Goal: Information Seeking & Learning: Learn about a topic

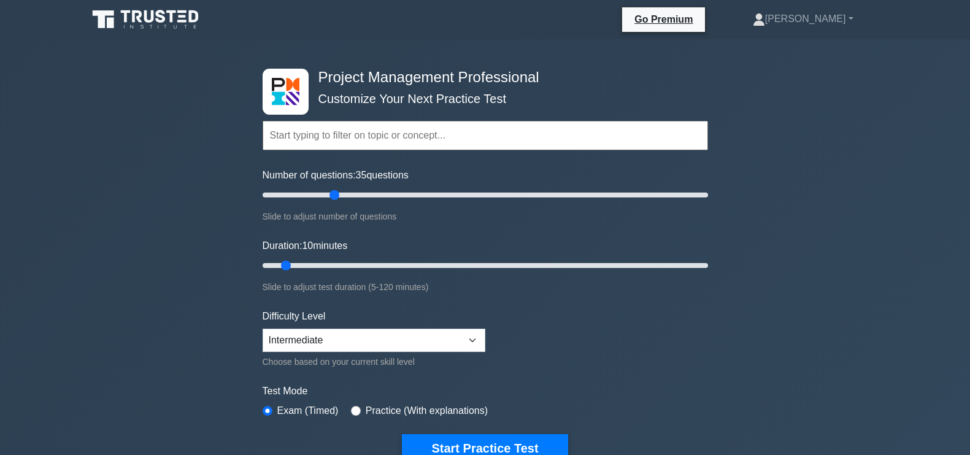
click at [334, 197] on input "Number of questions: 35 questions" at bounding box center [484, 195] width 445 height 15
click at [356, 191] on input "Number of questions: 35 questions" at bounding box center [484, 195] width 445 height 15
click at [332, 191] on input "Number of questions: 45 questions" at bounding box center [484, 195] width 445 height 15
type input "30"
click at [327, 195] on input "Number of questions: 30 questions" at bounding box center [484, 195] width 445 height 15
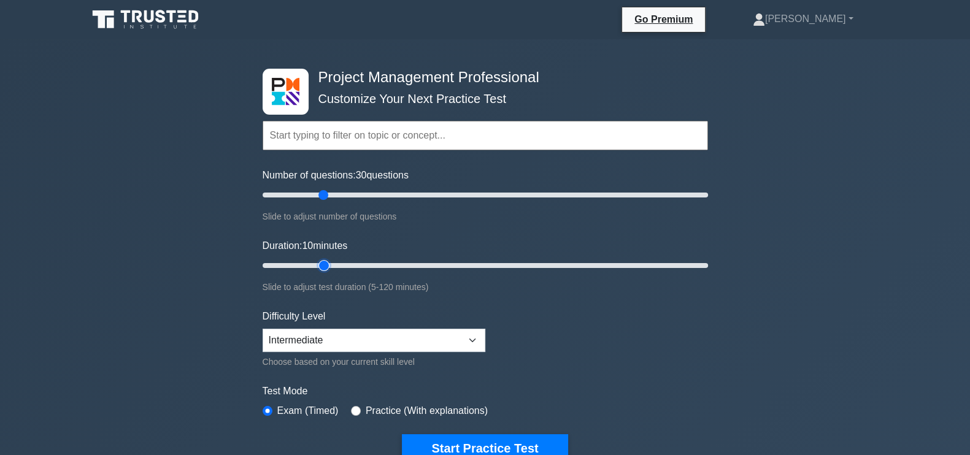
click at [319, 264] on input "Duration: 10 minutes" at bounding box center [484, 265] width 445 height 15
click at [343, 259] on input "Duration: 25 minutes" at bounding box center [484, 265] width 445 height 15
click at [359, 259] on input "Duration: 25 minutes" at bounding box center [484, 265] width 445 height 15
click at [358, 262] on input "Duration: 30 minutes" at bounding box center [484, 265] width 445 height 15
click at [366, 262] on input "Duration: 30 minutes" at bounding box center [484, 265] width 445 height 15
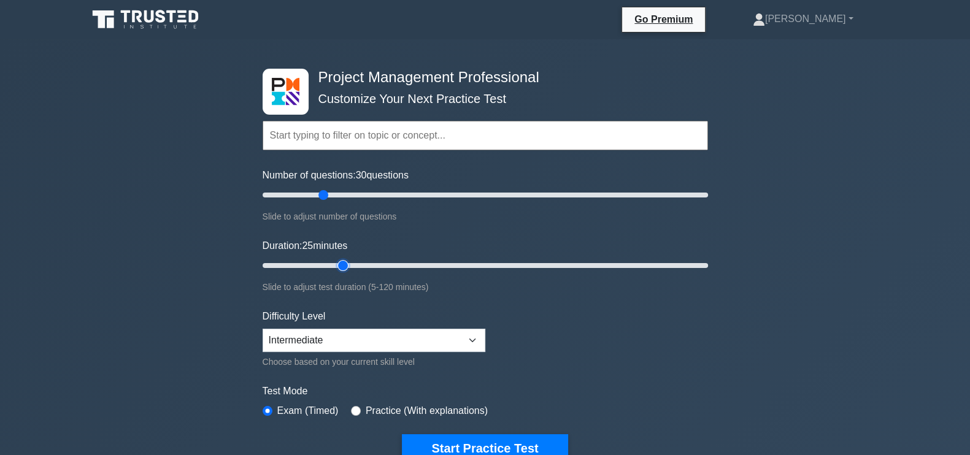
click at [348, 264] on input "Duration: 25 minutes" at bounding box center [484, 265] width 445 height 15
type input "30"
click at [362, 263] on input "Duration: 30 minutes" at bounding box center [484, 265] width 445 height 15
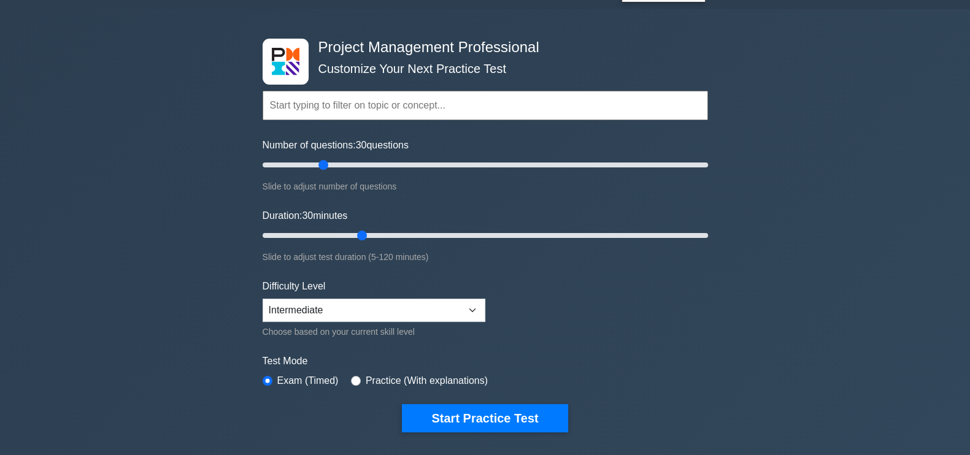
click at [197, 213] on div "Project Management Professional Customize Your Next Practice Test Topics Scope …" at bounding box center [485, 394] width 970 height 771
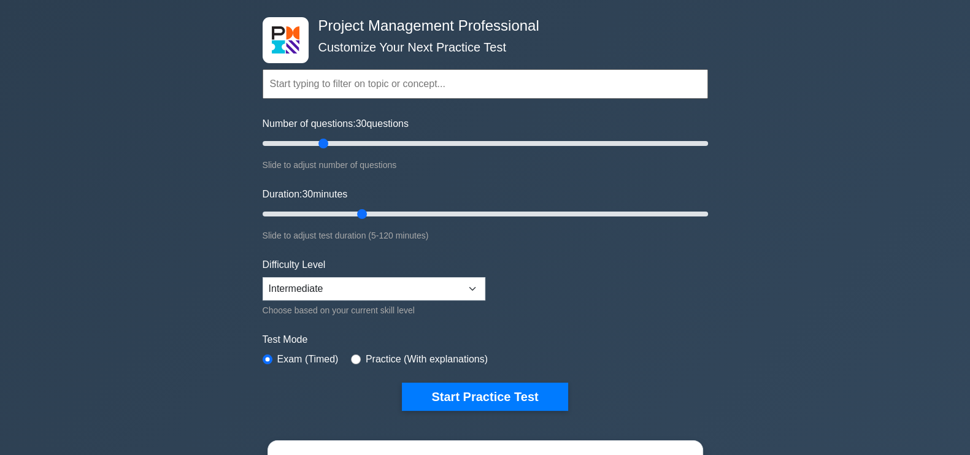
scroll to position [37, 0]
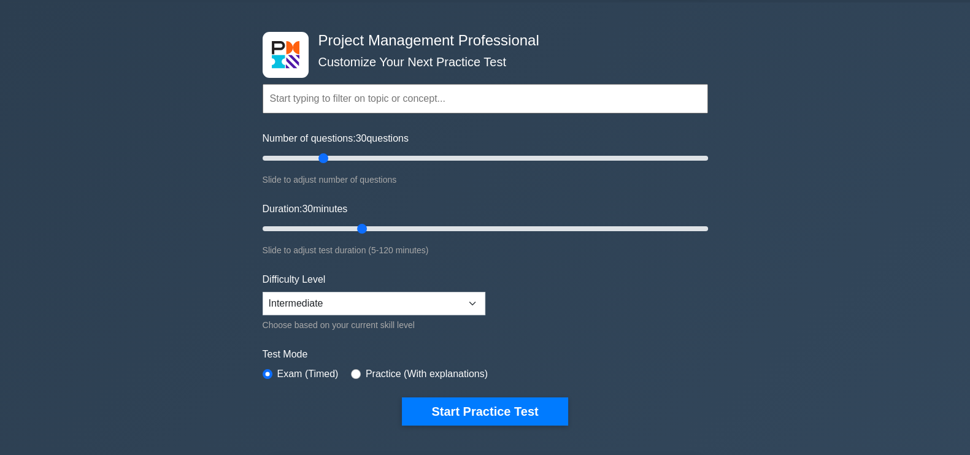
click at [64, 164] on div "Project Management Professional Customize Your Next Practice Test Topics Scope …" at bounding box center [485, 387] width 970 height 771
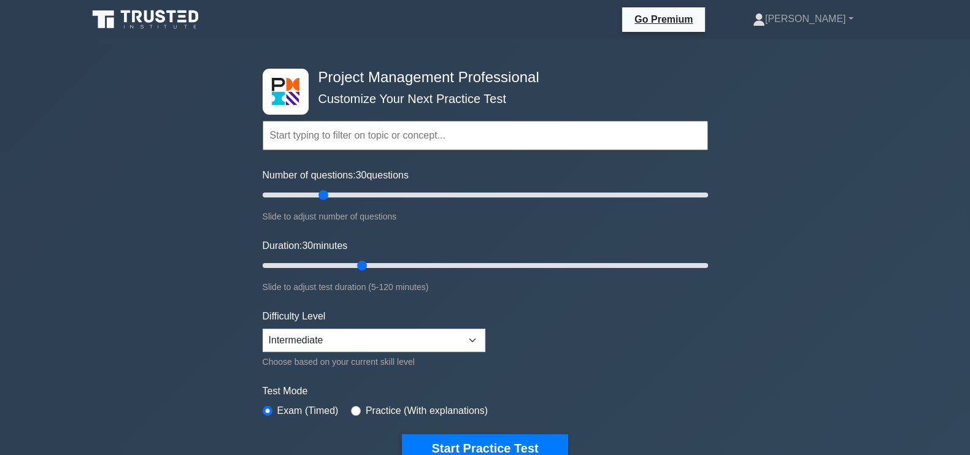
scroll to position [40, 0]
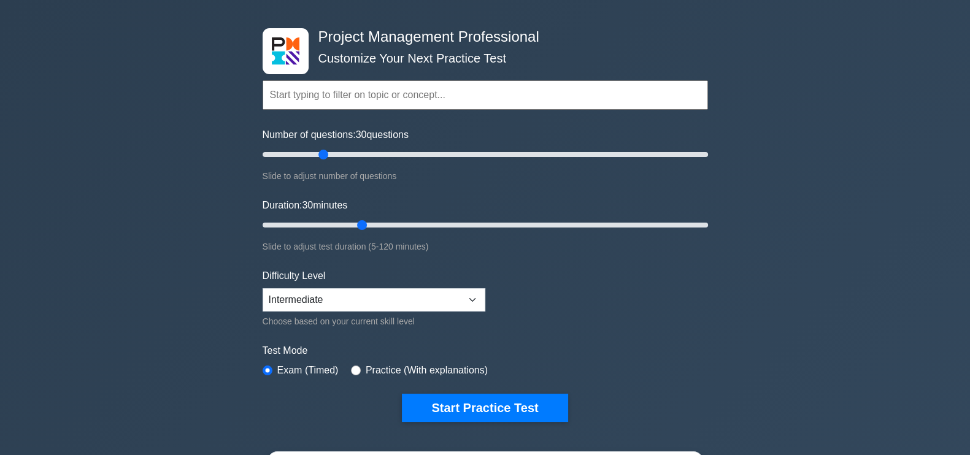
click at [856, 239] on div "Project Management Professional Customize Your Next Practice Test Topics Scope …" at bounding box center [485, 384] width 970 height 771
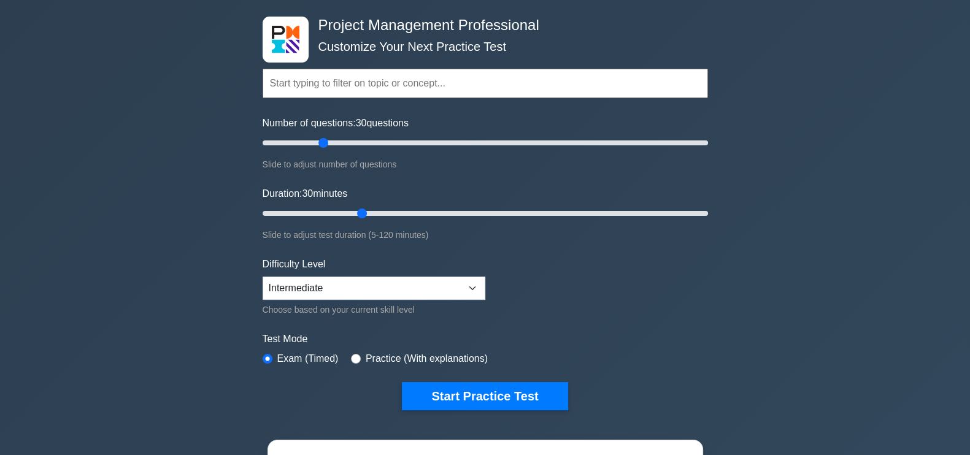
scroll to position [53, 0]
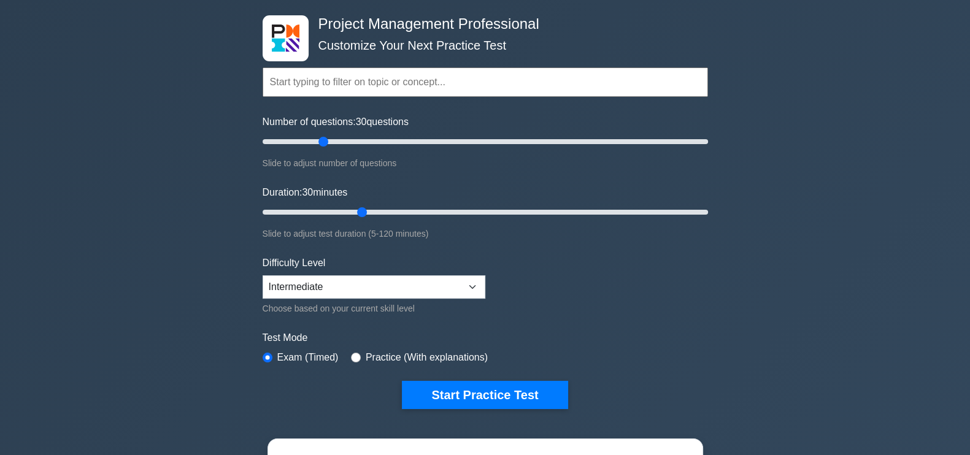
drag, startPoint x: 745, startPoint y: 55, endPoint x: 981, endPoint y: 125, distance: 245.8
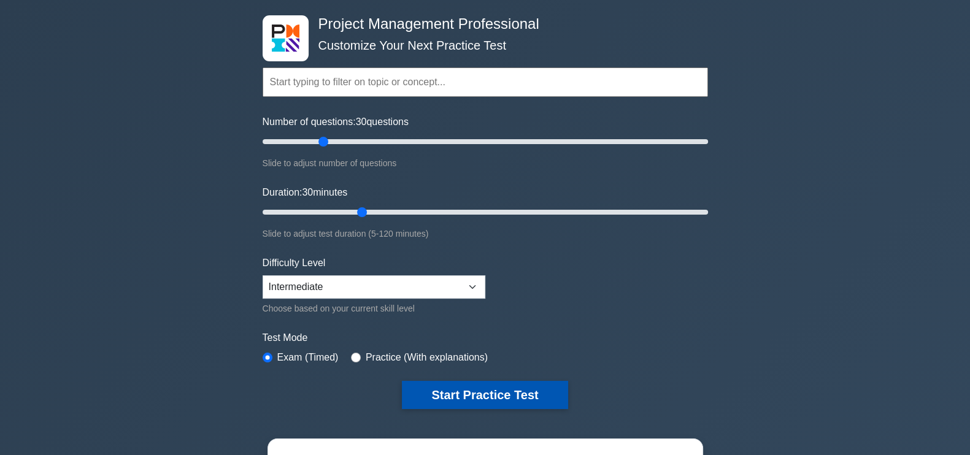
click at [494, 386] on button "Start Practice Test" at bounding box center [485, 395] width 166 height 28
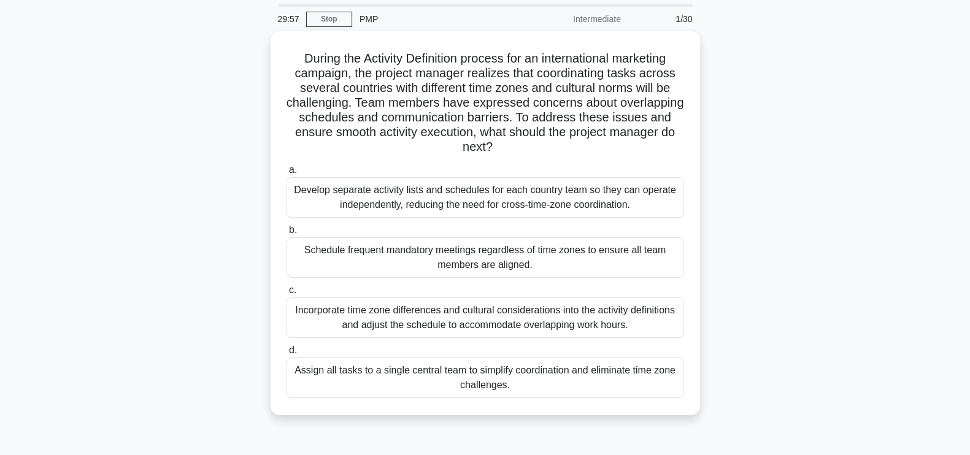
scroll to position [42, 0]
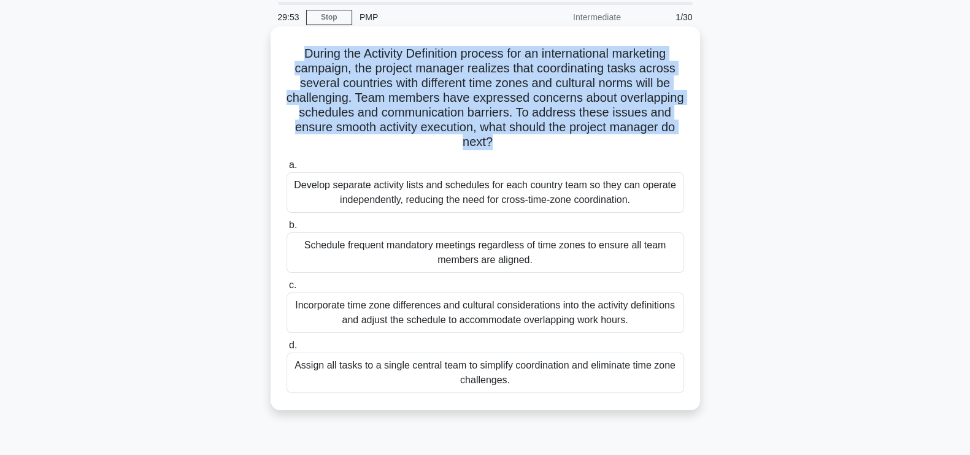
drag, startPoint x: 296, startPoint y: 48, endPoint x: 526, endPoint y: 139, distance: 247.6
click at [526, 139] on h5 "During the Activity Definition process for an international marketing campaign,…" at bounding box center [485, 98] width 400 height 104
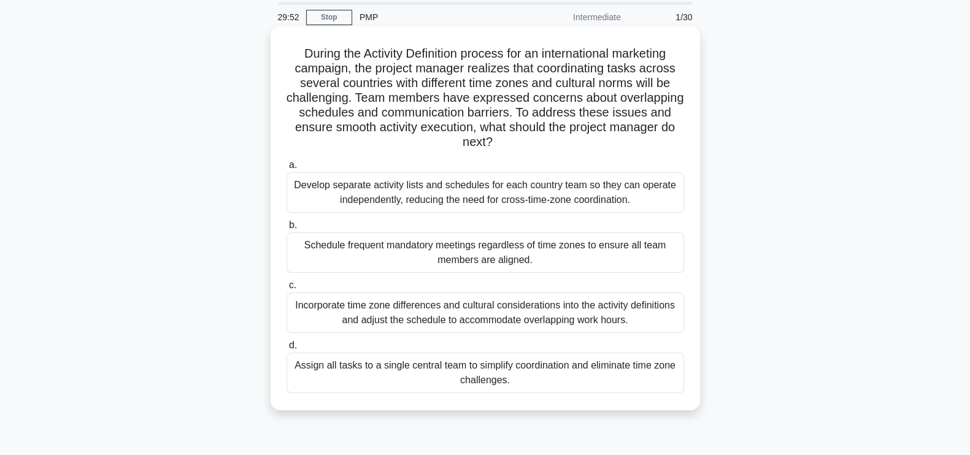
click at [507, 144] on icon ".spinner_0XTQ{transform-origin:center;animation:spinner_y6GP .75s linear infini…" at bounding box center [499, 143] width 15 height 15
drag, startPoint x: 538, startPoint y: 144, endPoint x: 296, endPoint y: 60, distance: 256.4
click at [296, 60] on h5 "During the Activity Definition process for an international marketing campaign,…" at bounding box center [485, 98] width 400 height 104
click at [299, 72] on h5 "During the Activity Definition process for an international marketing campaign,…" at bounding box center [485, 98] width 400 height 104
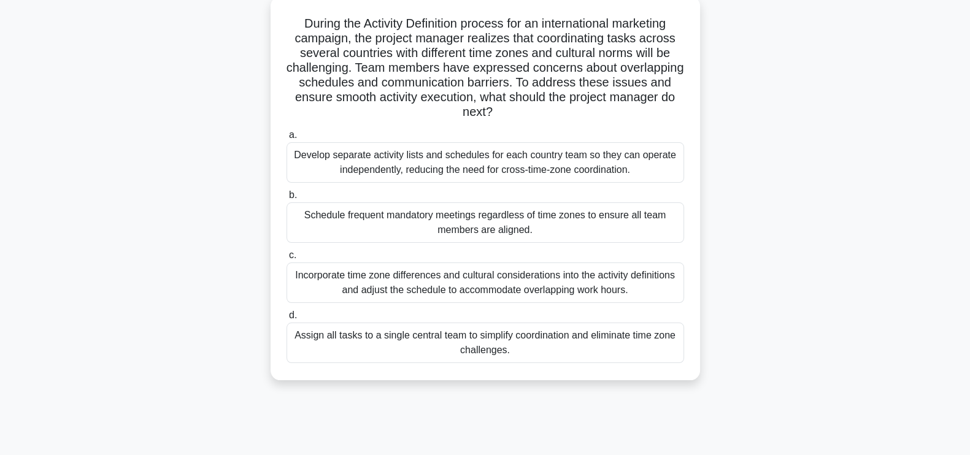
scroll to position [76, 0]
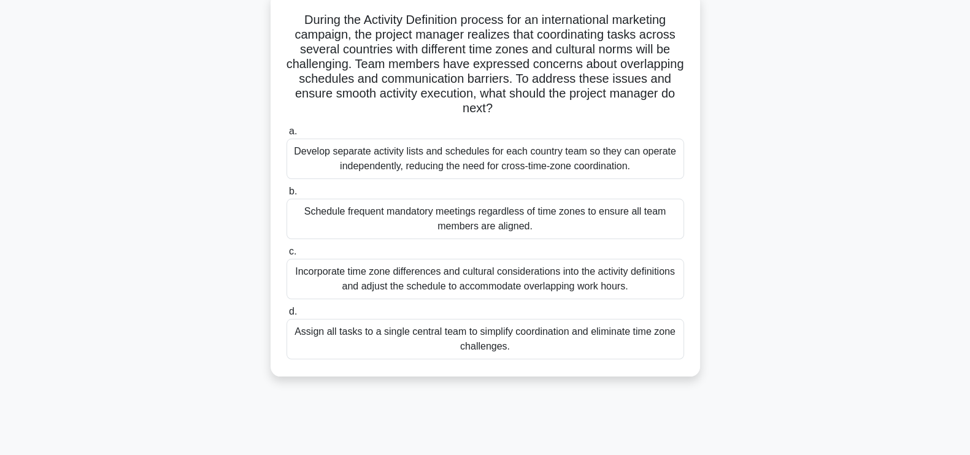
click at [639, 279] on div "Incorporate time zone differences and cultural considerations into the activity…" at bounding box center [484, 279] width 397 height 40
click at [286, 256] on input "c. Incorporate time zone differences and cultural considerations into the activ…" at bounding box center [286, 252] width 0 height 8
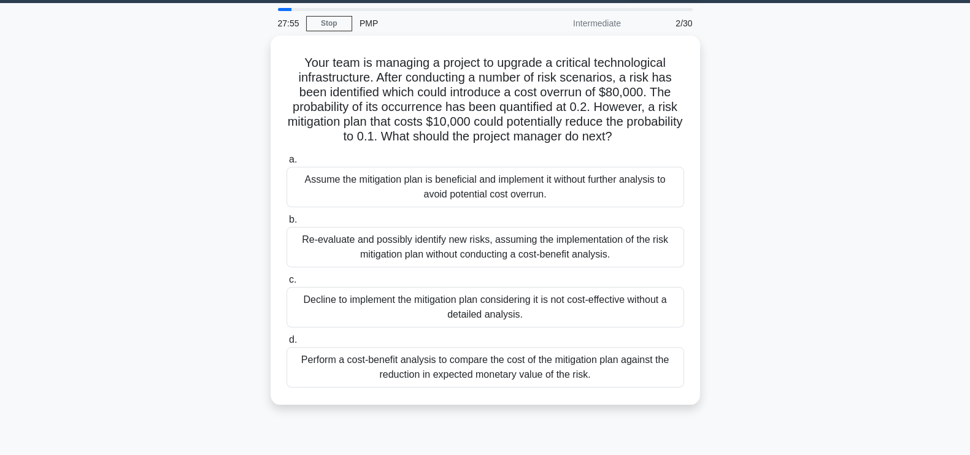
scroll to position [61, 0]
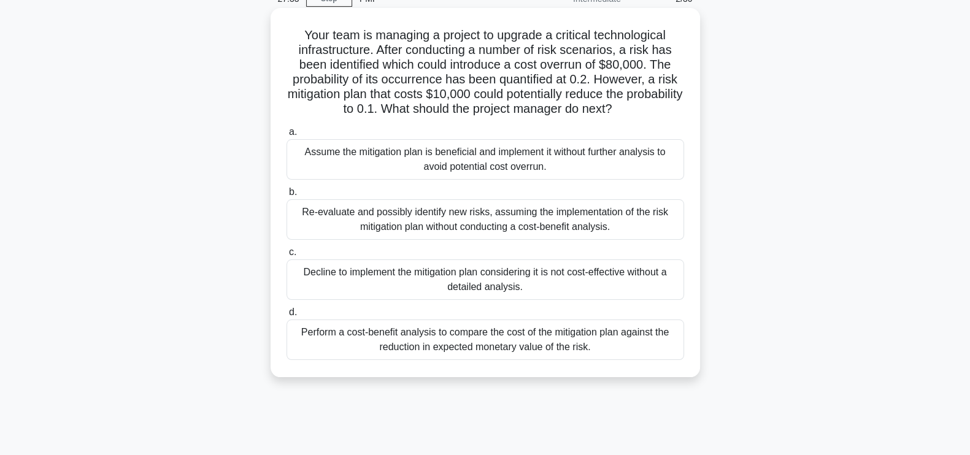
click at [600, 346] on div "Perform a cost-benefit analysis to compare the cost of the mitigation plan agai…" at bounding box center [484, 340] width 397 height 40
click at [286, 316] on input "d. Perform a cost-benefit analysis to compare the cost of the mitigation plan a…" at bounding box center [286, 312] width 0 height 8
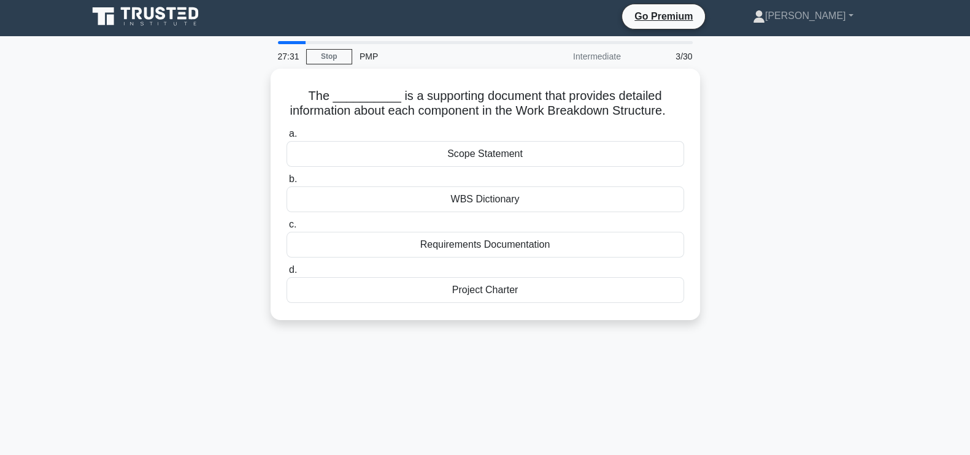
scroll to position [0, 0]
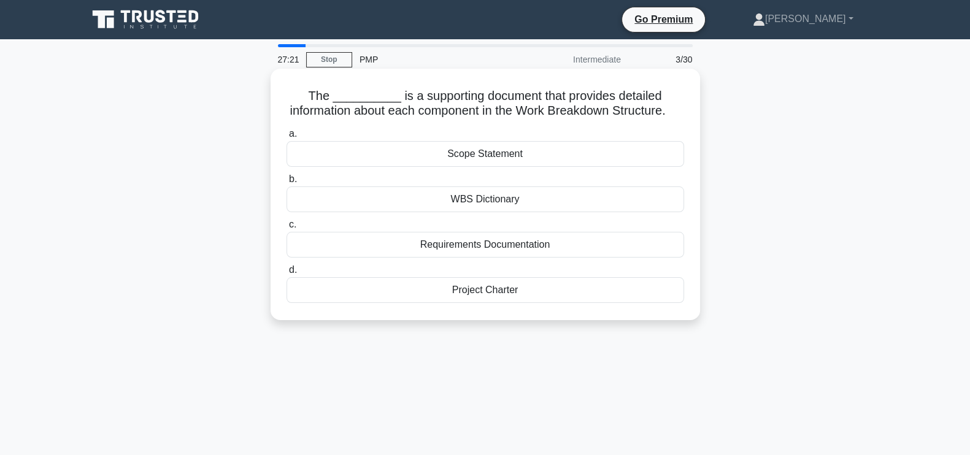
click at [518, 212] on div "WBS Dictionary" at bounding box center [484, 199] width 397 height 26
click at [286, 183] on input "b. WBS Dictionary" at bounding box center [286, 179] width 0 height 8
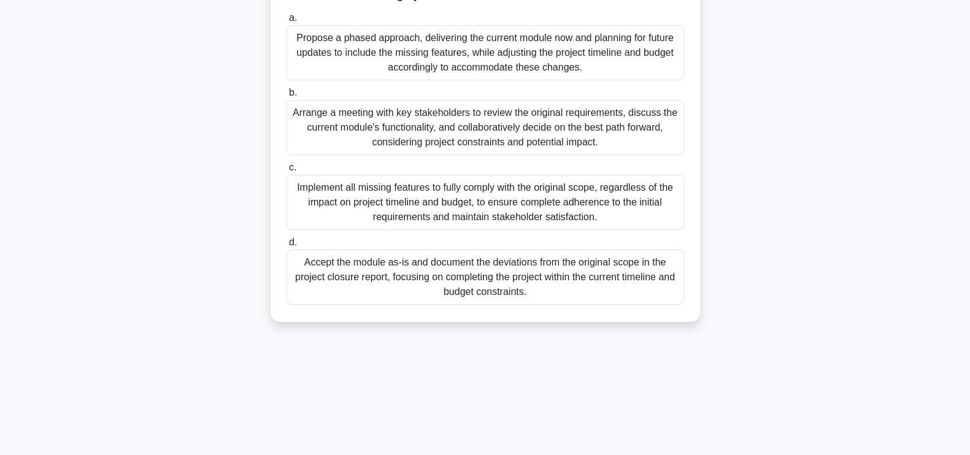
scroll to position [172, 0]
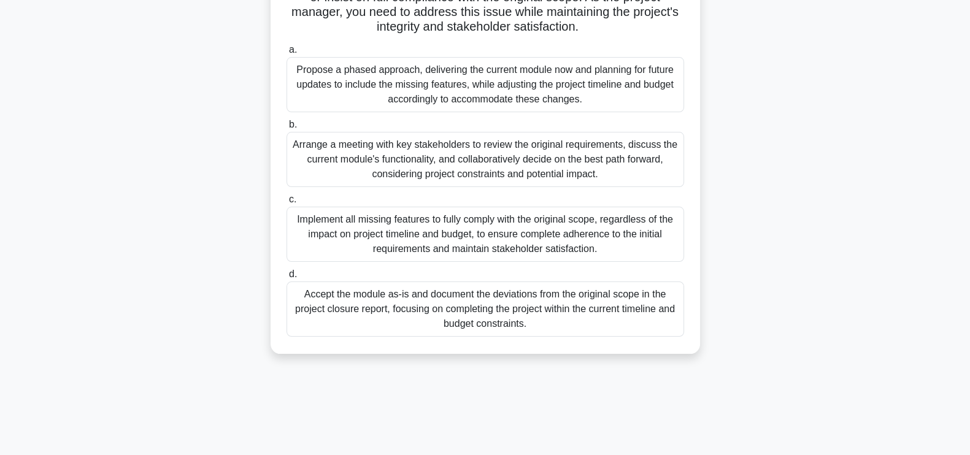
click at [597, 163] on div "Arrange a meeting with key stakeholders to review the original requirements, di…" at bounding box center [484, 159] width 397 height 55
click at [286, 129] on input "b. Arrange a meeting with key stakeholders to review the original requirements,…" at bounding box center [286, 125] width 0 height 8
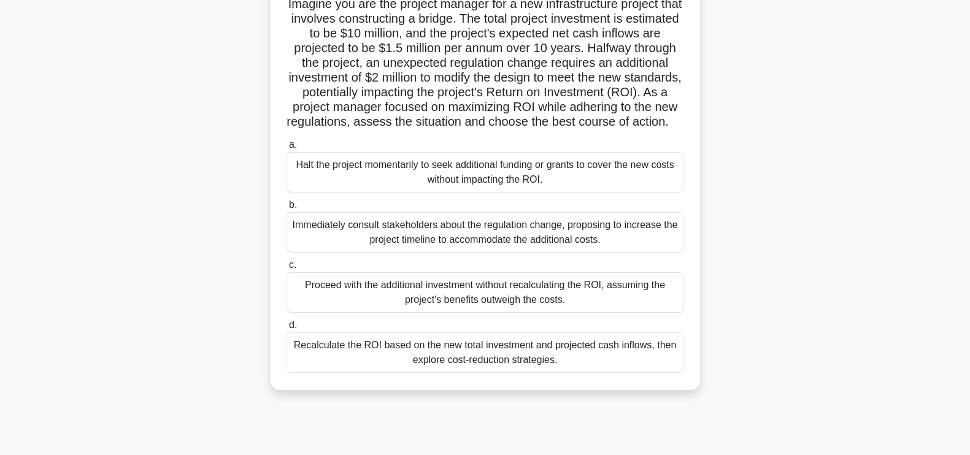
scroll to position [73, 0]
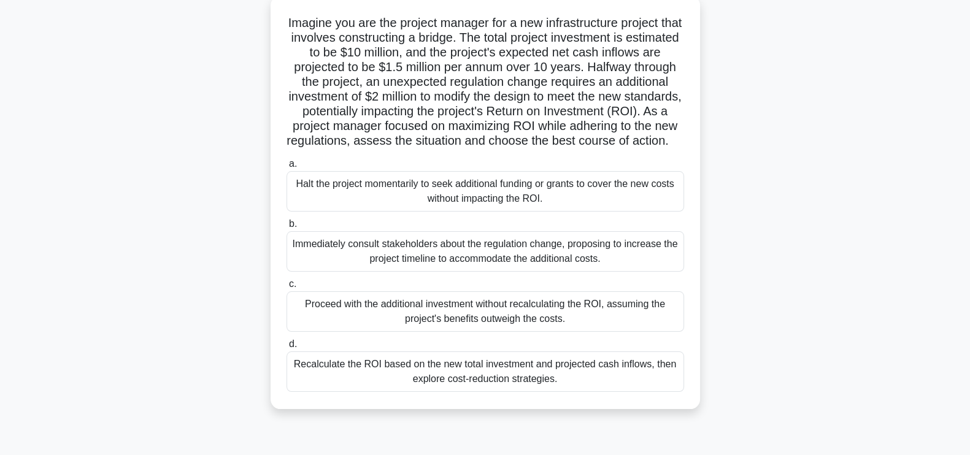
click at [559, 385] on div "Recalculate the ROI based on the new total investment and projected cash inflow…" at bounding box center [484, 371] width 397 height 40
click at [286, 348] on input "d. Recalculate the ROI based on the new total investment and projected cash inf…" at bounding box center [286, 344] width 0 height 8
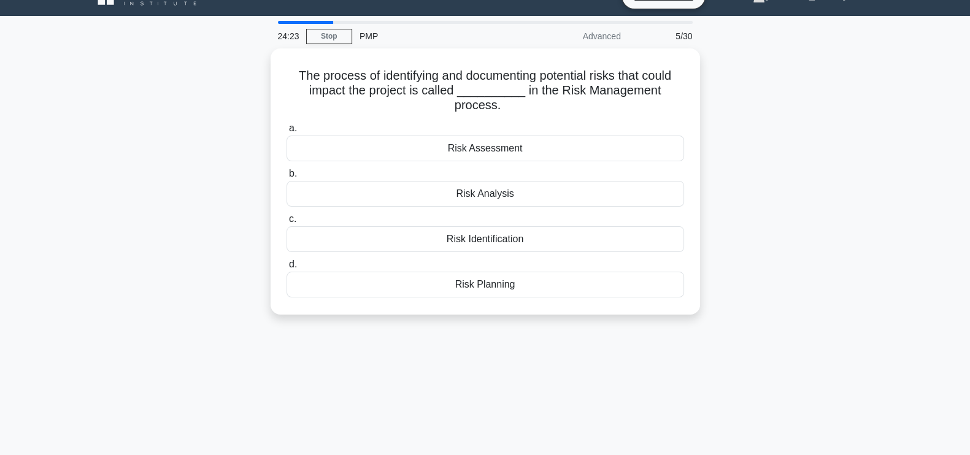
scroll to position [0, 0]
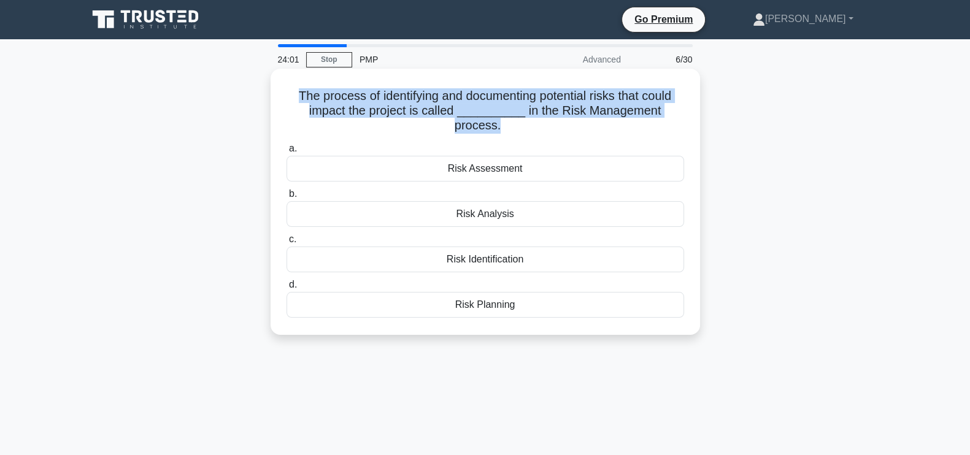
drag, startPoint x: 679, startPoint y: 113, endPoint x: 285, endPoint y: 94, distance: 394.1
click at [285, 94] on h5 "The process of identifying and documenting potential risks that could impact th…" at bounding box center [485, 110] width 400 height 45
copy h5 "The process of identifying and documenting potential risks that could impact th…"
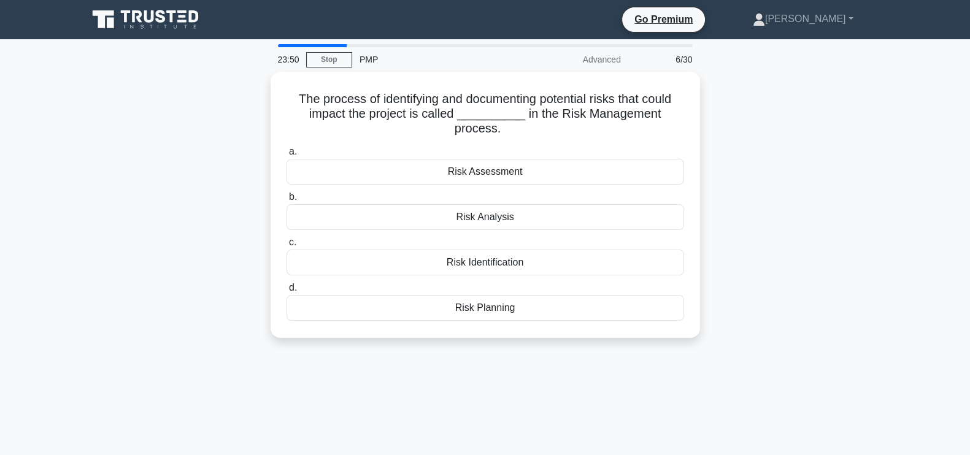
click at [737, 174] on div "The process of identifying and documenting potential risks that could impact th…" at bounding box center [485, 212] width 810 height 281
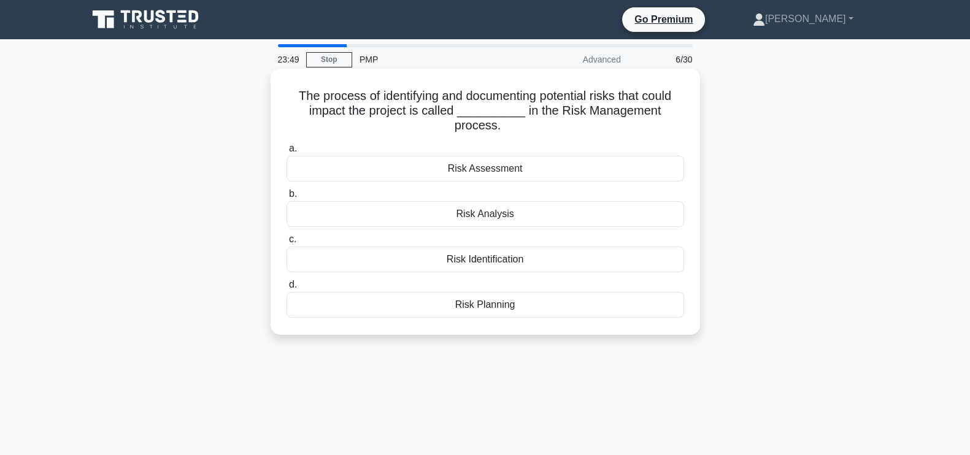
click at [490, 254] on div "Risk Identification" at bounding box center [484, 260] width 397 height 26
click at [286, 243] on input "c. Risk Identification" at bounding box center [286, 239] width 0 height 8
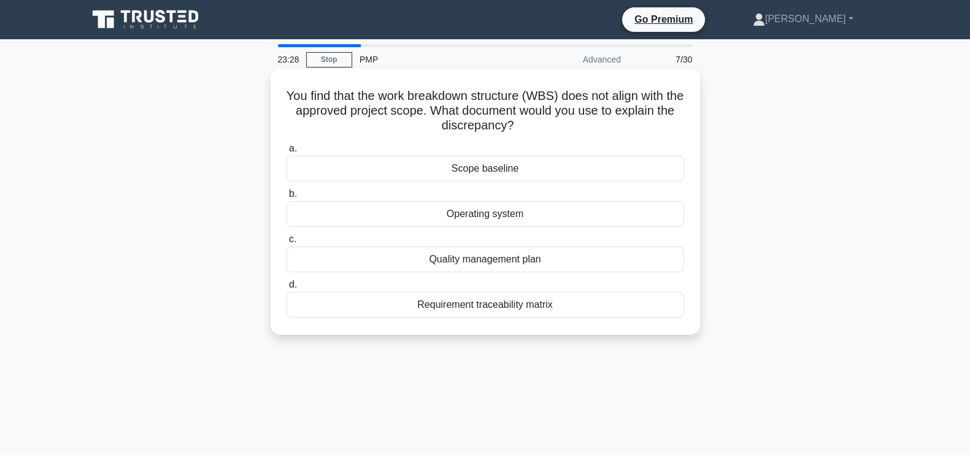
click at [570, 169] on div "Scope baseline" at bounding box center [484, 169] width 397 height 26
click at [286, 153] on input "a. Scope baseline" at bounding box center [286, 149] width 0 height 8
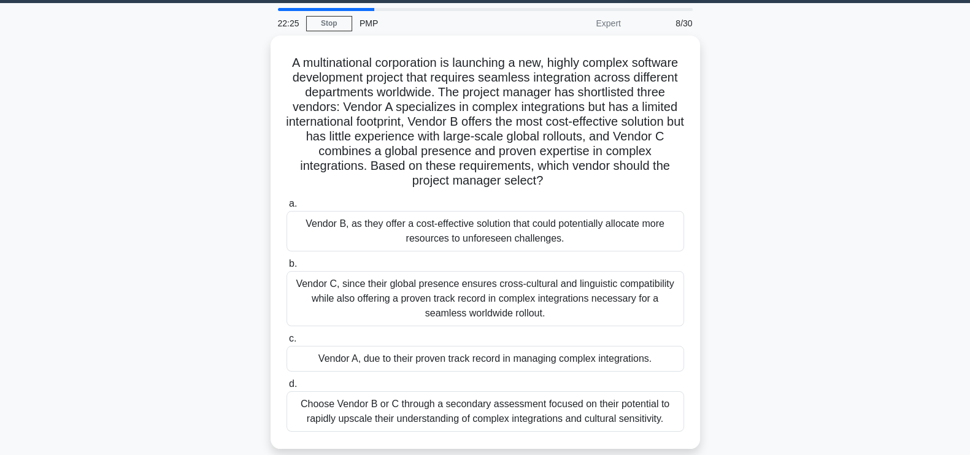
scroll to position [56, 0]
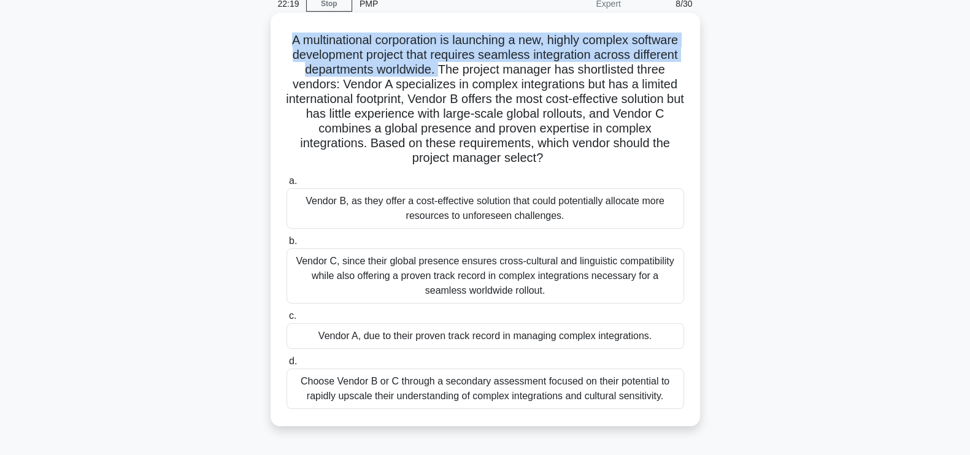
drag, startPoint x: 310, startPoint y: 40, endPoint x: 480, endPoint y: 64, distance: 171.6
click at [480, 64] on h5 "A multinational corporation is launching a new, highly complex software develop…" at bounding box center [485, 100] width 400 height 134
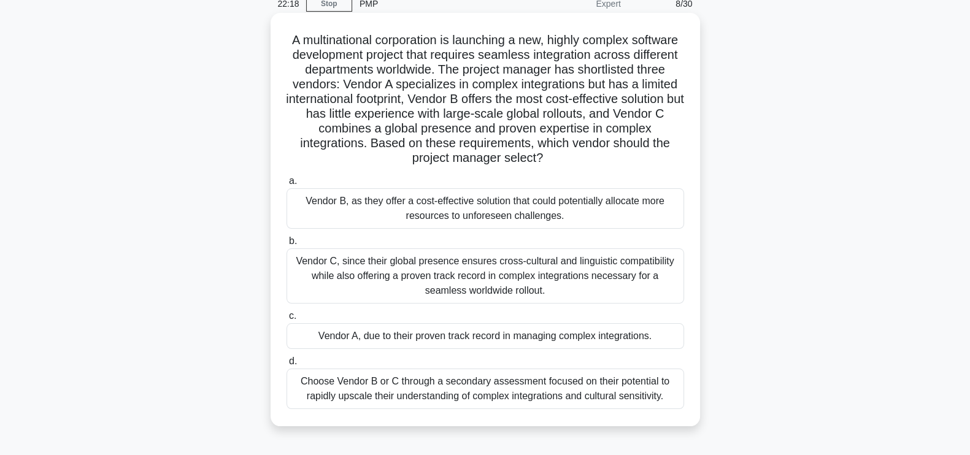
click at [564, 158] on h5 "A multinational corporation is launching a new, highly complex software develop…" at bounding box center [485, 100] width 400 height 134
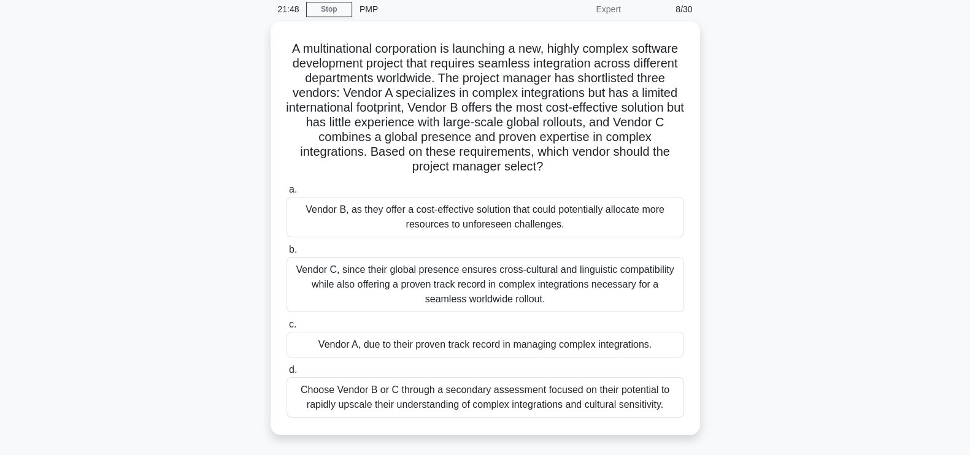
scroll to position [52, 0]
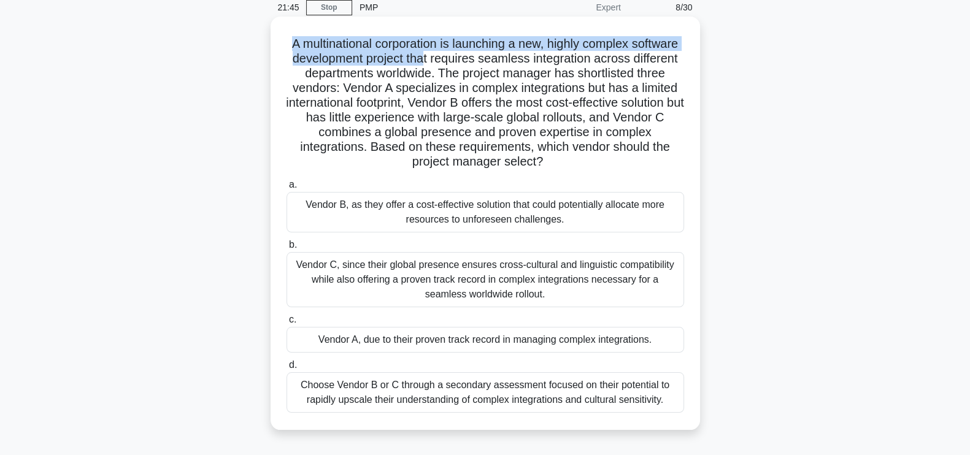
drag, startPoint x: 310, startPoint y: 44, endPoint x: 473, endPoint y: 61, distance: 164.0
click at [473, 61] on h5 "A multinational corporation is launching a new, highly complex software develop…" at bounding box center [485, 103] width 400 height 134
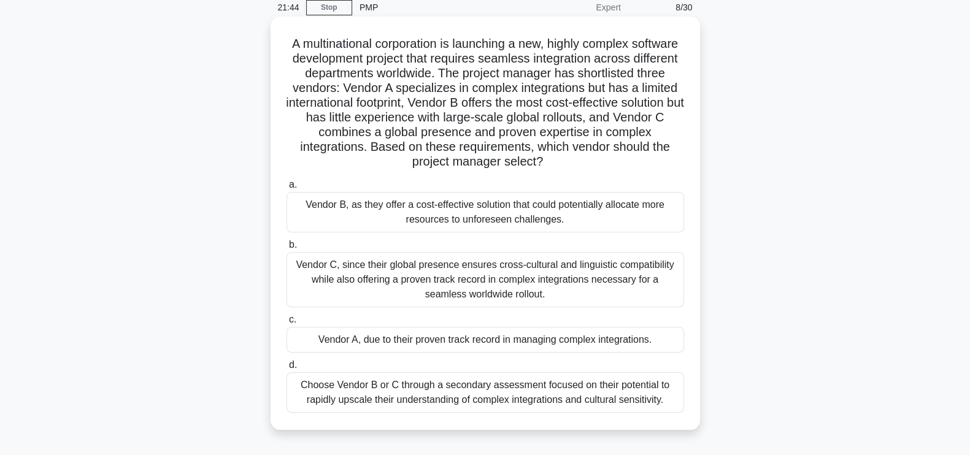
click at [595, 164] on h5 "A multinational corporation is launching a new, highly complex software develop…" at bounding box center [485, 103] width 400 height 134
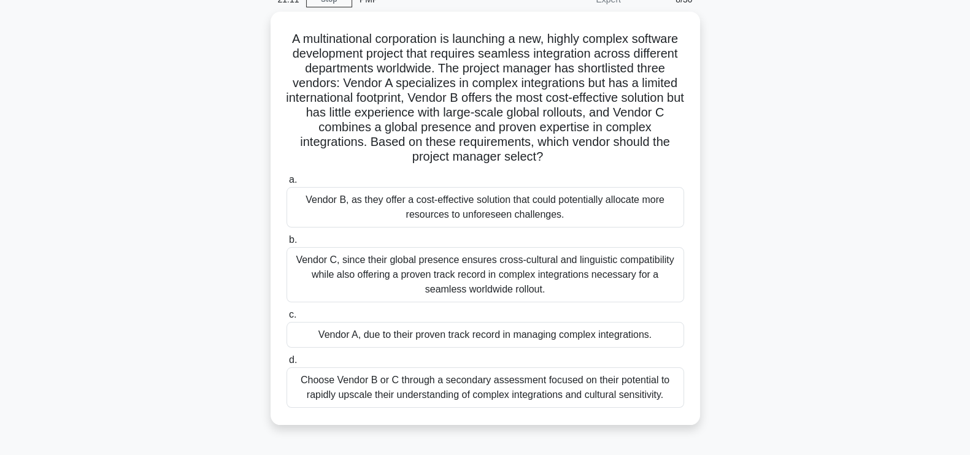
scroll to position [66, 0]
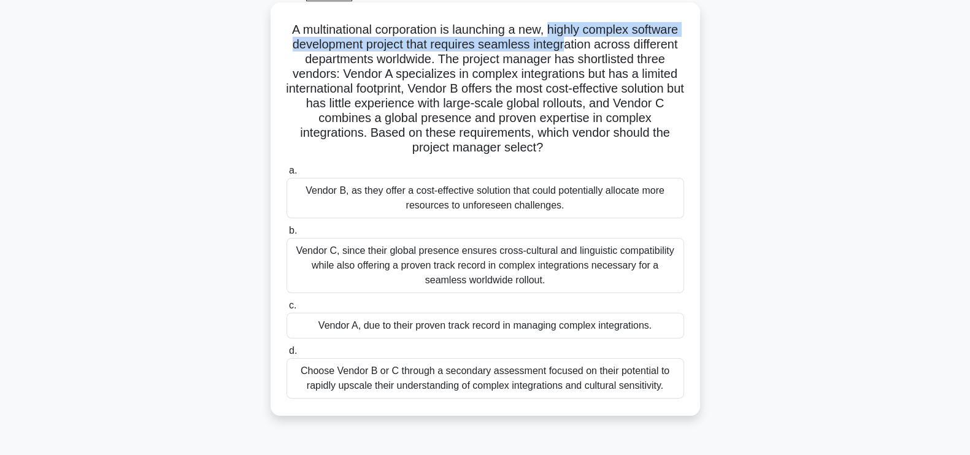
drag, startPoint x: 576, startPoint y: 33, endPoint x: 617, endPoint y: 50, distance: 44.0
click at [617, 50] on h5 "A multinational corporation is launching a new, highly complex software develop…" at bounding box center [485, 89] width 400 height 134
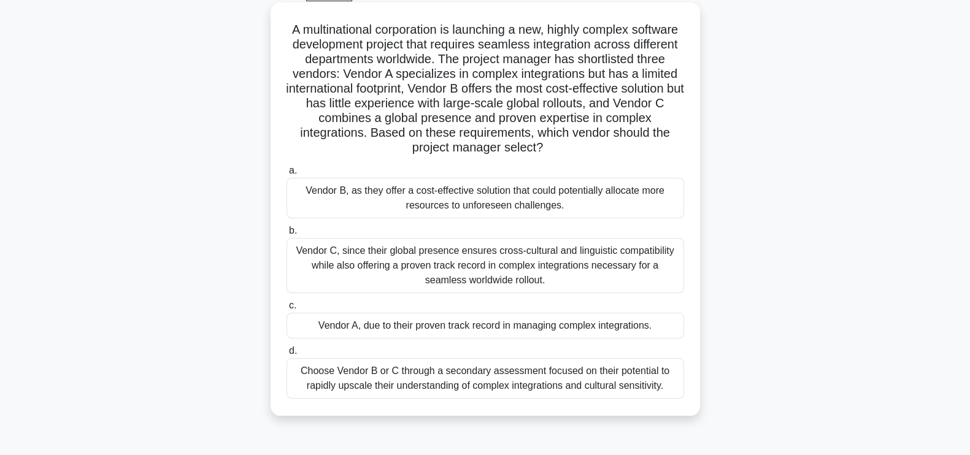
click at [591, 153] on h5 "A multinational corporation is launching a new, highly complex software develop…" at bounding box center [485, 89] width 400 height 134
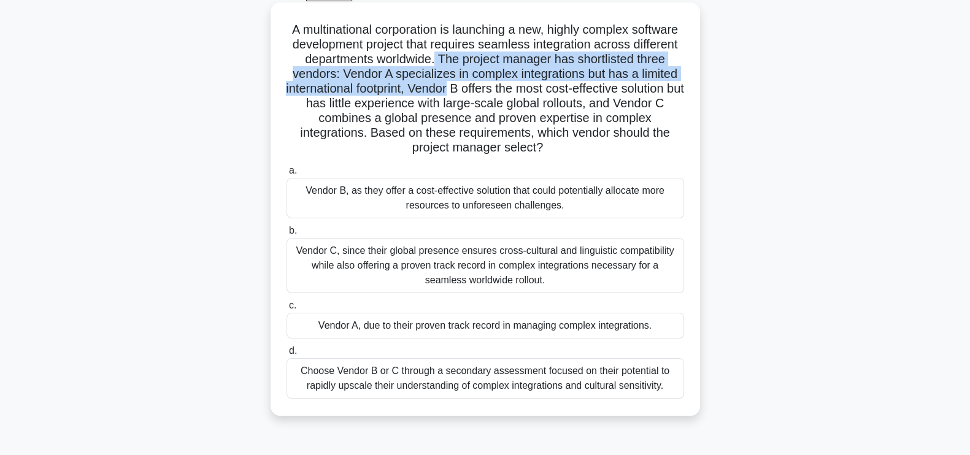
drag, startPoint x: 478, startPoint y: 61, endPoint x: 503, endPoint y: 93, distance: 40.6
click at [503, 93] on h5 "A multinational corporation is launching a new, highly complex software develop…" at bounding box center [485, 89] width 400 height 134
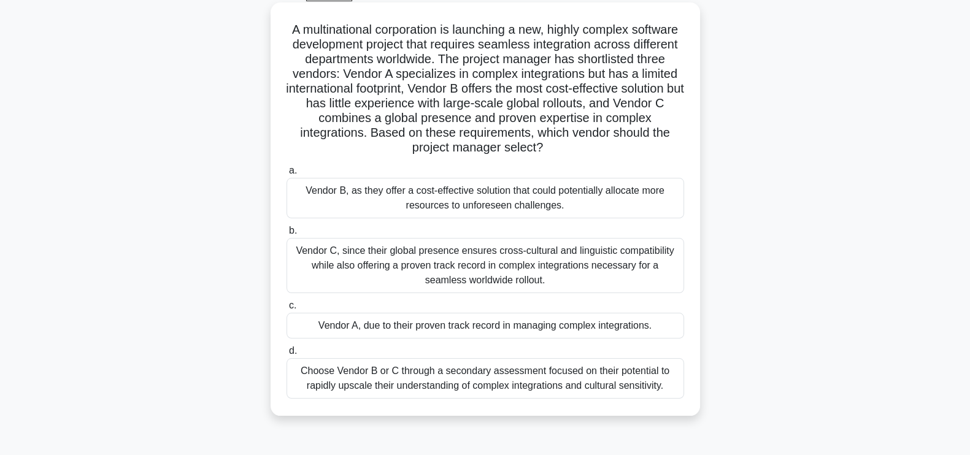
click at [578, 148] on h5 "A multinational corporation is launching a new, highly complex software develop…" at bounding box center [485, 89] width 400 height 134
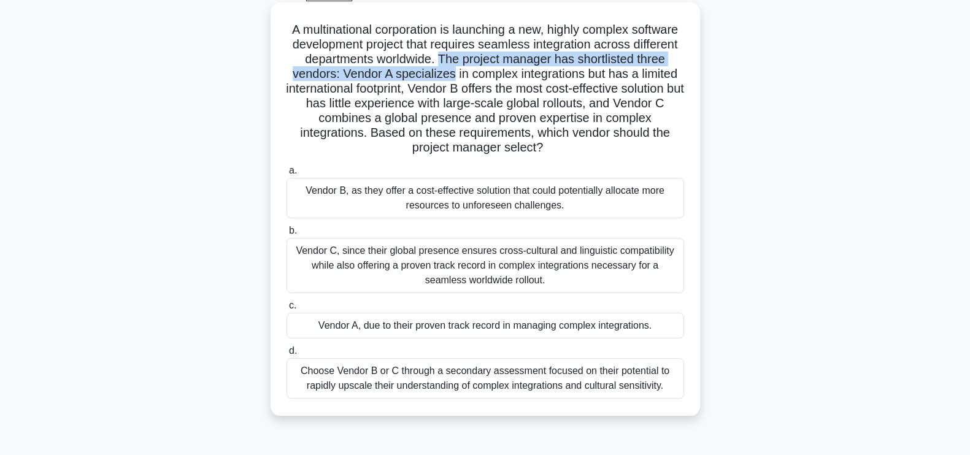
drag, startPoint x: 480, startPoint y: 59, endPoint x: 488, endPoint y: 75, distance: 17.8
click at [488, 75] on h5 "A multinational corporation is launching a new, highly complex software develop…" at bounding box center [485, 89] width 400 height 134
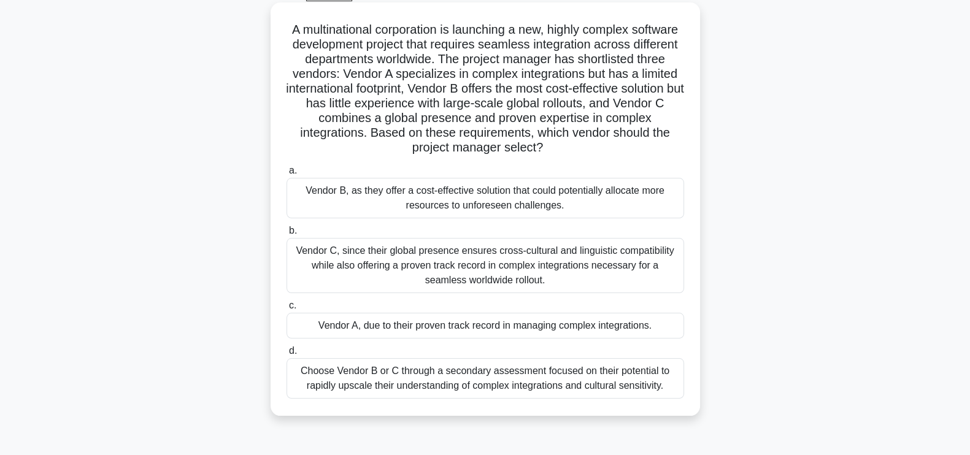
click at [562, 147] on h5 "A multinational corporation is launching a new, highly complex software develop…" at bounding box center [485, 89] width 400 height 134
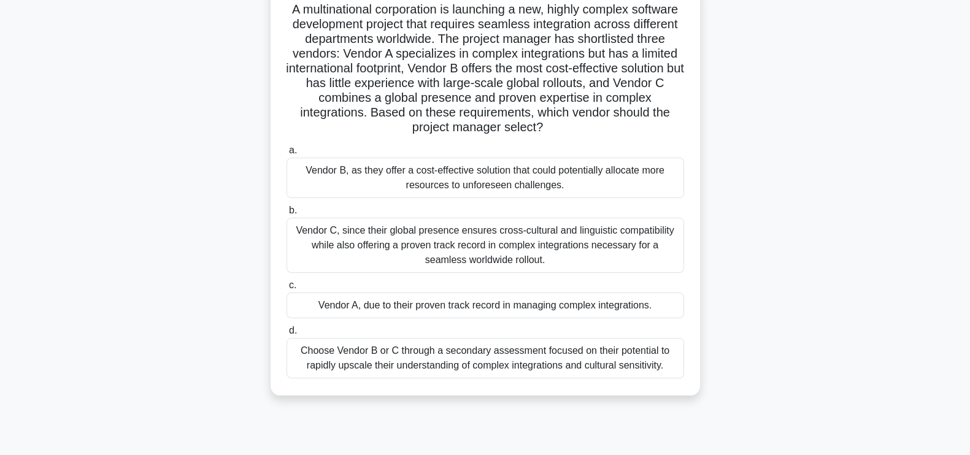
scroll to position [81, 0]
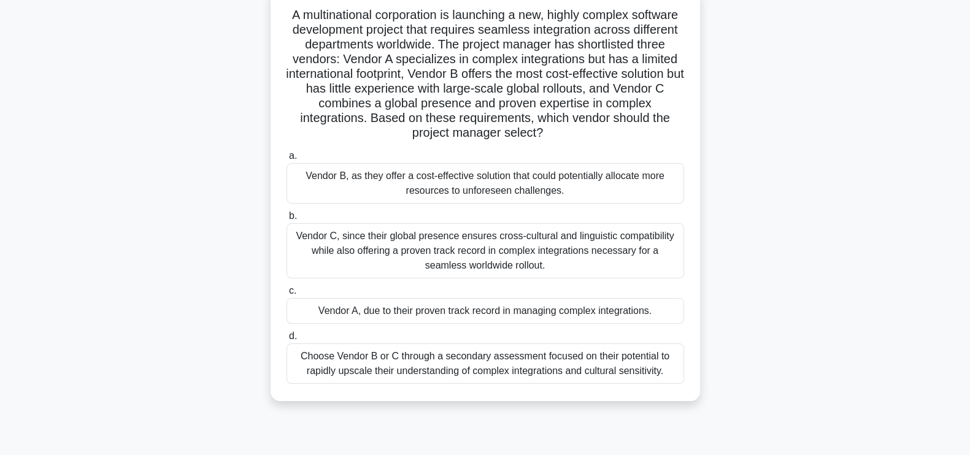
click at [576, 244] on div "Vendor C, since their global presence ensures cross-cultural and linguistic com…" at bounding box center [484, 250] width 397 height 55
click at [286, 220] on input "b. Vendor C, since their global presence ensures cross-cultural and linguistic …" at bounding box center [286, 216] width 0 height 8
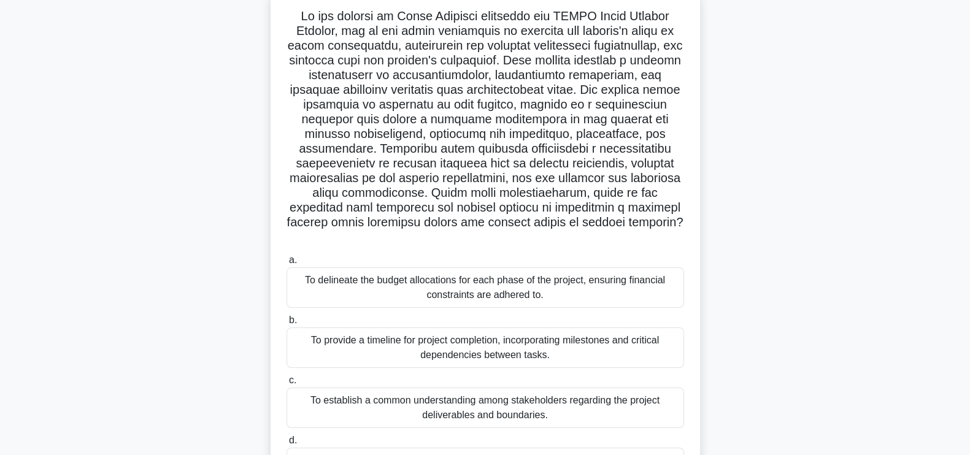
scroll to position [86, 0]
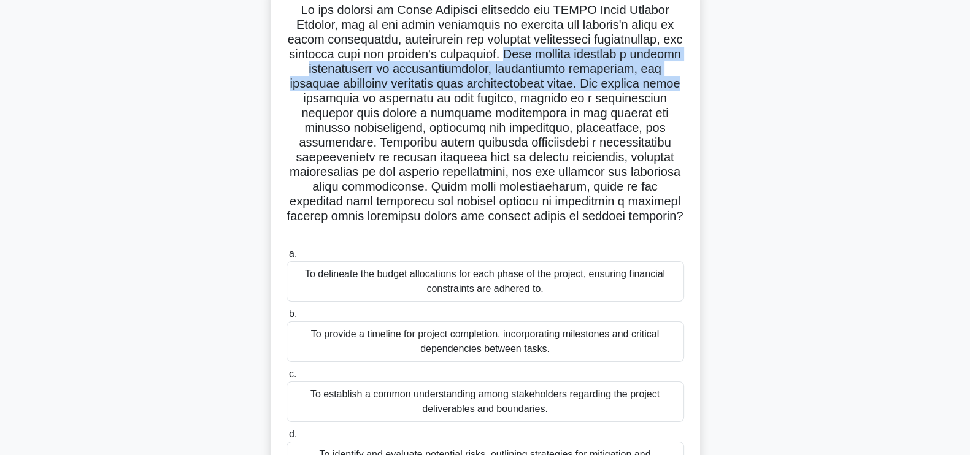
drag, startPoint x: 503, startPoint y: 53, endPoint x: 511, endPoint y: 83, distance: 31.1
click at [666, 84] on h5 ".spinner_0XTQ{transform-origin:center;animation:spinner_y6GP .75s linear infini…" at bounding box center [485, 120] width 400 height 237
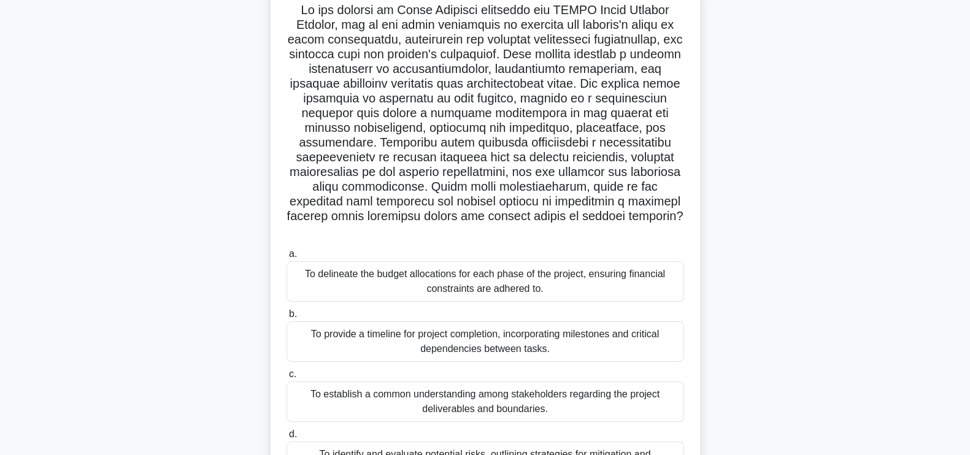
click at [297, 96] on h5 ".spinner_0XTQ{transform-origin:center;animation:spinner_y6GP .75s linear infini…" at bounding box center [485, 120] width 400 height 237
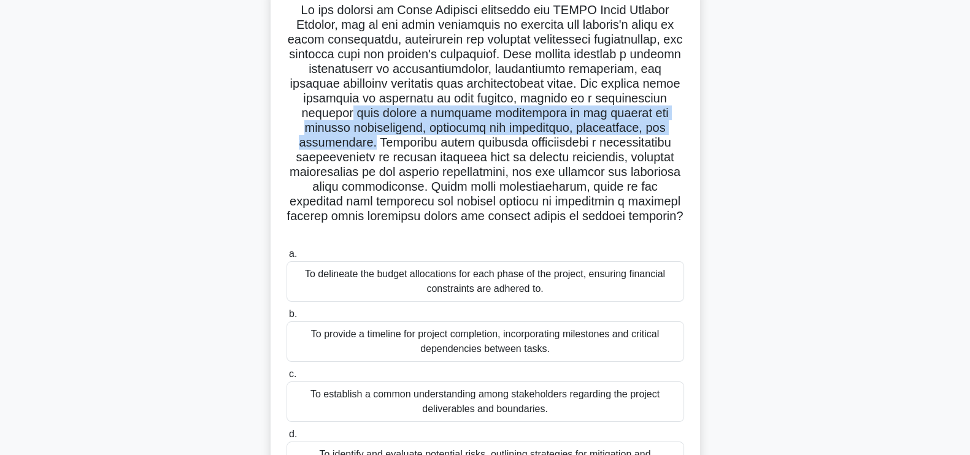
drag, startPoint x: 345, startPoint y: 112, endPoint x: 683, endPoint y: 130, distance: 338.4
click at [683, 130] on h5 ".spinner_0XTQ{transform-origin:center;animation:spinner_y6GP .75s linear infini…" at bounding box center [485, 120] width 400 height 237
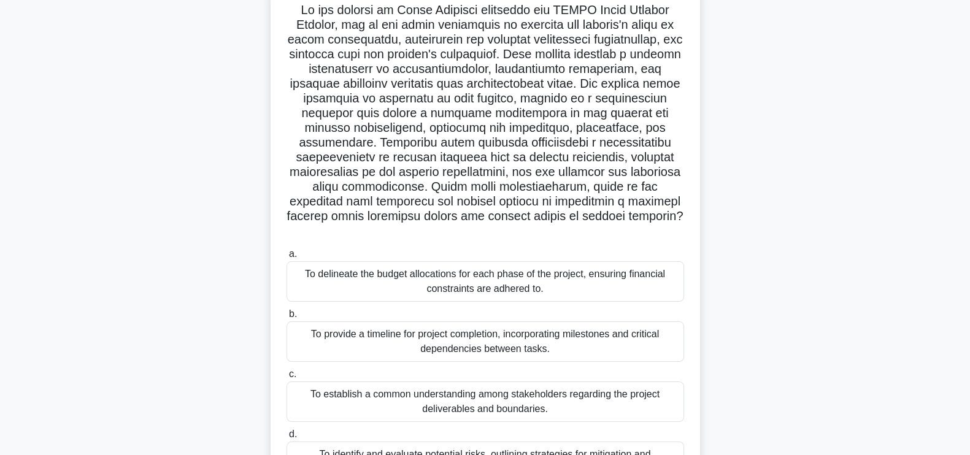
click at [297, 147] on h5 ".spinner_0XTQ{transform-origin:center;animation:spinner_y6GP .75s linear infini…" at bounding box center [485, 120] width 400 height 237
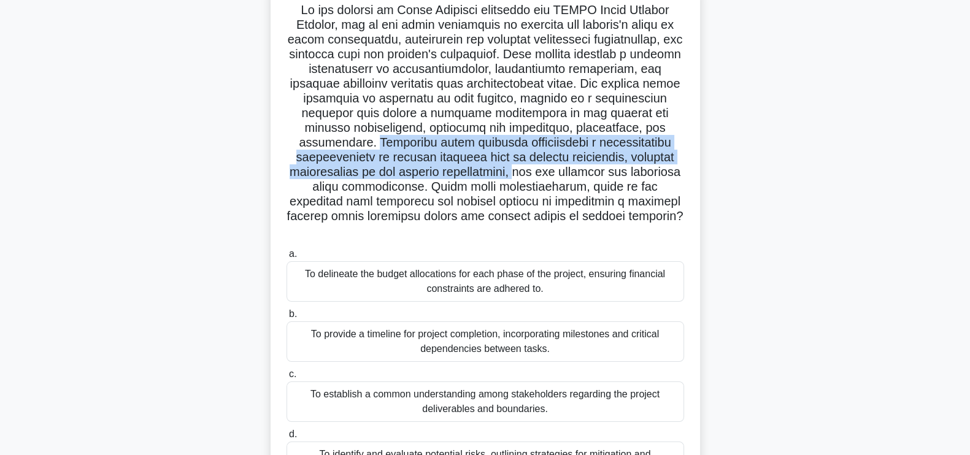
drag, startPoint x: 287, startPoint y: 140, endPoint x: 417, endPoint y: 167, distance: 132.7
click at [417, 167] on h5 ".spinner_0XTQ{transform-origin:center;animation:spinner_y6GP .75s linear infini…" at bounding box center [485, 120] width 400 height 237
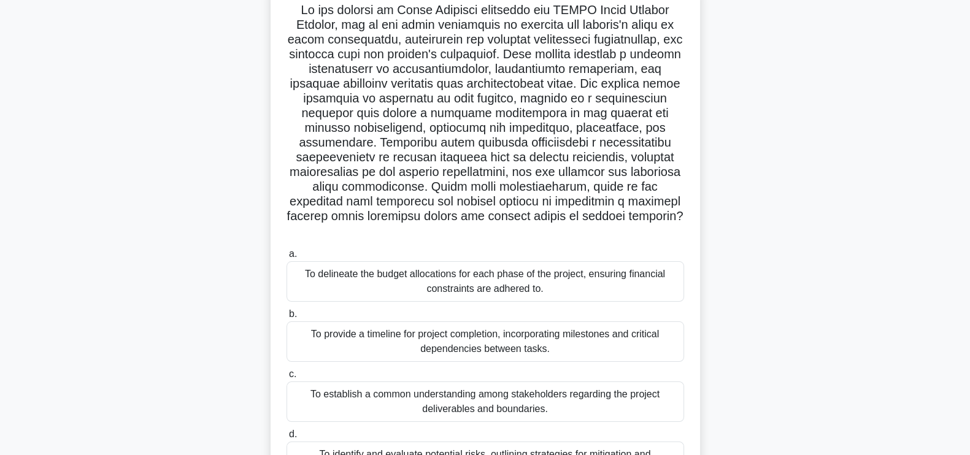
click at [331, 221] on h5 ".spinner_0XTQ{transform-origin:center;animation:spinner_y6GP .75s linear infini…" at bounding box center [485, 120] width 400 height 237
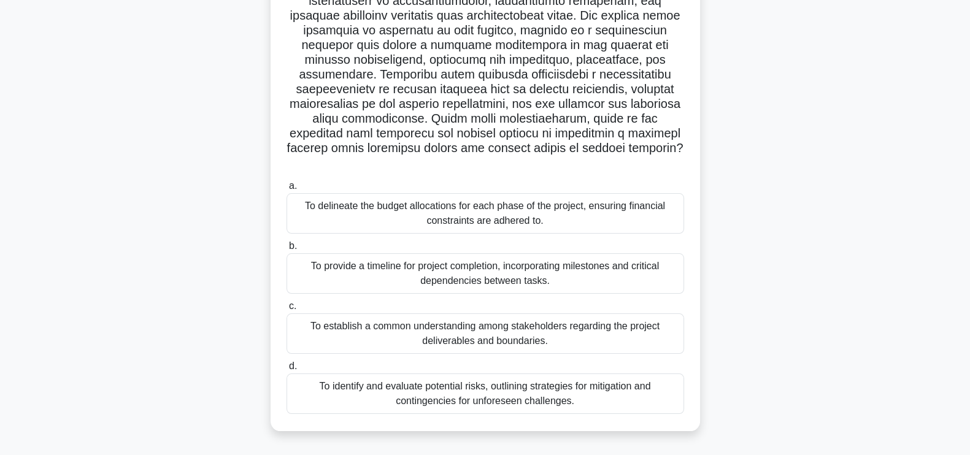
scroll to position [163, 0]
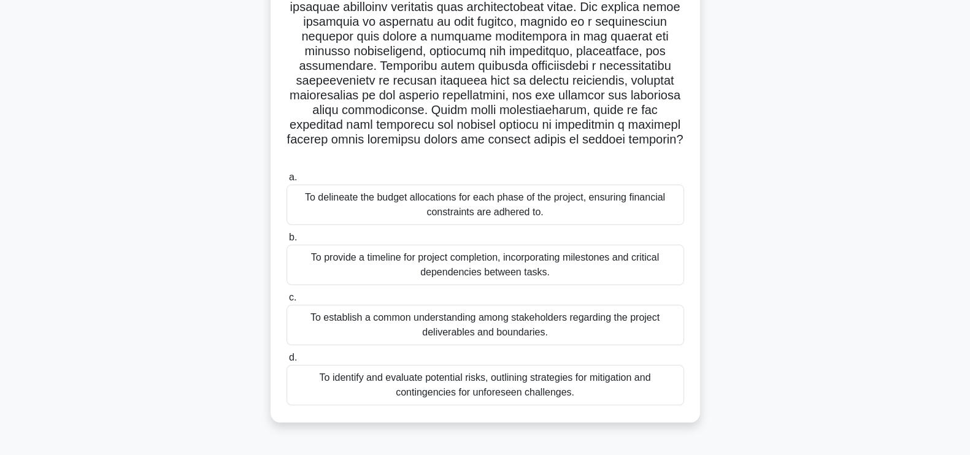
click at [564, 310] on div "To establish a common understanding among stakeholders regarding the project de…" at bounding box center [484, 325] width 397 height 40
click at [286, 302] on input "c. To establish a common understanding among stakeholders regarding the project…" at bounding box center [286, 298] width 0 height 8
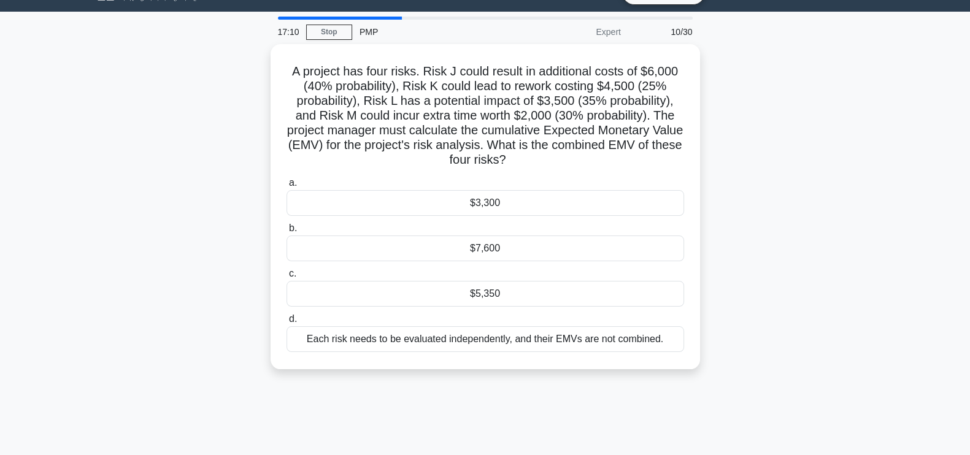
scroll to position [35, 0]
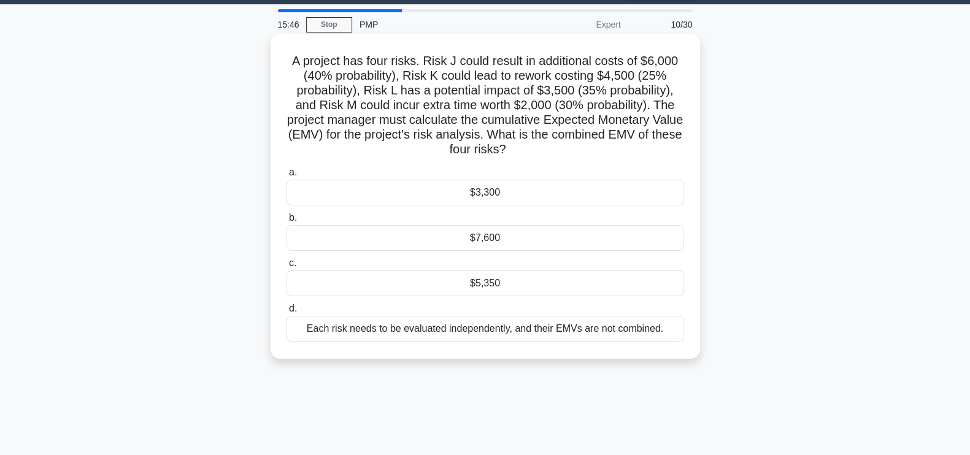
click at [669, 282] on div "$5,350" at bounding box center [484, 283] width 397 height 26
click at [286, 267] on input "c. $5,350" at bounding box center [286, 263] width 0 height 8
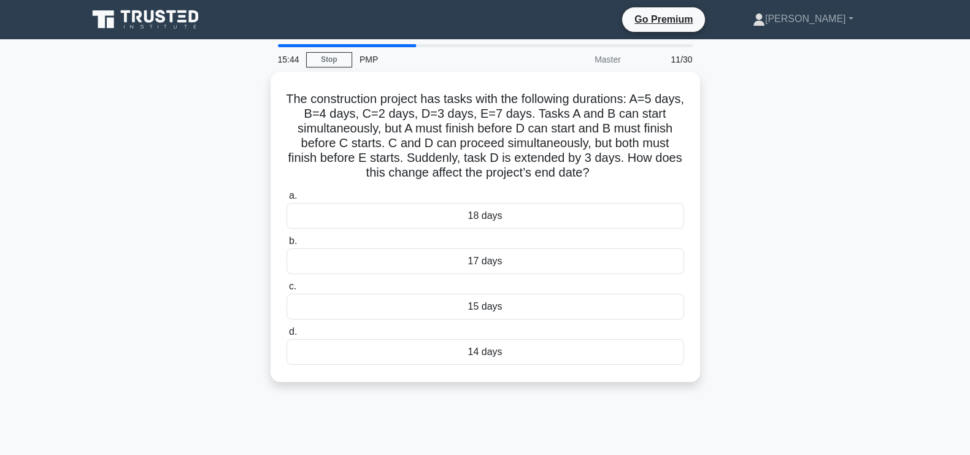
scroll to position [2, 0]
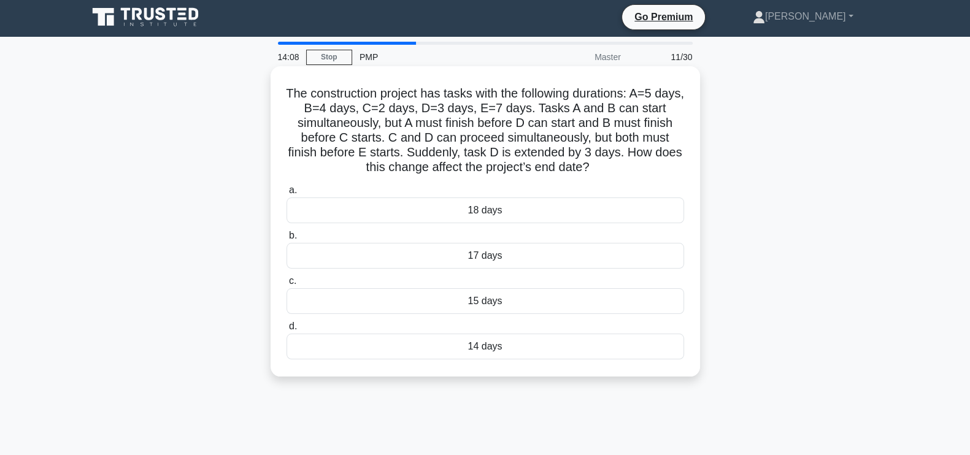
click at [640, 207] on div "18 days" at bounding box center [484, 210] width 397 height 26
click at [286, 194] on input "a. 18 days" at bounding box center [286, 190] width 0 height 8
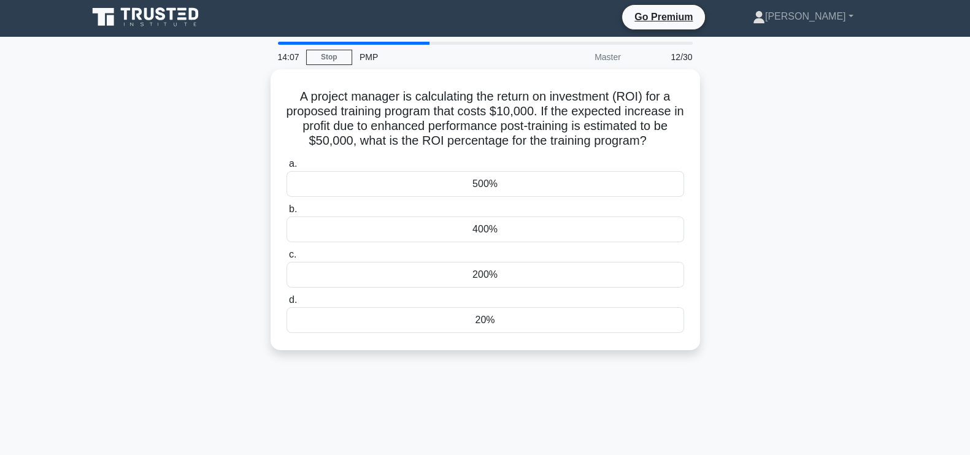
scroll to position [0, 0]
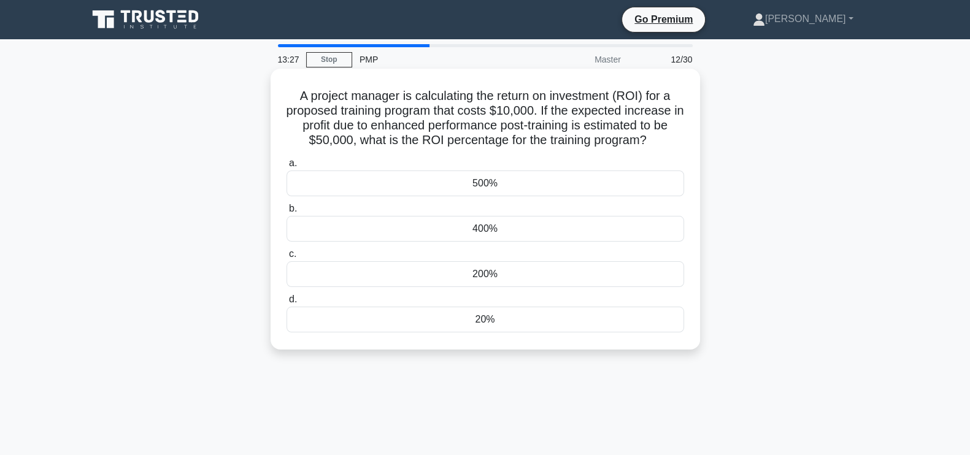
click at [560, 318] on div "20%" at bounding box center [484, 320] width 397 height 26
click at [286, 304] on input "d. 20%" at bounding box center [286, 300] width 0 height 8
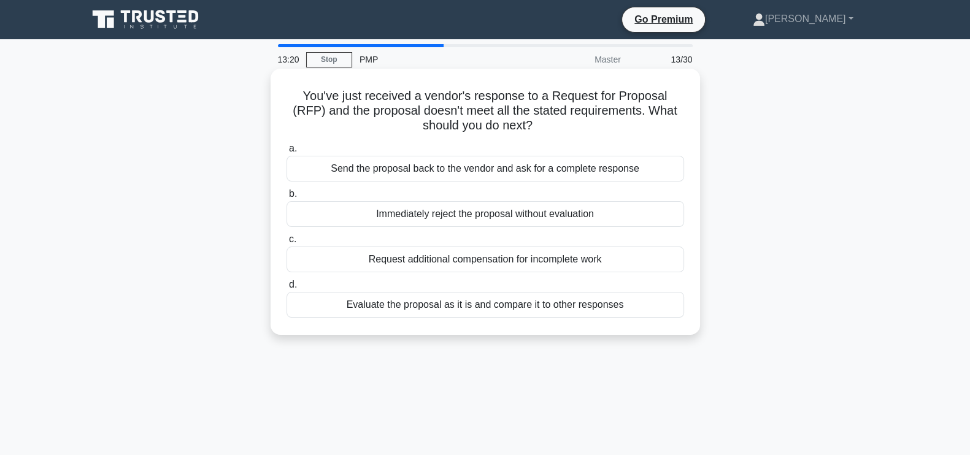
drag, startPoint x: 282, startPoint y: 96, endPoint x: 543, endPoint y: 126, distance: 262.3
click at [543, 126] on div "You've just received a vendor's response to a Request for Proposal (RFP) and th…" at bounding box center [484, 202] width 419 height 256
click at [557, 126] on h5 "You've just received a vendor's response to a Request for Proposal (RFP) and th…" at bounding box center [485, 110] width 400 height 45
drag, startPoint x: 288, startPoint y: 92, endPoint x: 545, endPoint y: 124, distance: 258.9
click at [545, 124] on h5 "You've just received a vendor's response to a Request for Proposal (RFP) and th…" at bounding box center [485, 110] width 400 height 45
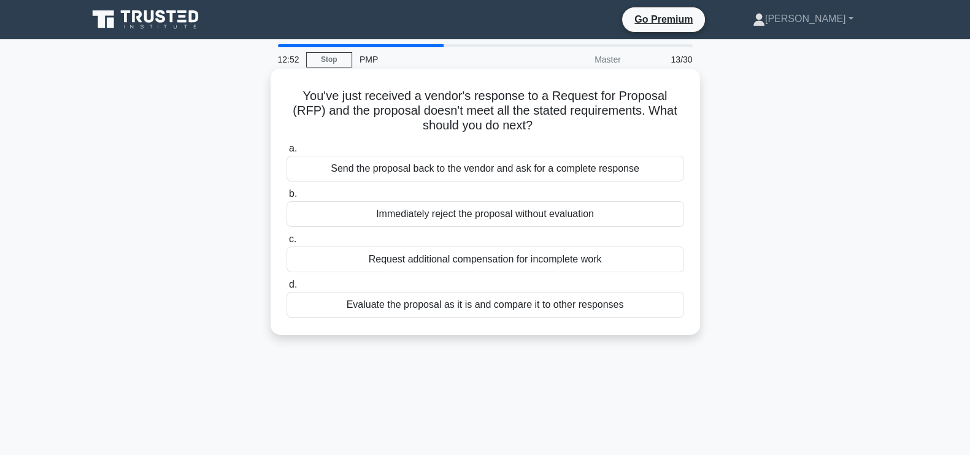
click at [559, 126] on h5 "You've just received a vendor's response to a Request for Proposal (RFP) and th…" at bounding box center [485, 110] width 400 height 45
click at [519, 175] on div "Send the proposal back to the vendor and ask for a complete response" at bounding box center [484, 169] width 397 height 26
click at [286, 153] on input "a. Send the proposal back to the vendor and ask for a complete response" at bounding box center [286, 149] width 0 height 8
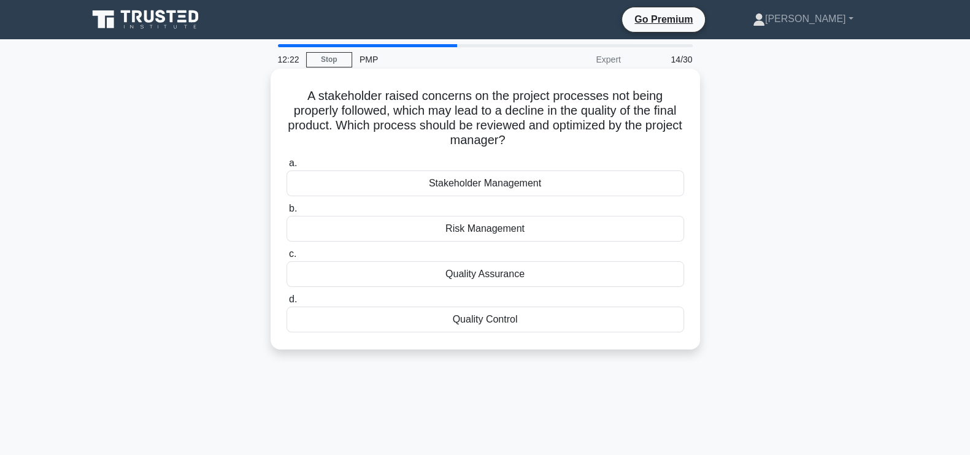
drag, startPoint x: 304, startPoint y: 96, endPoint x: 539, endPoint y: 137, distance: 238.3
click at [539, 137] on h5 "A stakeholder raised concerns on the project processes not being properly follo…" at bounding box center [485, 118] width 400 height 60
click at [545, 145] on h5 "A stakeholder raised concerns on the project processes not being properly follo…" at bounding box center [485, 118] width 400 height 60
click at [301, 94] on h5 "A stakeholder raised concerns on the project processes not being properly follo…" at bounding box center [485, 118] width 400 height 60
drag, startPoint x: 307, startPoint y: 94, endPoint x: 549, endPoint y: 139, distance: 246.5
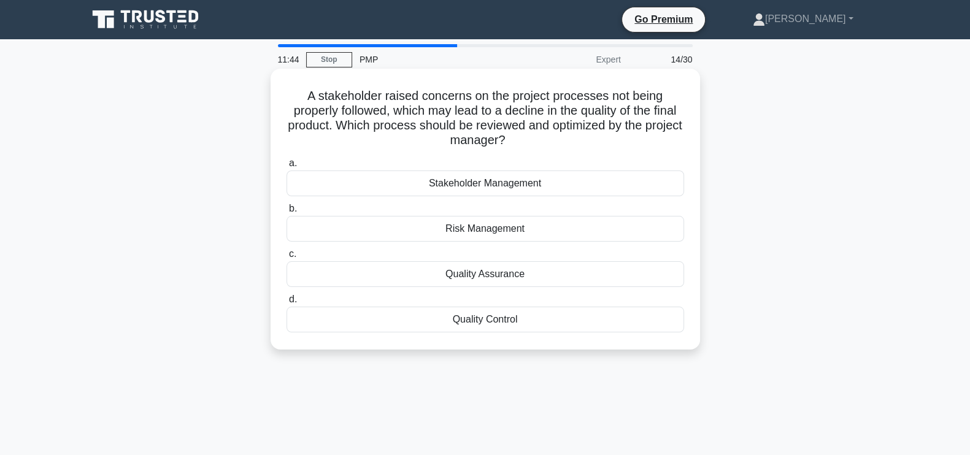
click at [549, 139] on h5 "A stakeholder raised concerns on the project processes not being properly follo…" at bounding box center [485, 118] width 400 height 60
click at [549, 145] on h5 "A stakeholder raised concerns on the project processes not being properly follo…" at bounding box center [485, 118] width 400 height 60
drag, startPoint x: 305, startPoint y: 95, endPoint x: 532, endPoint y: 141, distance: 231.5
click at [532, 141] on h5 "A stakeholder raised concerns on the project processes not being properly follo…" at bounding box center [485, 118] width 400 height 60
click at [548, 148] on h5 "A stakeholder raised concerns on the project processes not being properly follo…" at bounding box center [485, 118] width 400 height 60
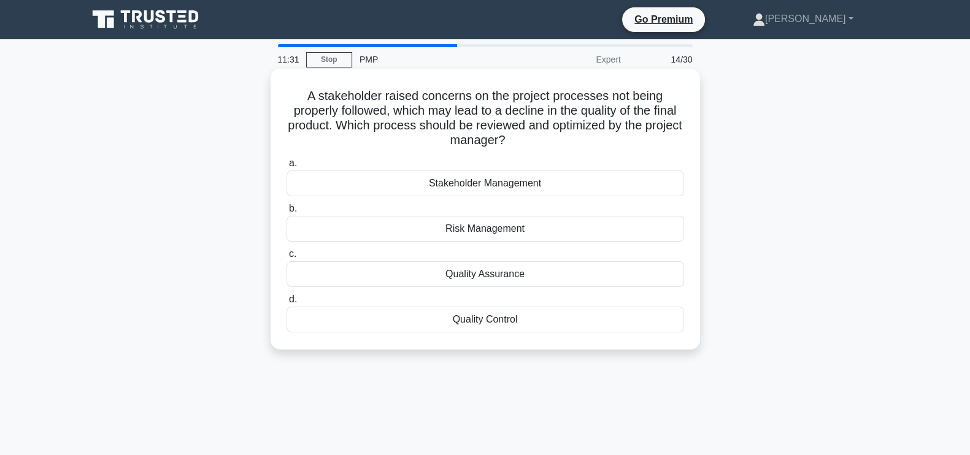
drag, startPoint x: 552, startPoint y: 139, endPoint x: 298, endPoint y: 105, distance: 256.1
click at [298, 105] on h5 "A stakeholder raised concerns on the project processes not being properly follo…" at bounding box center [485, 118] width 400 height 60
click at [584, 150] on div "A stakeholder raised concerns on the project processes not being properly follo…" at bounding box center [484, 209] width 419 height 271
click at [536, 274] on div "Quality Assurance" at bounding box center [484, 274] width 397 height 26
click at [286, 258] on input "c. Quality Assurance" at bounding box center [286, 254] width 0 height 8
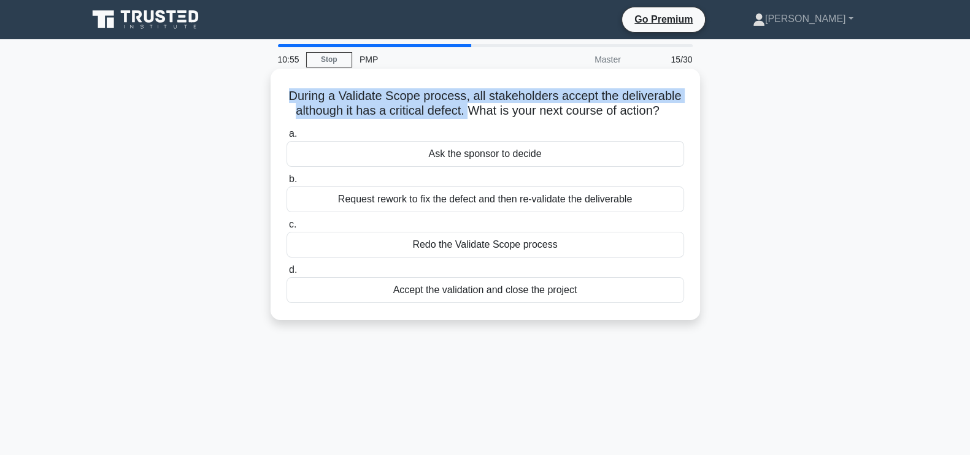
drag, startPoint x: 291, startPoint y: 94, endPoint x: 468, endPoint y: 104, distance: 177.5
click at [468, 104] on h5 "During a Validate Scope process, all stakeholders accept the deliverable althou…" at bounding box center [485, 103] width 400 height 31
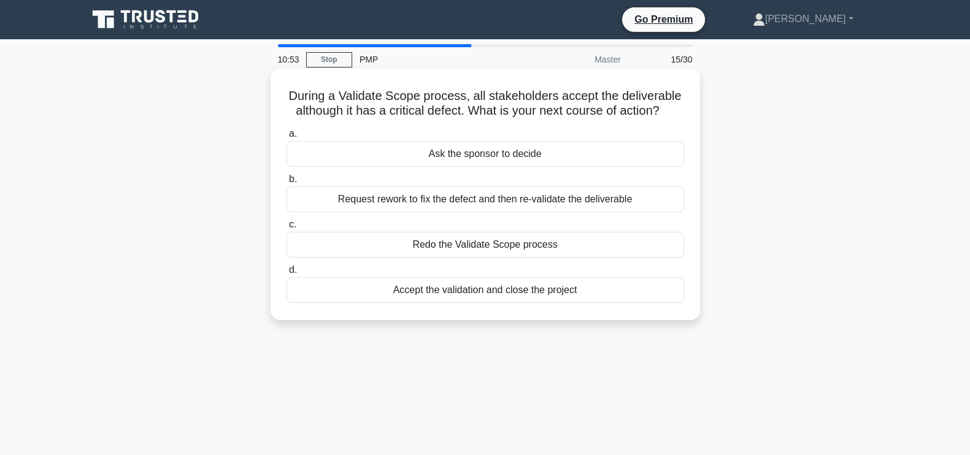
click at [673, 115] on icon ".spinner_0XTQ{transform-origin:center;animation:spinner_y6GP .75s linear infini…" at bounding box center [666, 111] width 15 height 15
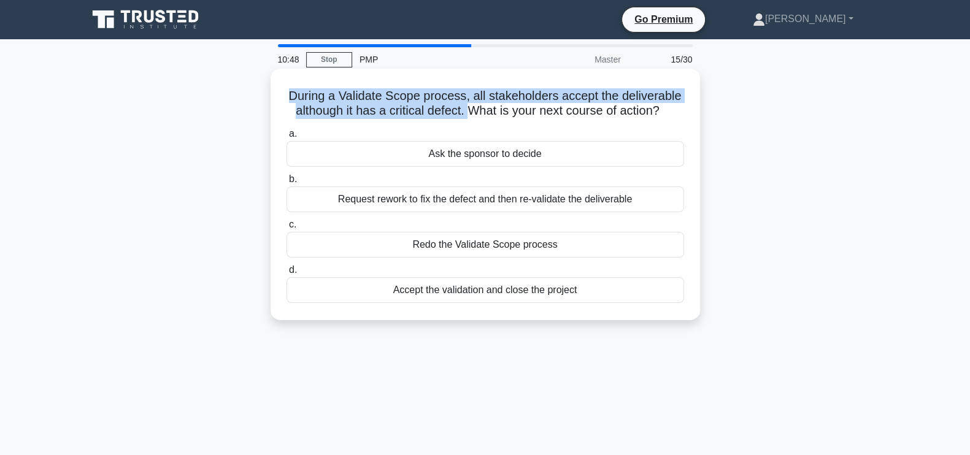
drag, startPoint x: 282, startPoint y: 98, endPoint x: 466, endPoint y: 104, distance: 184.1
click at [466, 104] on div "During a Validate Scope process, all stakeholders accept the deliverable althou…" at bounding box center [484, 195] width 419 height 242
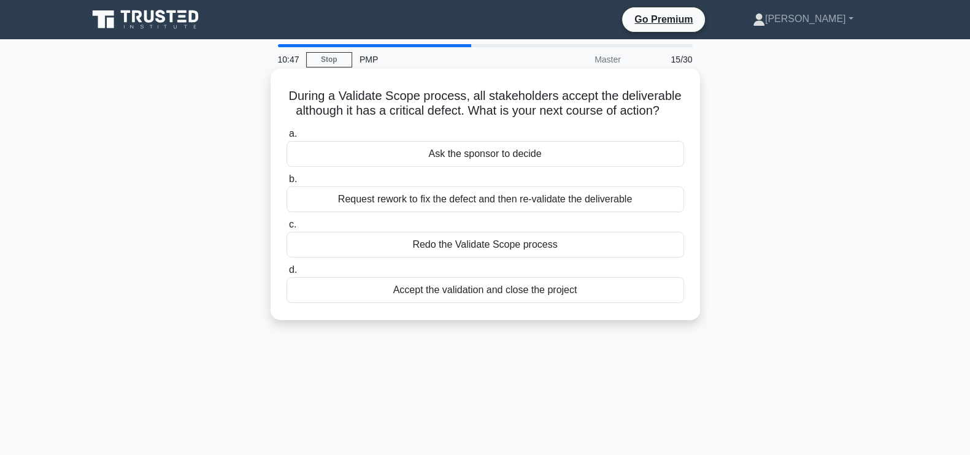
click at [674, 111] on icon ".spinner_0XTQ{transform-origin:center;animation:spinner_y6GP .75s linear infini…" at bounding box center [666, 111] width 15 height 15
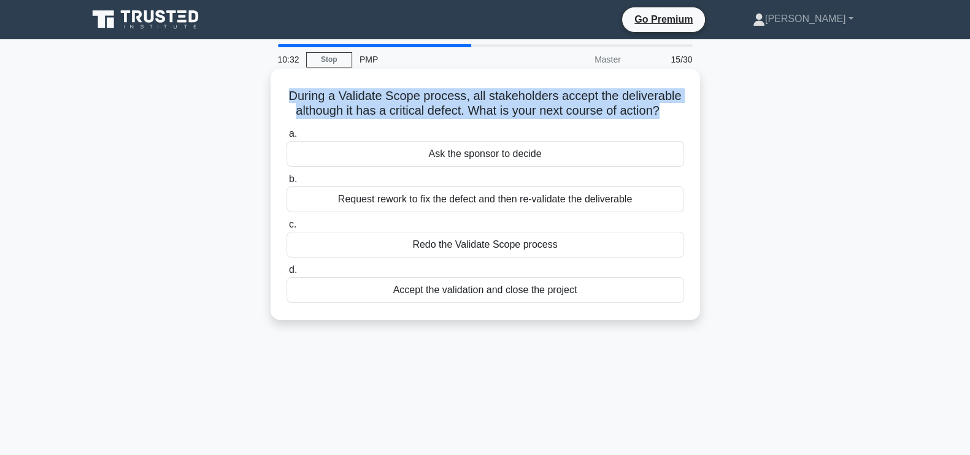
drag, startPoint x: 659, startPoint y: 115, endPoint x: 286, endPoint y: 89, distance: 374.4
click at [286, 89] on h5 "During a Validate Scope process, all stakeholders accept the deliverable althou…" at bounding box center [485, 103] width 400 height 31
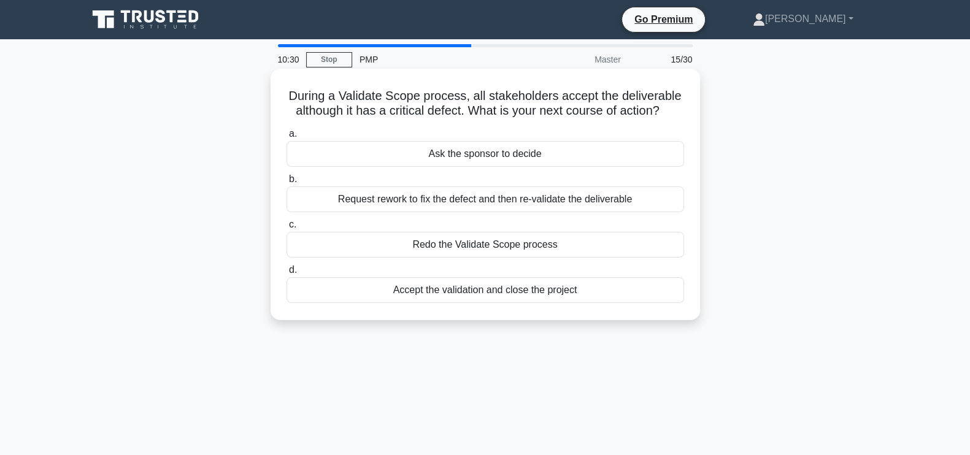
click at [674, 112] on icon ".spinner_0XTQ{transform-origin:center;animation:spinner_y6GP .75s linear infini…" at bounding box center [666, 111] width 15 height 15
click at [507, 204] on div "Request rework to fix the defect and then re-validate the deliverable" at bounding box center [484, 199] width 397 height 26
click at [286, 183] on input "b. Request rework to fix the defect and then re-validate the deliverable" at bounding box center [286, 179] width 0 height 8
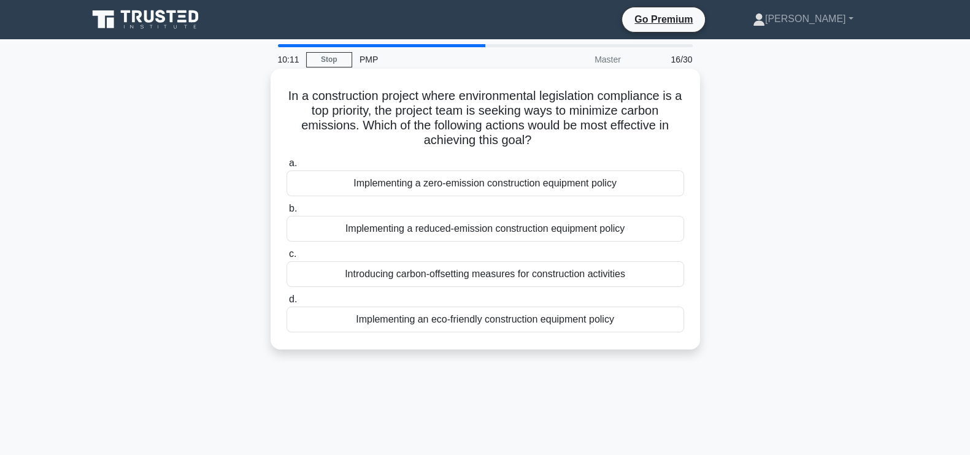
click at [379, 116] on h5 "In a construction project where environmental legislation compliance is a top p…" at bounding box center [485, 118] width 400 height 60
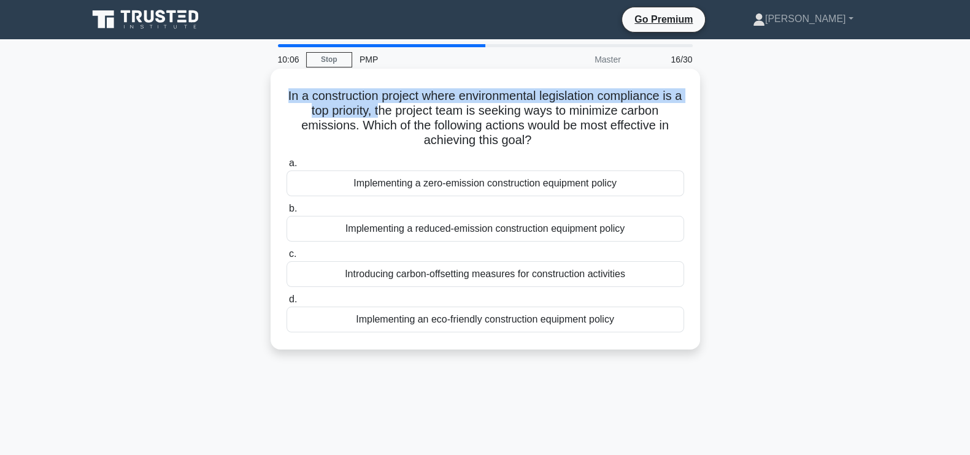
drag, startPoint x: 283, startPoint y: 92, endPoint x: 381, endPoint y: 107, distance: 99.8
click at [381, 107] on div "In a construction project where environmental legislation compliance is a top p…" at bounding box center [484, 209] width 419 height 271
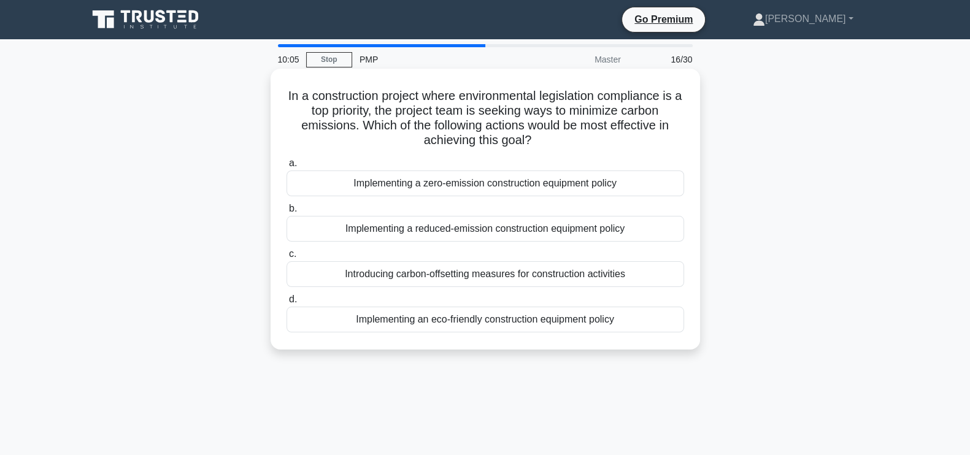
click at [357, 143] on h5 "In a construction project where environmental legislation compliance is a top p…" at bounding box center [485, 118] width 400 height 60
drag, startPoint x: 378, startPoint y: 112, endPoint x: 564, endPoint y: 140, distance: 188.6
click at [564, 140] on h5 "In a construction project where environmental legislation compliance is a top p…" at bounding box center [485, 118] width 400 height 60
click at [575, 142] on h5 "In a construction project where environmental legislation compliance is a top p…" at bounding box center [485, 118] width 400 height 60
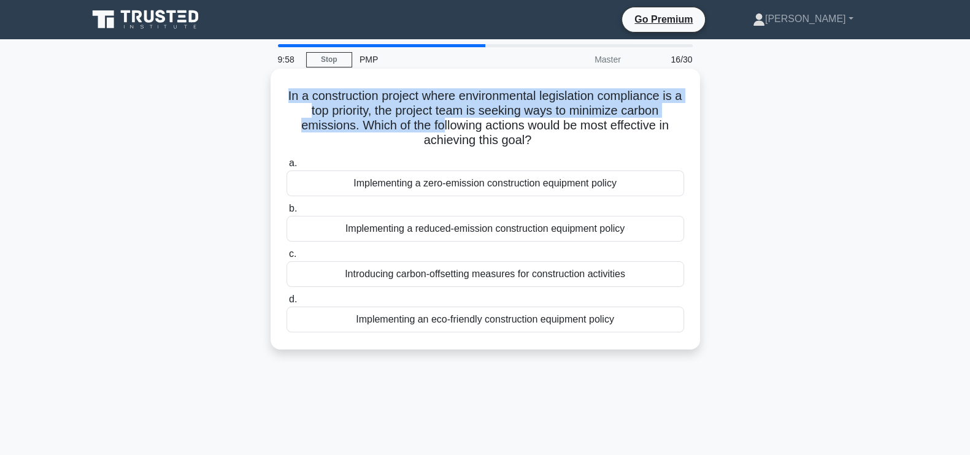
drag, startPoint x: 280, startPoint y: 98, endPoint x: 438, endPoint y: 127, distance: 161.4
click at [438, 127] on div "In a construction project where environmental legislation compliance is a top p…" at bounding box center [484, 209] width 419 height 271
click at [375, 131] on h5 "In a construction project where environmental legislation compliance is a top p…" at bounding box center [485, 118] width 400 height 60
drag, startPoint x: 278, startPoint y: 96, endPoint x: 356, endPoint y: 128, distance: 83.4
click at [356, 128] on div "In a construction project where environmental legislation compliance is a top p…" at bounding box center [484, 209] width 419 height 271
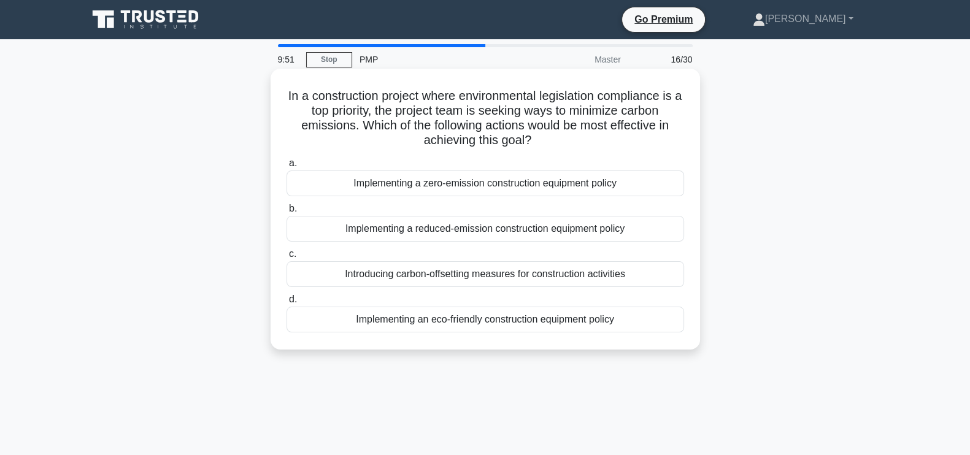
click at [375, 139] on h5 "In a construction project where environmental legislation compliance is a top p…" at bounding box center [485, 118] width 400 height 60
click at [508, 277] on div "Introducing carbon-offsetting measures for construction activities" at bounding box center [484, 274] width 397 height 26
click at [286, 258] on input "c. Introducing carbon-offsetting measures for construction activities" at bounding box center [286, 254] width 0 height 8
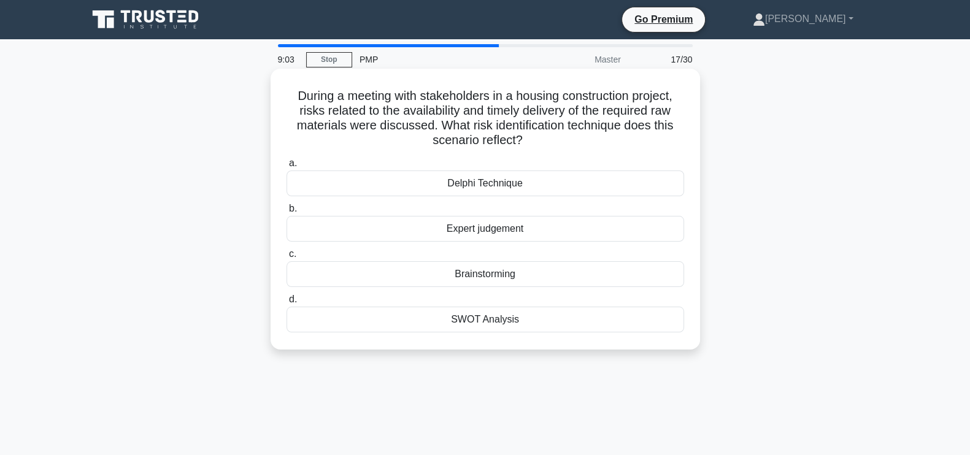
click at [536, 274] on div "Brainstorming" at bounding box center [484, 274] width 397 height 26
click at [286, 258] on input "c. Brainstorming" at bounding box center [286, 254] width 0 height 8
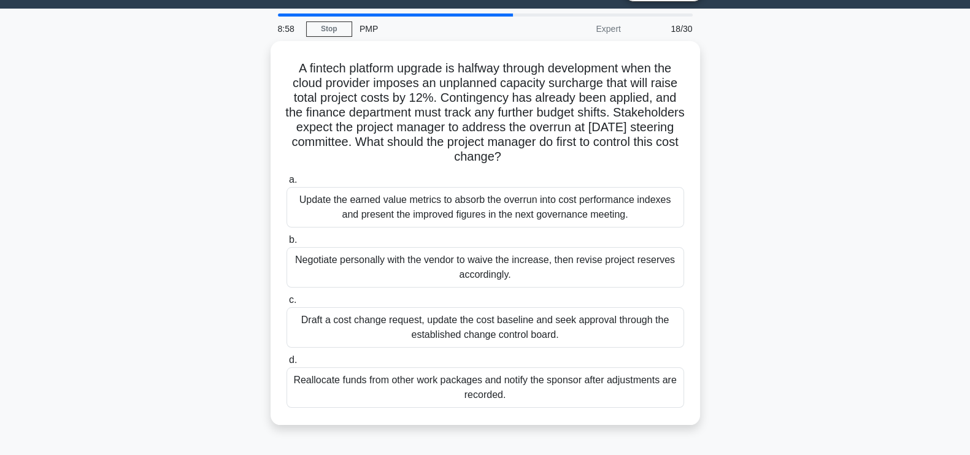
scroll to position [34, 0]
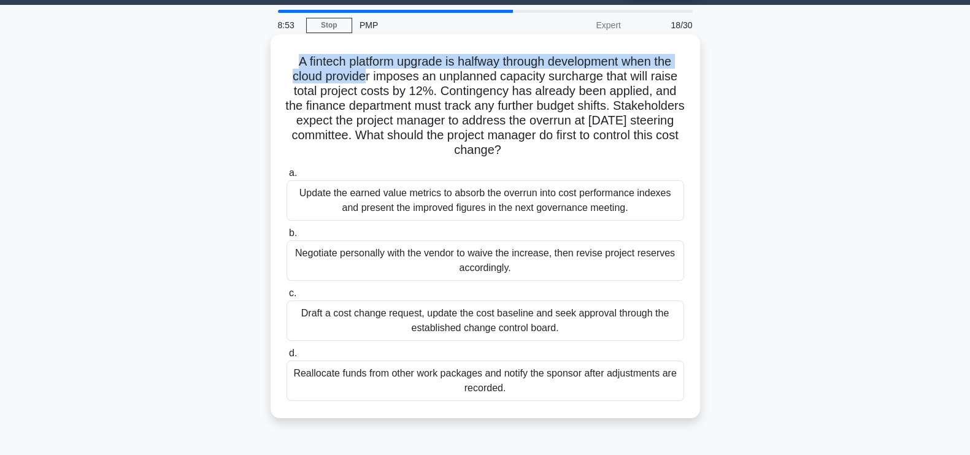
drag, startPoint x: 288, startPoint y: 64, endPoint x: 361, endPoint y: 81, distance: 75.6
click at [361, 81] on h5 "A fintech platform upgrade is halfway through development when the cloud provid…" at bounding box center [485, 106] width 400 height 104
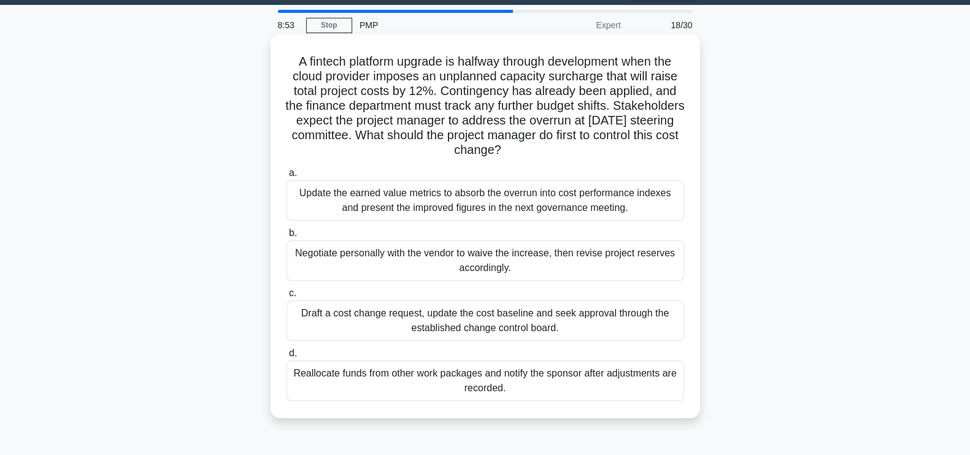
click at [370, 81] on h5 "A fintech platform upgrade is halfway through development when the cloud provid…" at bounding box center [485, 106] width 400 height 104
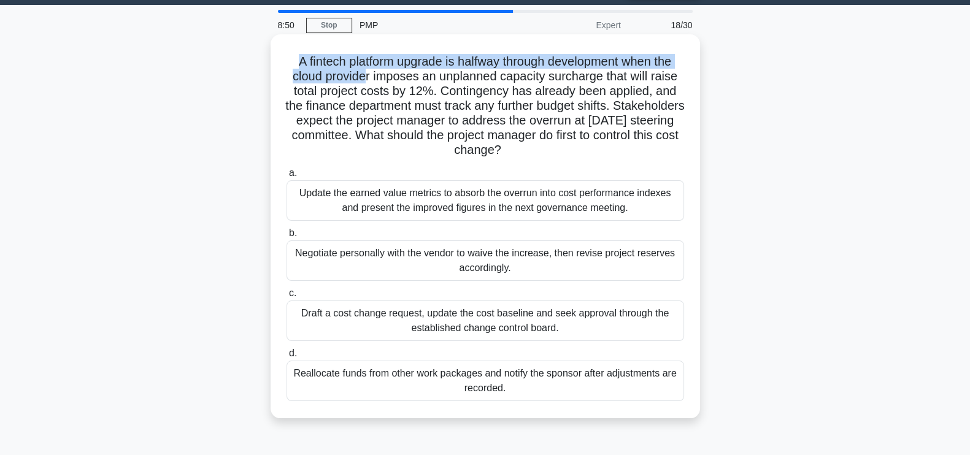
drag, startPoint x: 291, startPoint y: 64, endPoint x: 365, endPoint y: 83, distance: 76.0
click at [365, 83] on h5 "A fintech platform upgrade is halfway through development when the cloud provid…" at bounding box center [485, 106] width 400 height 104
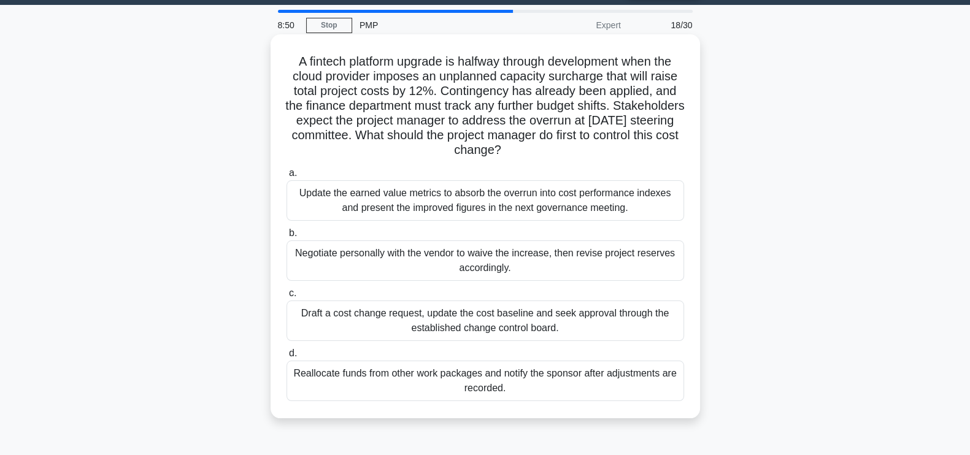
click at [319, 98] on h5 "A fintech platform upgrade is halfway through development when the cloud provid…" at bounding box center [485, 106] width 400 height 104
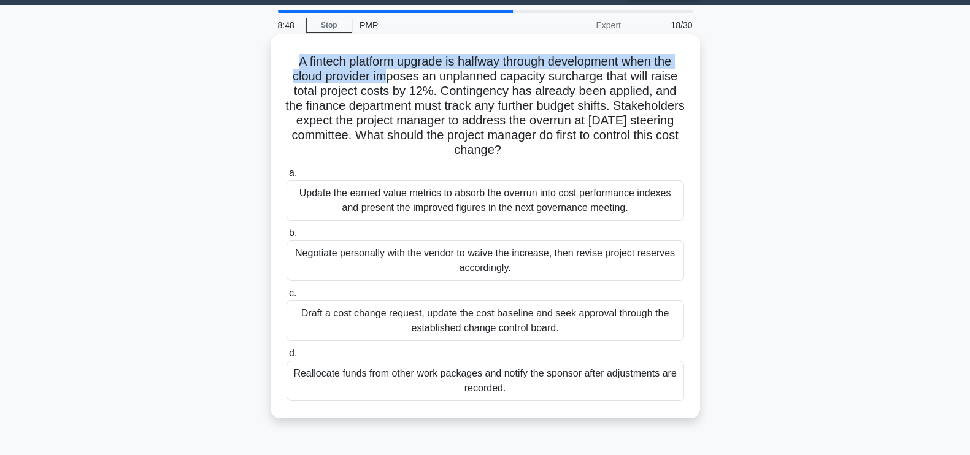
drag, startPoint x: 291, startPoint y: 64, endPoint x: 385, endPoint y: 79, distance: 95.6
click at [385, 79] on h5 "A fintech platform upgrade is halfway through development when the cloud provid…" at bounding box center [485, 106] width 400 height 104
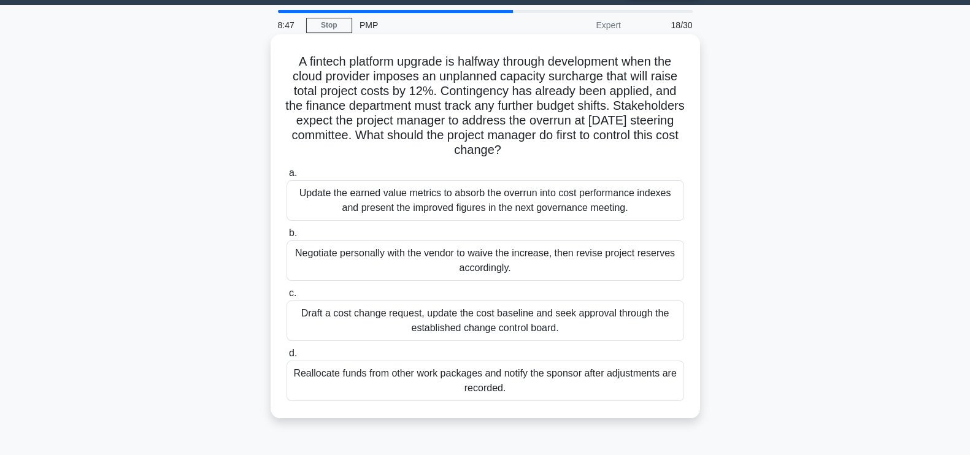
click at [359, 99] on h5 "A fintech platform upgrade is halfway through development when the cloud provid…" at bounding box center [485, 106] width 400 height 104
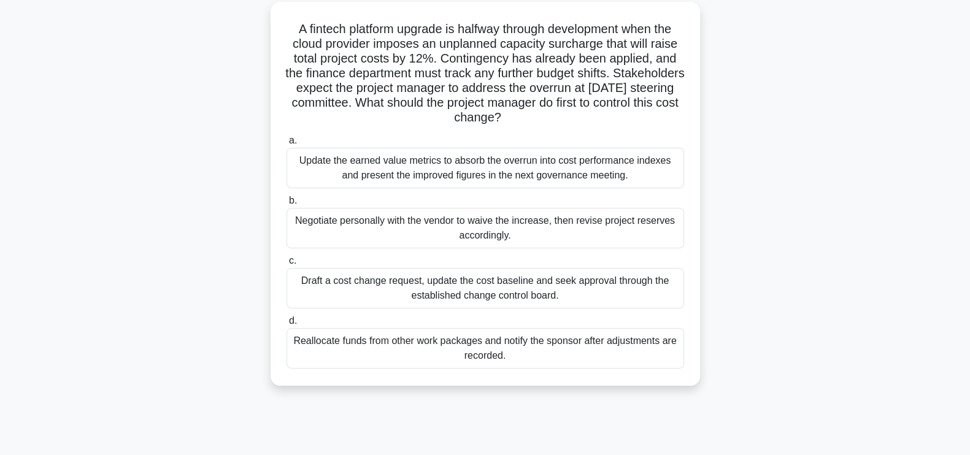
scroll to position [68, 0]
click at [497, 288] on div "Draft a cost change request, update the cost baseline and seek approval through…" at bounding box center [484, 287] width 397 height 40
click at [286, 264] on input "c. Draft a cost change request, update the cost baseline and seek approval thro…" at bounding box center [286, 260] width 0 height 8
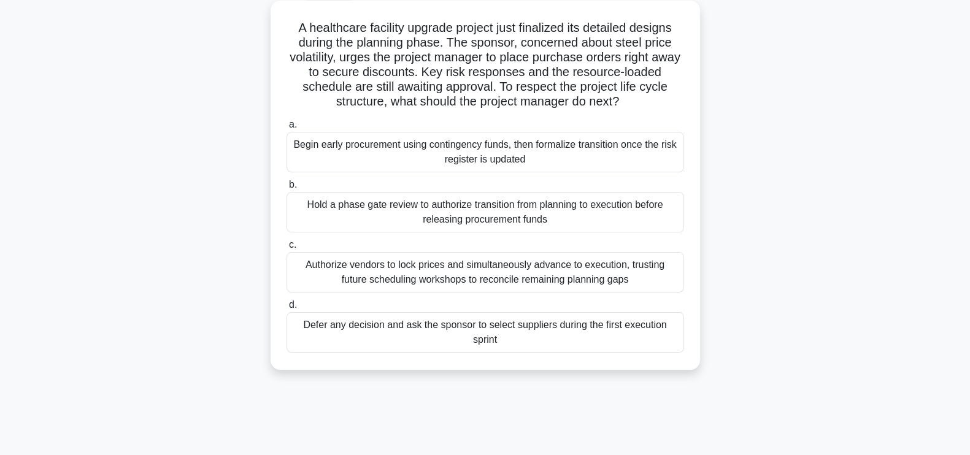
scroll to position [0, 0]
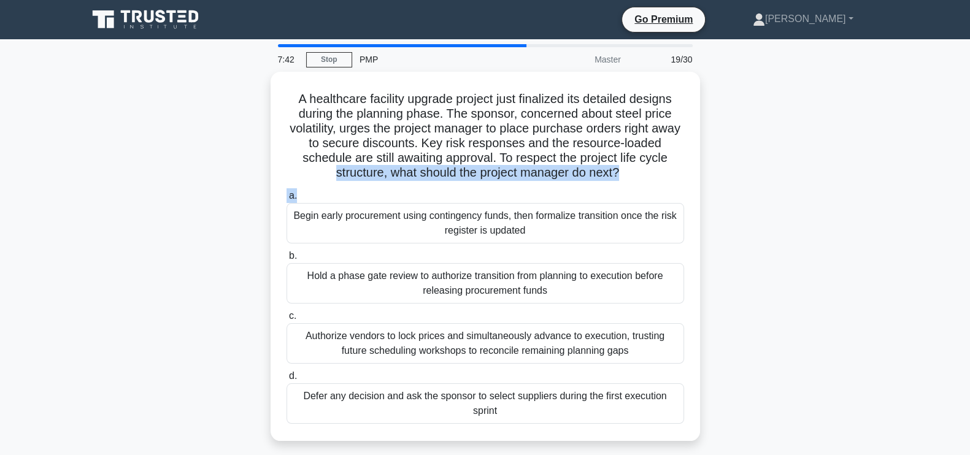
drag, startPoint x: 968, startPoint y: 163, endPoint x: 975, endPoint y: 187, distance: 25.0
click at [969, 187] on html "Go Premium Hein" at bounding box center [485, 331] width 970 height 662
click at [827, 178] on div "A healthcare facility upgrade project just finalized its detailed designs durin…" at bounding box center [485, 264] width 810 height 384
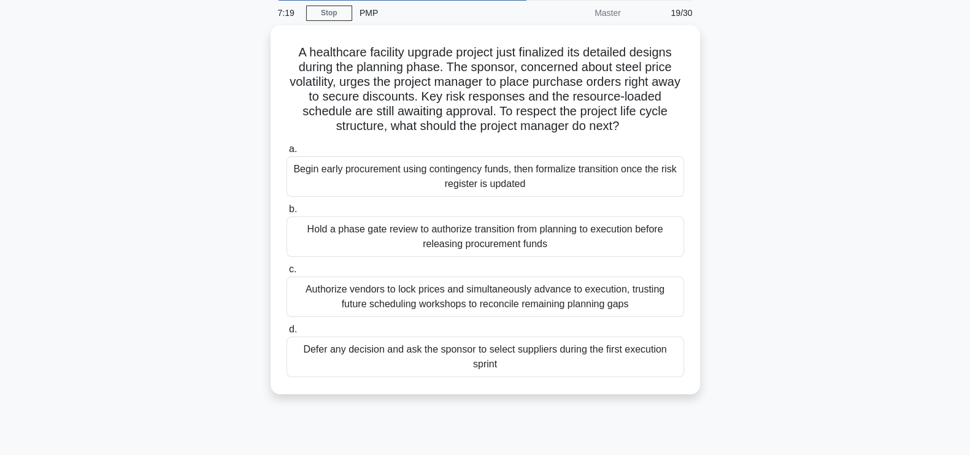
scroll to position [28, 0]
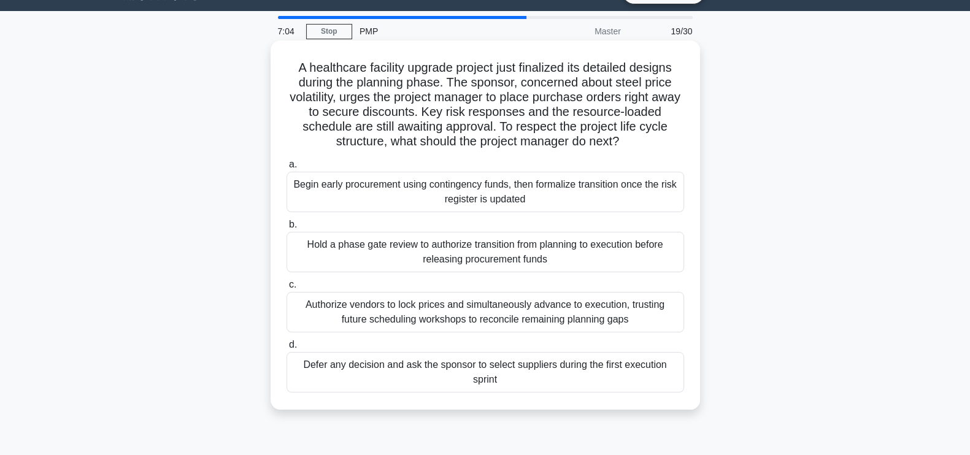
click at [532, 255] on div "Hold a phase gate review to authorize transition from planning to execution bef…" at bounding box center [484, 252] width 397 height 40
click at [286, 229] on input "b. Hold a phase gate review to authorize transition from planning to execution …" at bounding box center [286, 225] width 0 height 8
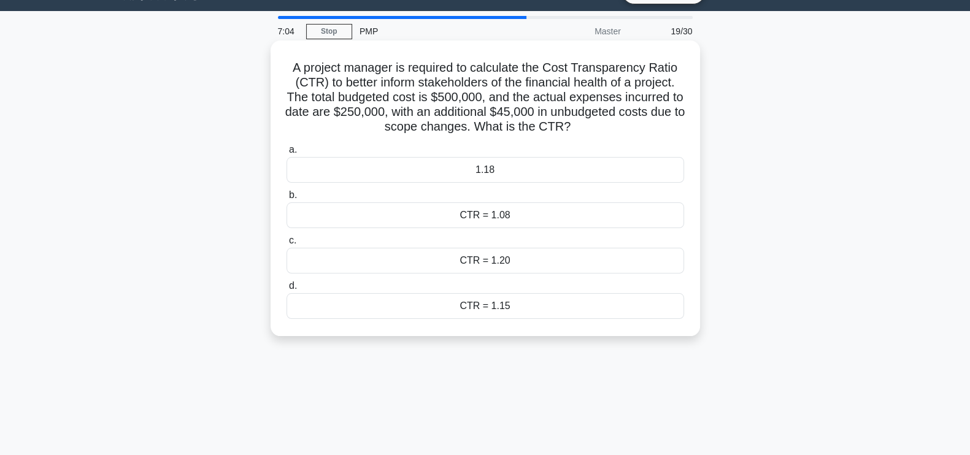
scroll to position [0, 0]
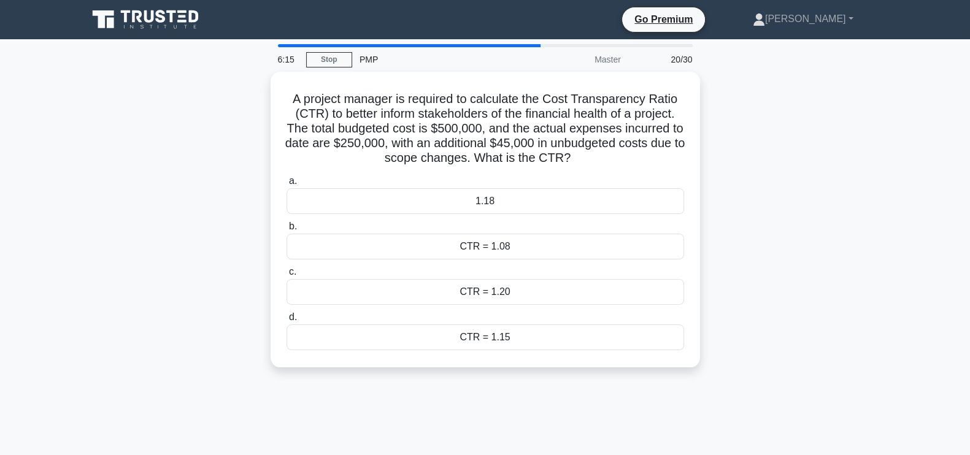
click at [898, 276] on main "6:15 Stop PMP Master 20/30 A project manager is required to calculate the Cost …" at bounding box center [485, 350] width 970 height 623
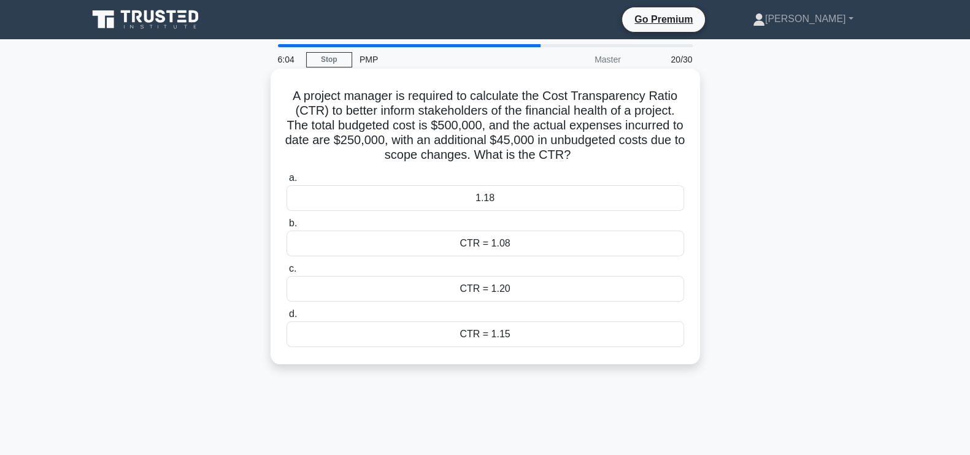
click at [532, 194] on div "1.18" at bounding box center [484, 198] width 397 height 26
click at [286, 182] on input "a. 1.18" at bounding box center [286, 178] width 0 height 8
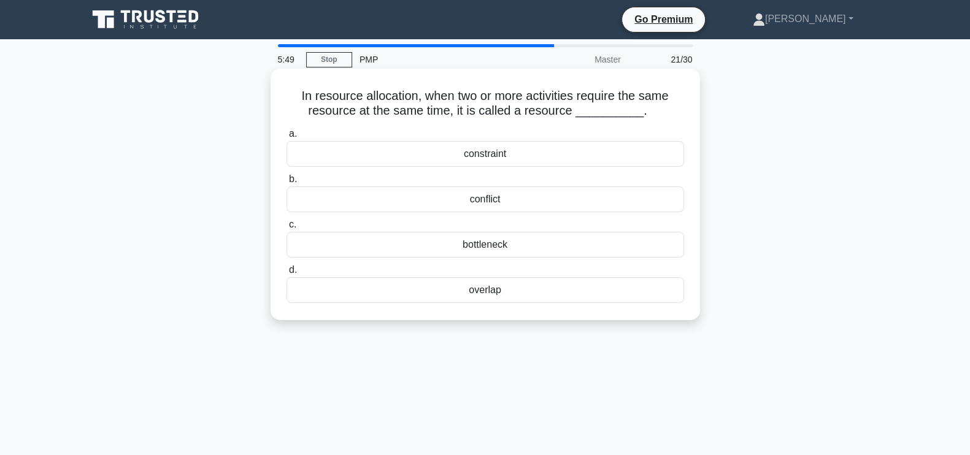
click at [519, 202] on div "conflict" at bounding box center [484, 199] width 397 height 26
click at [286, 183] on input "b. conflict" at bounding box center [286, 179] width 0 height 8
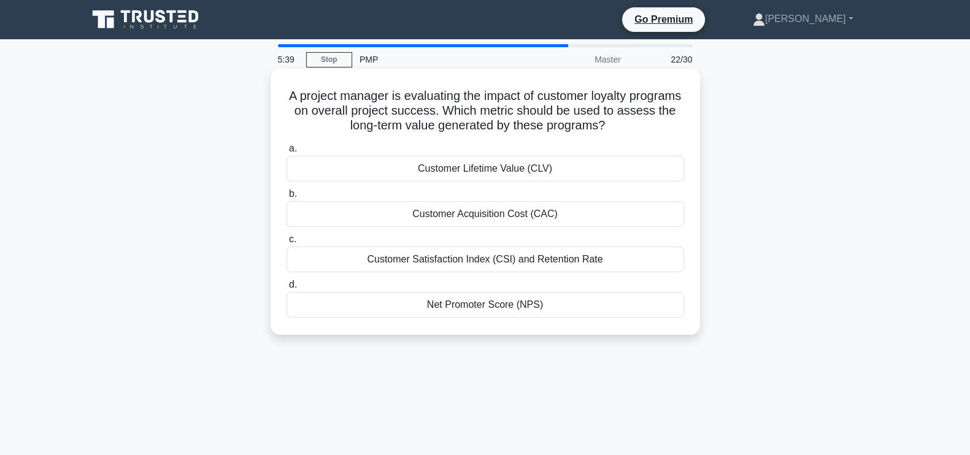
click at [569, 166] on div "Customer Lifetime Value (CLV)" at bounding box center [484, 169] width 397 height 26
click at [286, 153] on input "a. Customer Lifetime Value (CLV)" at bounding box center [286, 149] width 0 height 8
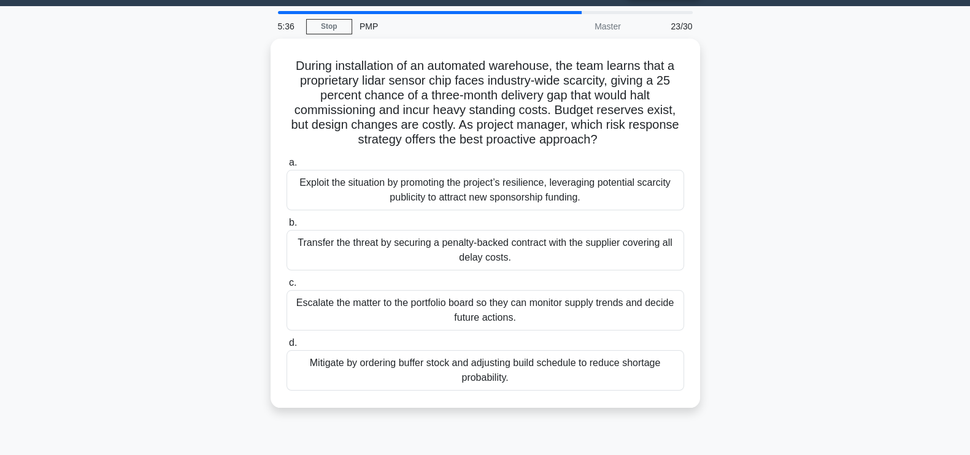
scroll to position [23, 0]
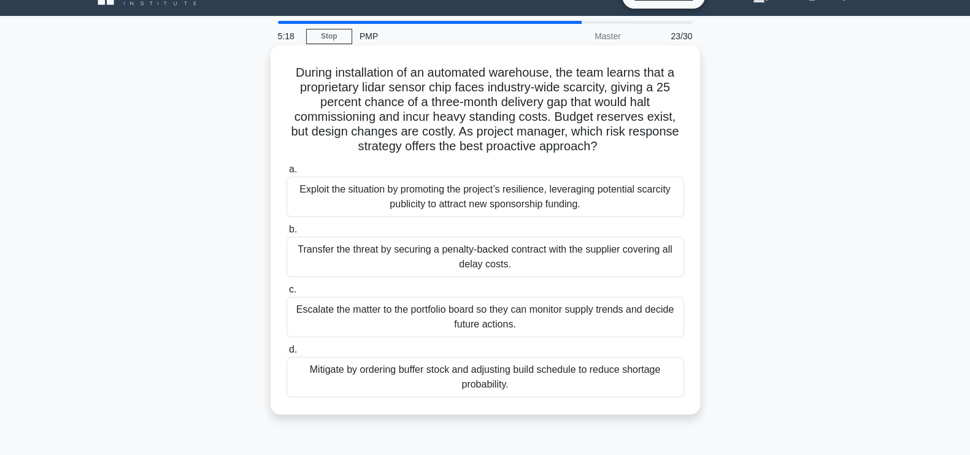
click at [506, 370] on div "Mitigate by ordering buffer stock and adjusting build schedule to reduce shorta…" at bounding box center [484, 377] width 397 height 40
click at [286, 354] on input "d. Mitigate by ordering buffer stock and adjusting build schedule to reduce sho…" at bounding box center [286, 350] width 0 height 8
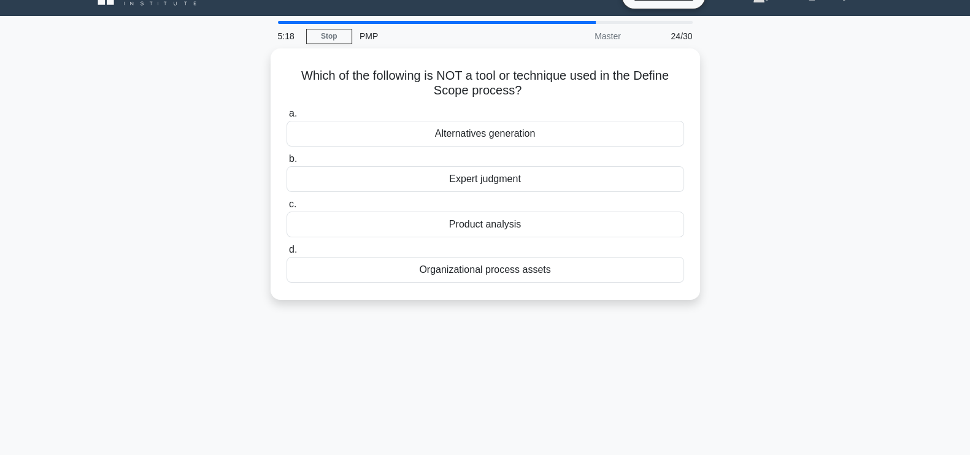
scroll to position [0, 0]
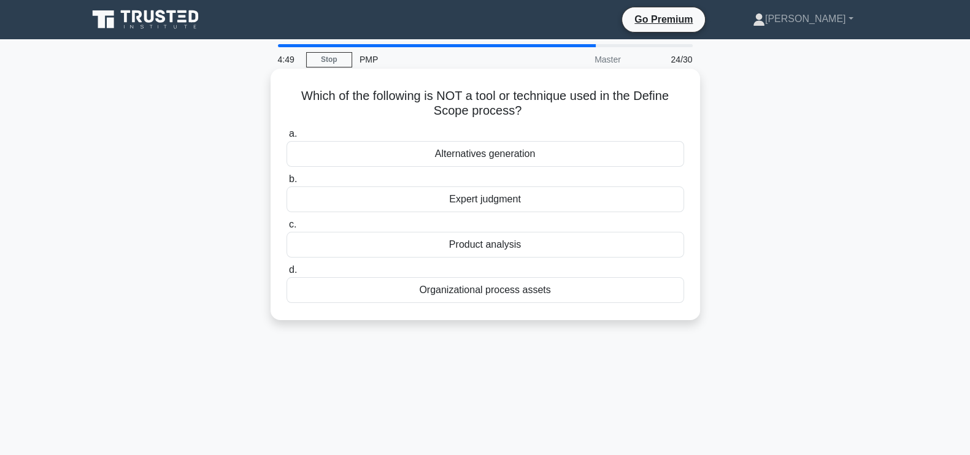
click at [553, 151] on div "Alternatives generation" at bounding box center [484, 154] width 397 height 26
click at [286, 138] on input "a. Alternatives generation" at bounding box center [286, 134] width 0 height 8
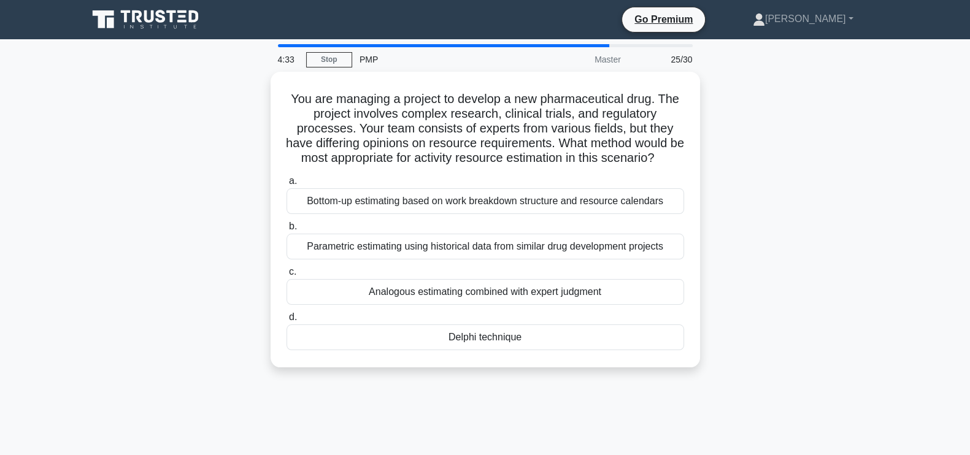
scroll to position [20, 0]
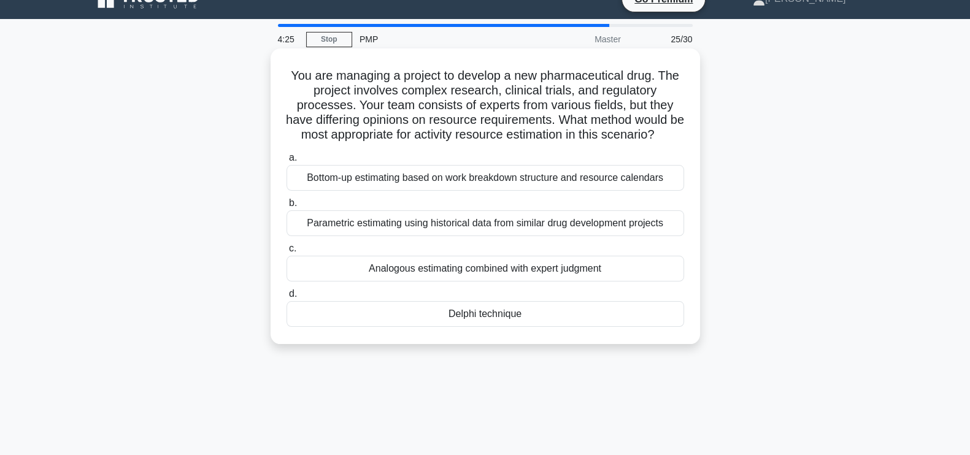
click at [538, 189] on div "Bottom-up estimating based on work breakdown structure and resource calendars" at bounding box center [484, 178] width 397 height 26
click at [286, 162] on input "a. Bottom-up estimating based on work breakdown structure and resource calendars" at bounding box center [286, 158] width 0 height 8
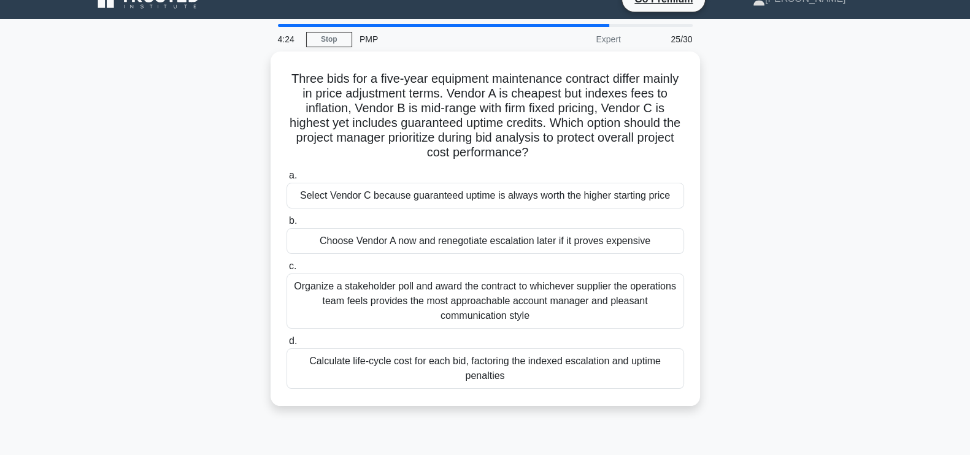
scroll to position [0, 0]
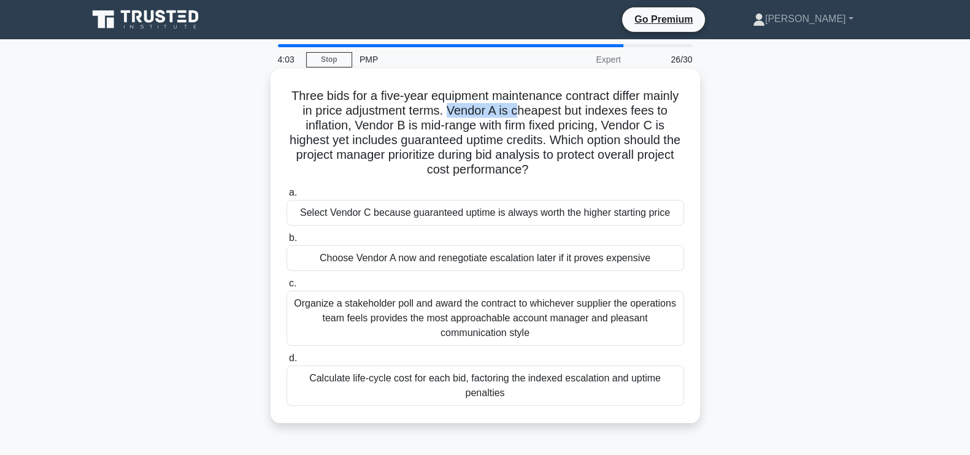
drag, startPoint x: 475, startPoint y: 109, endPoint x: 545, endPoint y: 112, distance: 69.4
click at [545, 112] on h5 "Three bids for a five-year equipment maintenance contract differ mainly in pric…" at bounding box center [485, 133] width 400 height 90
click at [643, 169] on h5 "Three bids for a five-year equipment maintenance contract differ mainly in pric…" at bounding box center [485, 133] width 400 height 90
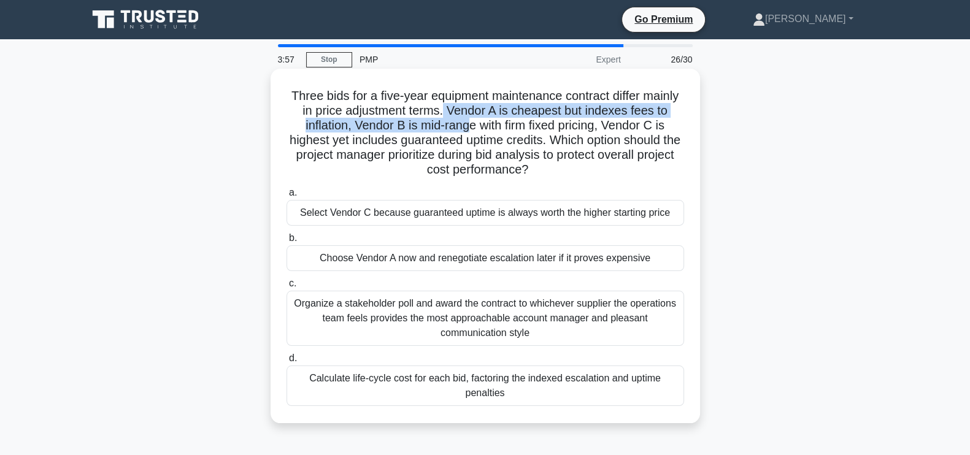
drag, startPoint x: 472, startPoint y: 106, endPoint x: 479, endPoint y: 120, distance: 15.1
click at [479, 120] on h5 "Three bids for a five-year equipment maintenance contract differ mainly in pric…" at bounding box center [485, 133] width 400 height 90
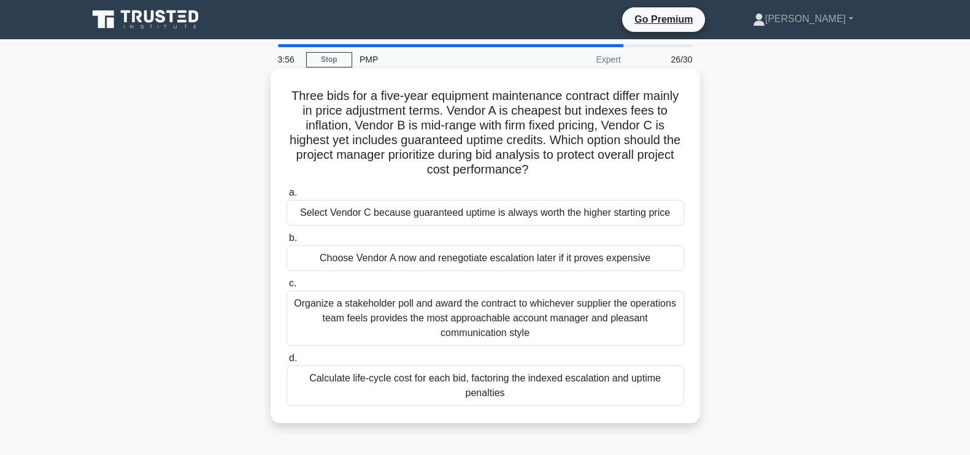
click at [362, 133] on h5 "Three bids for a five-year equipment maintenance contract differ mainly in pric…" at bounding box center [485, 133] width 400 height 90
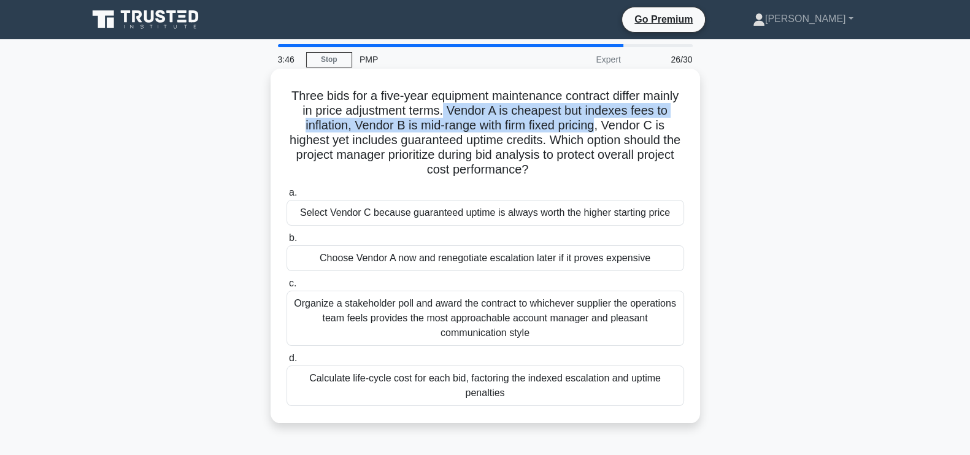
drag, startPoint x: 472, startPoint y: 113, endPoint x: 610, endPoint y: 133, distance: 139.5
click at [610, 133] on h5 "Three bids for a five-year equipment maintenance contract differ mainly in pric…" at bounding box center [485, 133] width 400 height 90
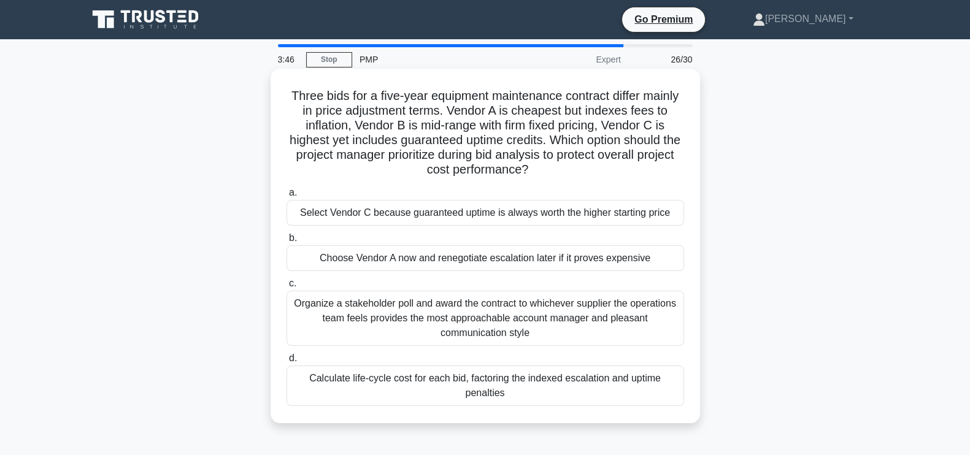
click at [596, 163] on h5 "Three bids for a five-year equipment maintenance contract differ mainly in pric…" at bounding box center [485, 133] width 400 height 90
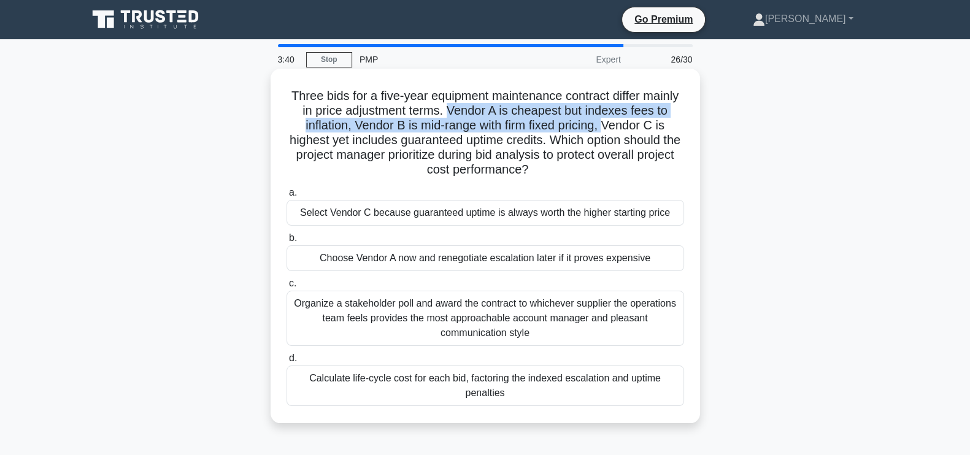
drag, startPoint x: 473, startPoint y: 113, endPoint x: 614, endPoint y: 128, distance: 141.8
click at [614, 128] on h5 "Three bids for a five-year equipment maintenance contract differ mainly in pric…" at bounding box center [485, 133] width 400 height 90
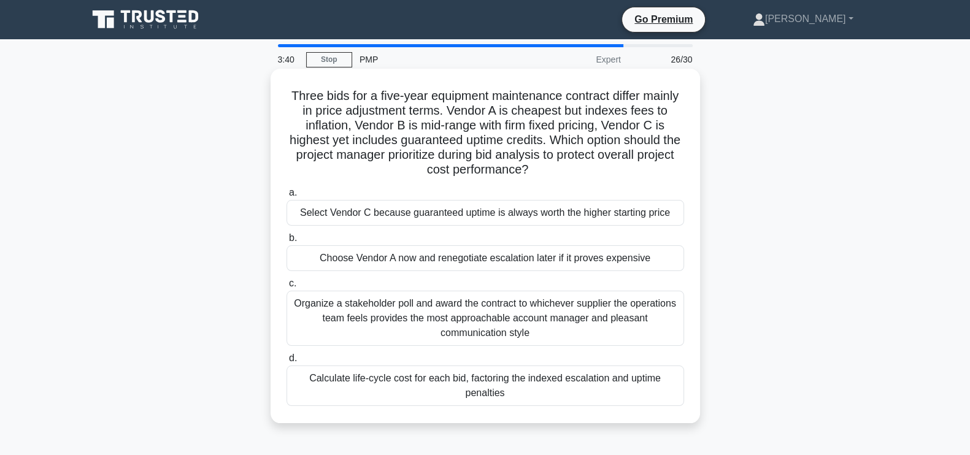
click at [610, 161] on h5 "Three bids for a five-year equipment maintenance contract differ mainly in pric…" at bounding box center [485, 133] width 400 height 90
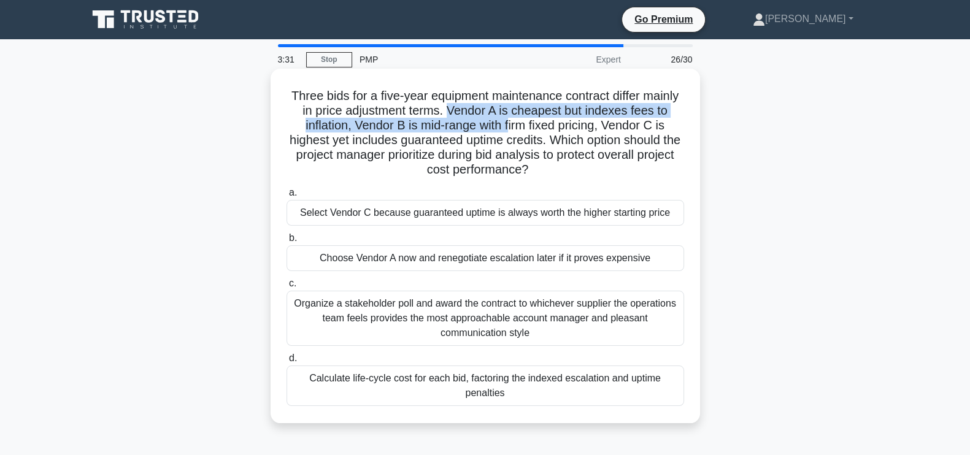
drag, startPoint x: 476, startPoint y: 110, endPoint x: 518, endPoint y: 128, distance: 45.7
click at [518, 128] on h5 "Three bids for a five-year equipment maintenance contract differ mainly in pric…" at bounding box center [485, 133] width 400 height 90
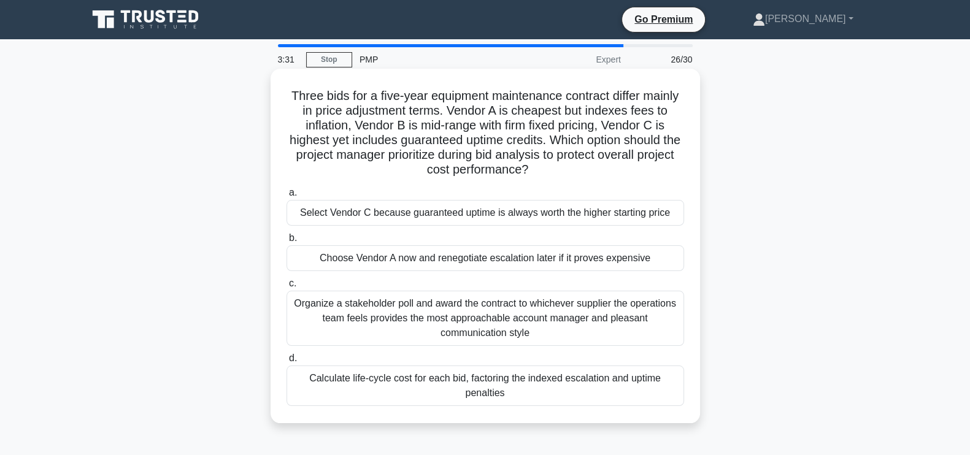
click at [562, 141] on h5 "Three bids for a five-year equipment maintenance contract differ mainly in pric…" at bounding box center [485, 133] width 400 height 90
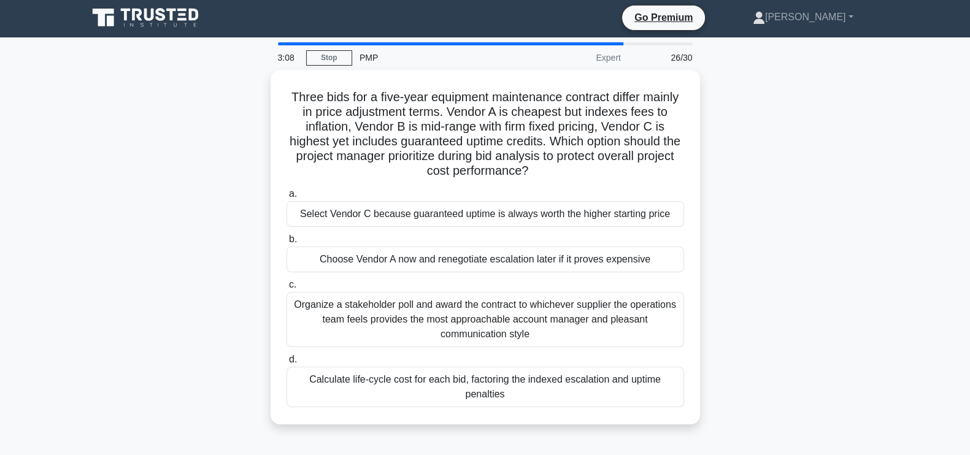
scroll to position [8, 0]
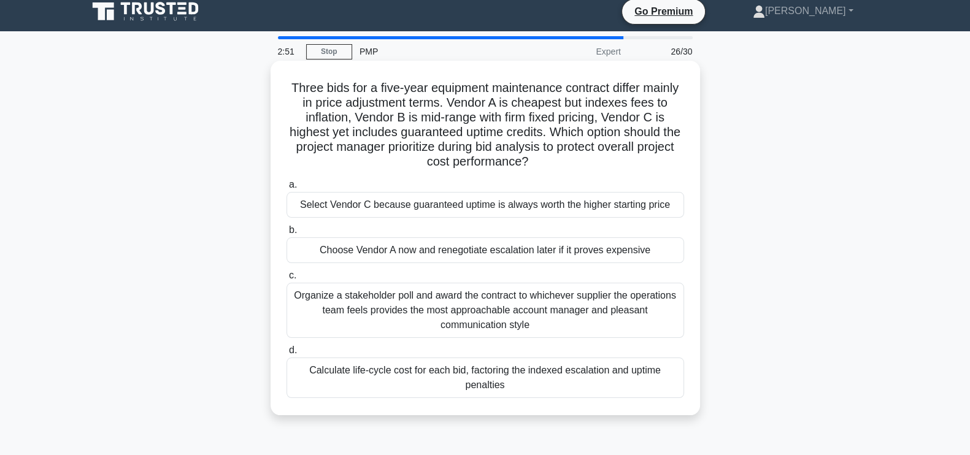
click at [500, 378] on div "Calculate life-cycle cost for each bid, factoring the indexed escalation and up…" at bounding box center [484, 378] width 397 height 40
click at [286, 354] on input "d. Calculate life-cycle cost for each bid, factoring the indexed escalation and…" at bounding box center [286, 350] width 0 height 8
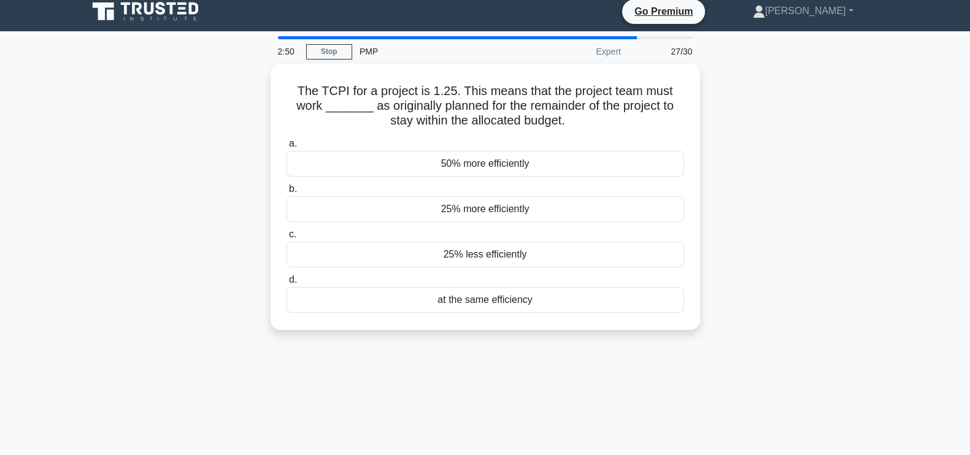
scroll to position [0, 0]
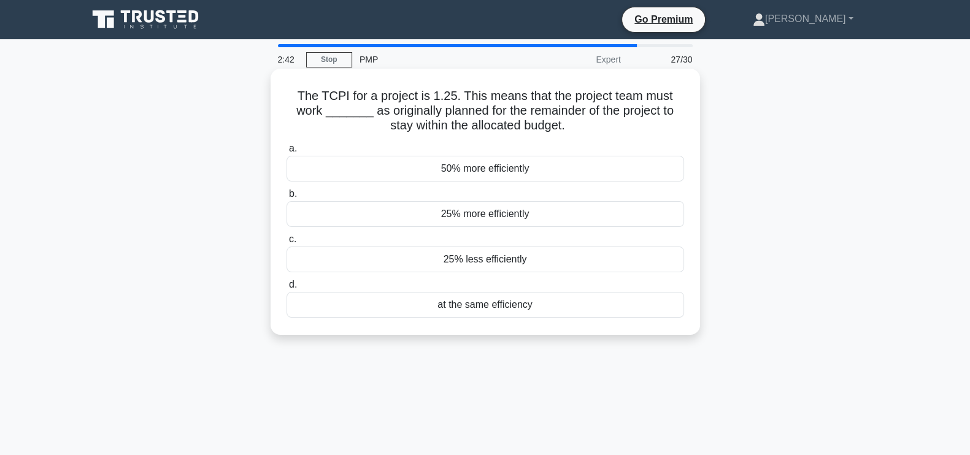
click at [544, 213] on div "25% more efficiently" at bounding box center [484, 214] width 397 height 26
click at [286, 198] on input "b. 25% more efficiently" at bounding box center [286, 194] width 0 height 8
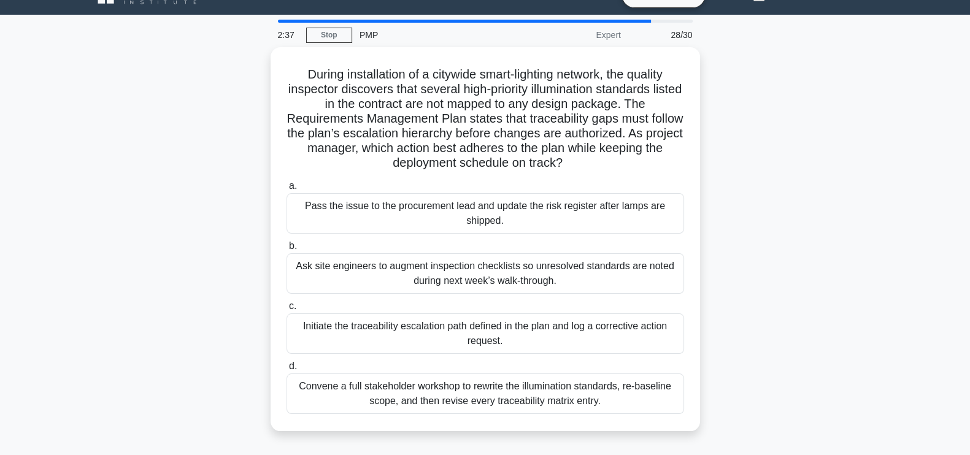
scroll to position [26, 0]
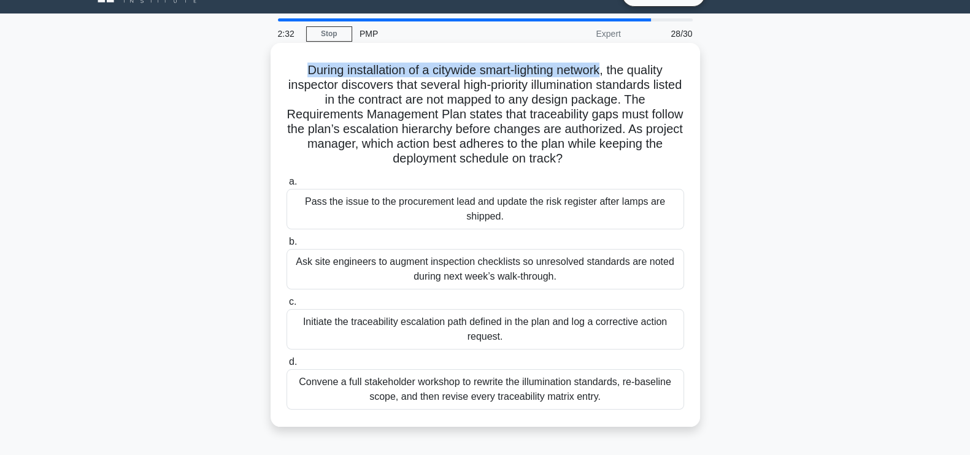
drag, startPoint x: 298, startPoint y: 69, endPoint x: 607, endPoint y: 67, distance: 309.1
click at [607, 67] on h5 "During installation of a citywide smart-lighting network, the quality inspector…" at bounding box center [485, 115] width 400 height 104
click at [272, 110] on div "During installation of a citywide smart-lighting network, the quality inspector…" at bounding box center [484, 235] width 429 height 384
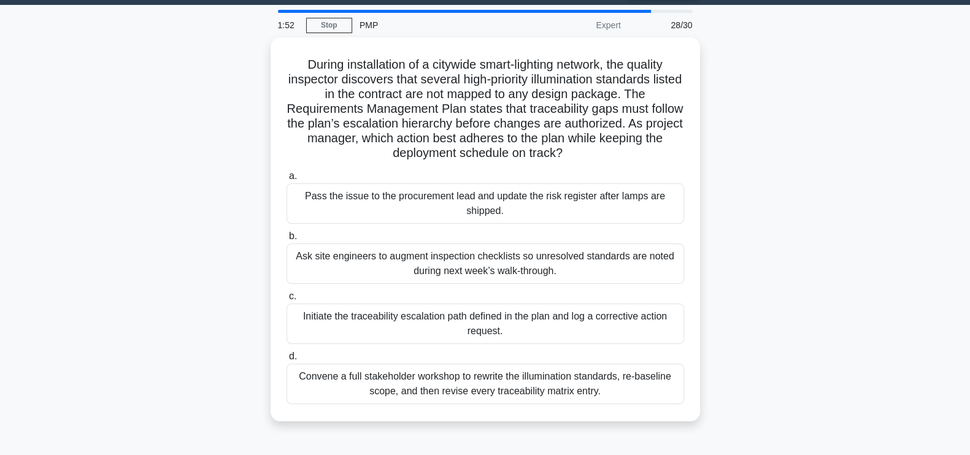
scroll to position [33, 0]
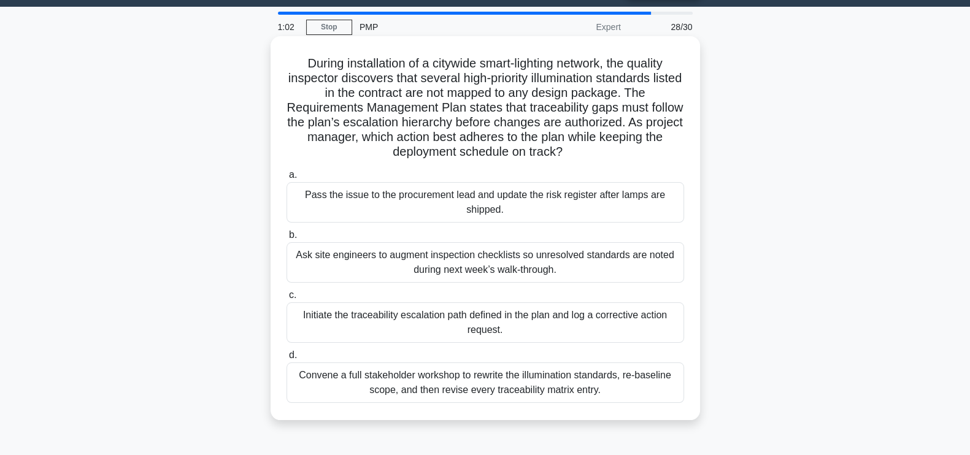
click at [538, 329] on div "Initiate the traceability escalation path defined in the plan and log a correct…" at bounding box center [484, 322] width 397 height 40
click at [286, 299] on input "c. Initiate the traceability escalation path defined in the plan and log a corr…" at bounding box center [286, 295] width 0 height 8
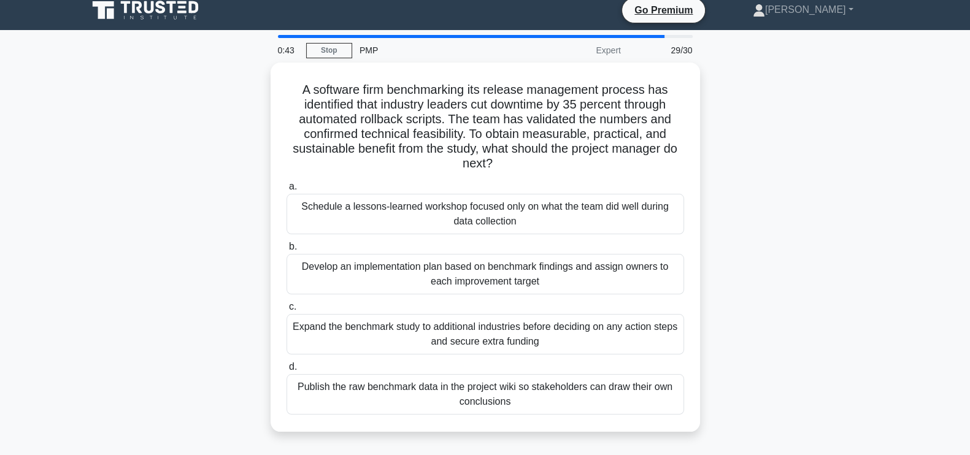
scroll to position [12, 0]
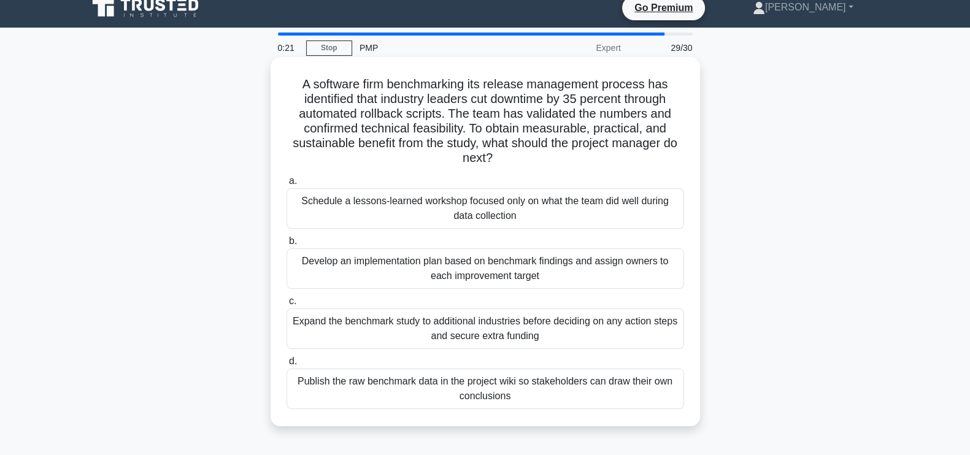
click at [545, 274] on div "Develop an implementation plan based on benchmark findings and assign owners to…" at bounding box center [484, 268] width 397 height 40
click at [286, 245] on input "b. Develop an implementation plan based on benchmark findings and assign owners…" at bounding box center [286, 241] width 0 height 8
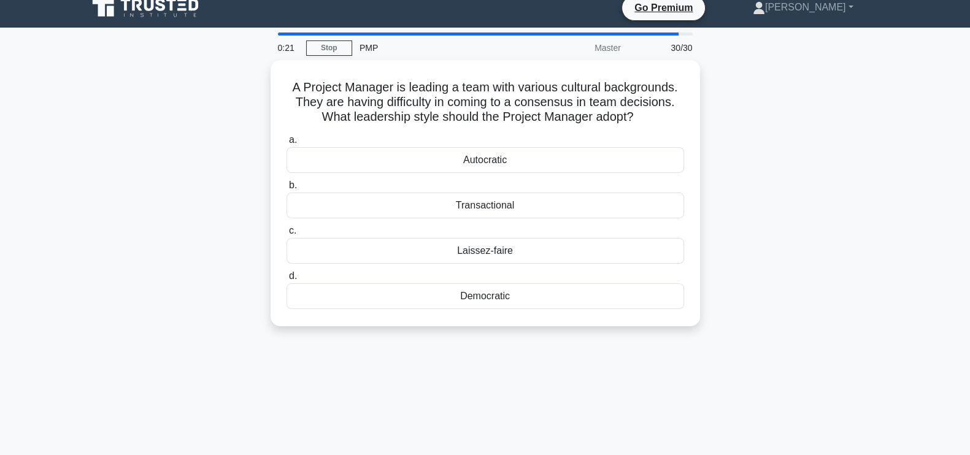
scroll to position [0, 0]
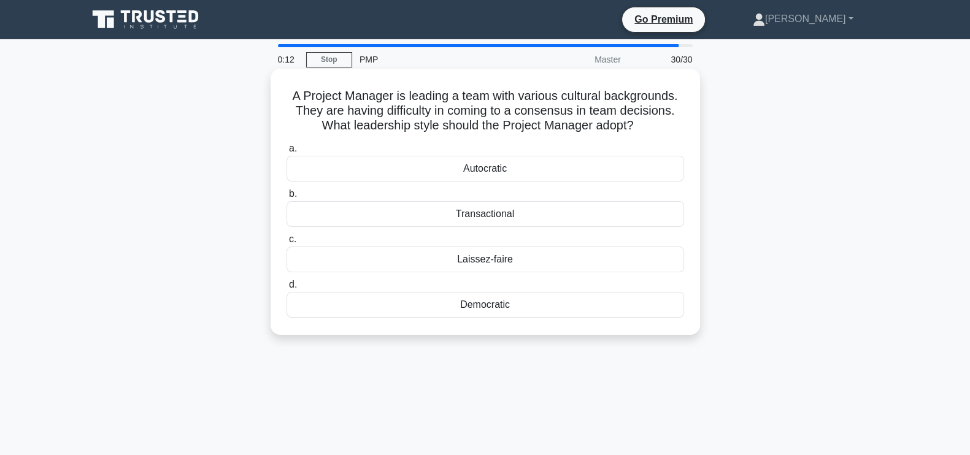
click at [482, 304] on div "Democratic" at bounding box center [484, 305] width 397 height 26
click at [286, 289] on input "d. Democratic" at bounding box center [286, 285] width 0 height 8
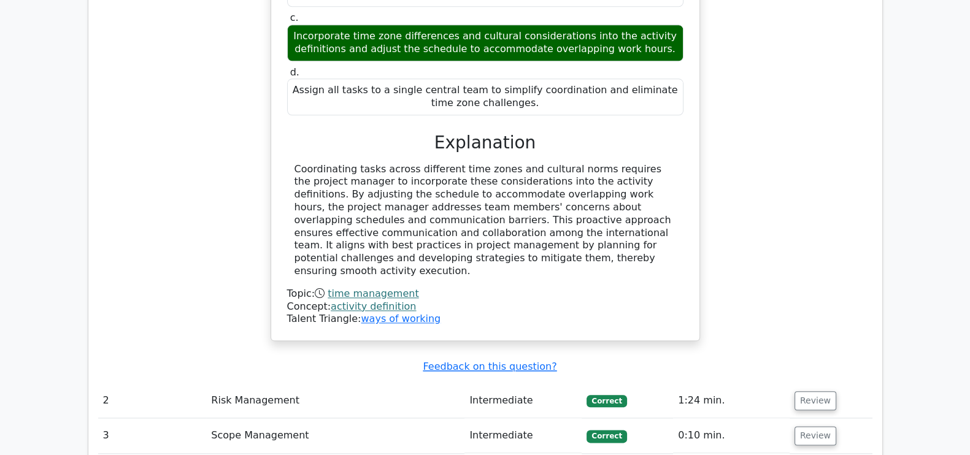
scroll to position [1982, 0]
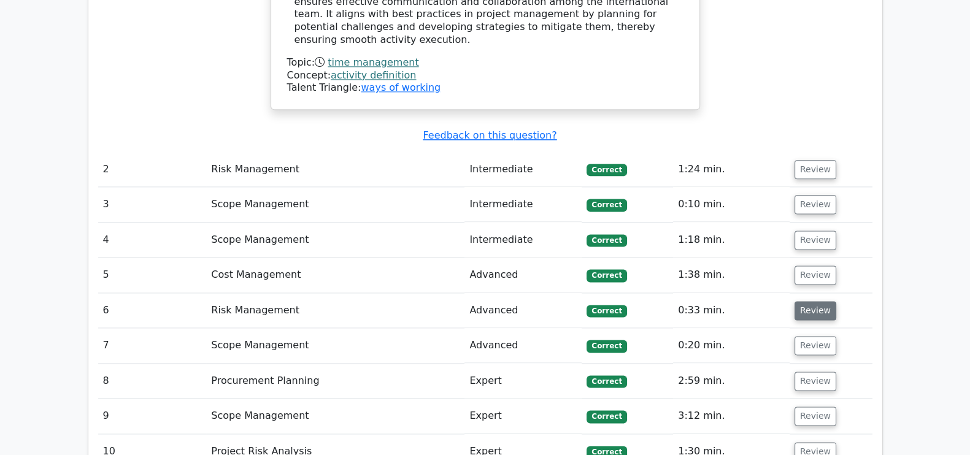
click at [816, 301] on button "Review" at bounding box center [815, 310] width 42 height 19
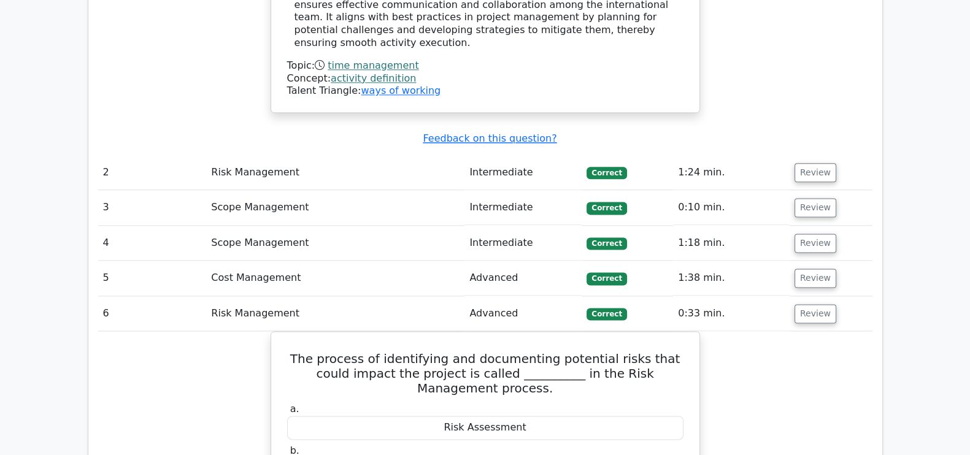
scroll to position [2042, 0]
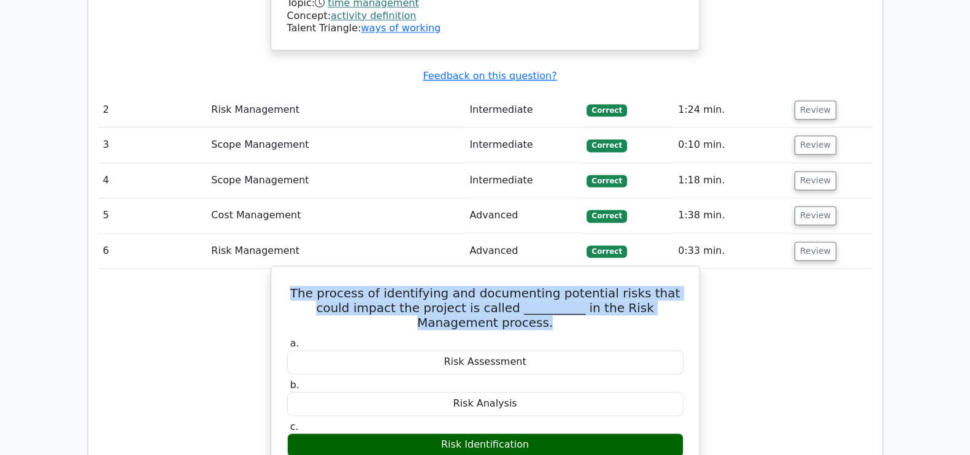
drag, startPoint x: 683, startPoint y: 202, endPoint x: 284, endPoint y: 191, distance: 398.8
copy h5 "The process of identifying and documenting potential risks that could impact th…"
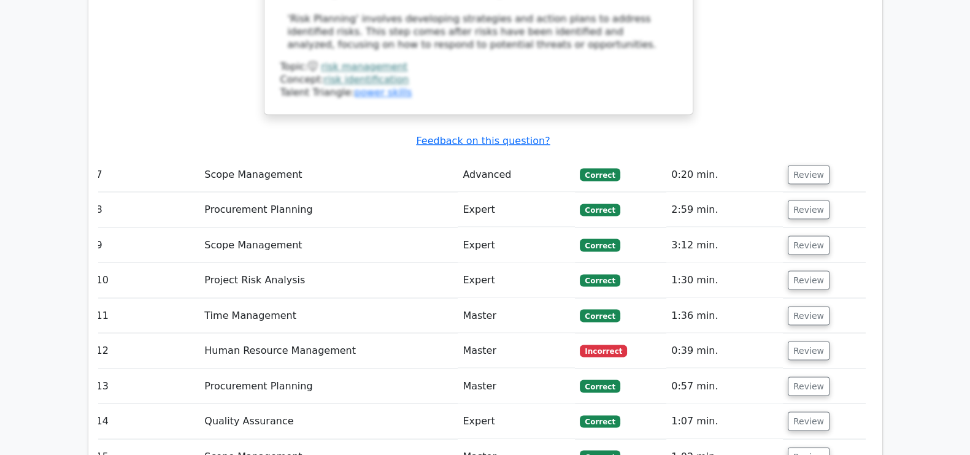
scroll to position [2808, 0]
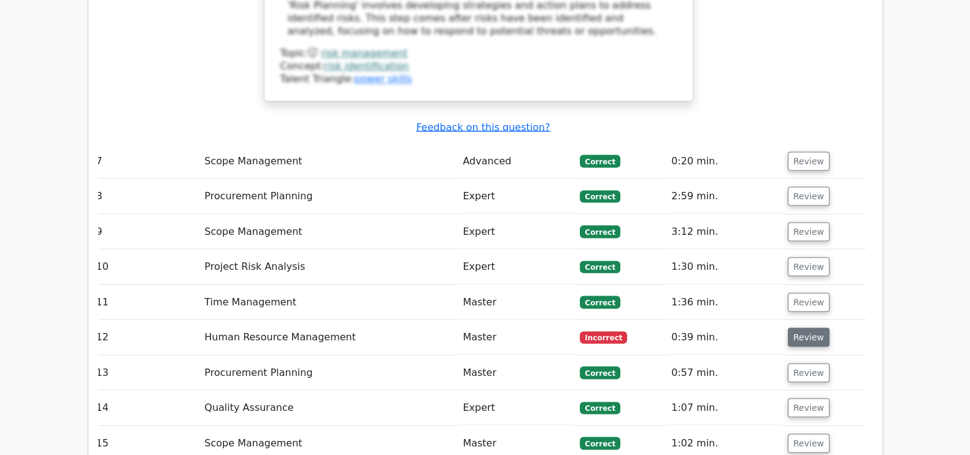
click at [815, 327] on button "Review" at bounding box center [808, 336] width 42 height 19
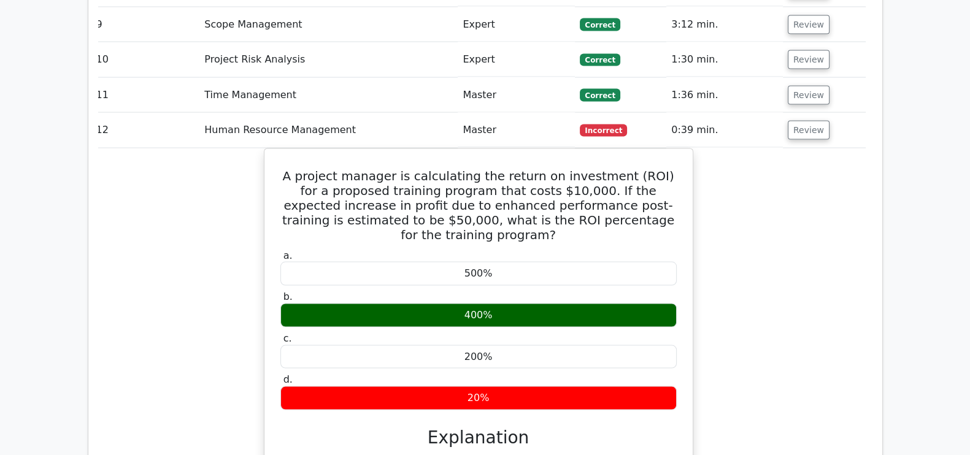
scroll to position [3053, 0]
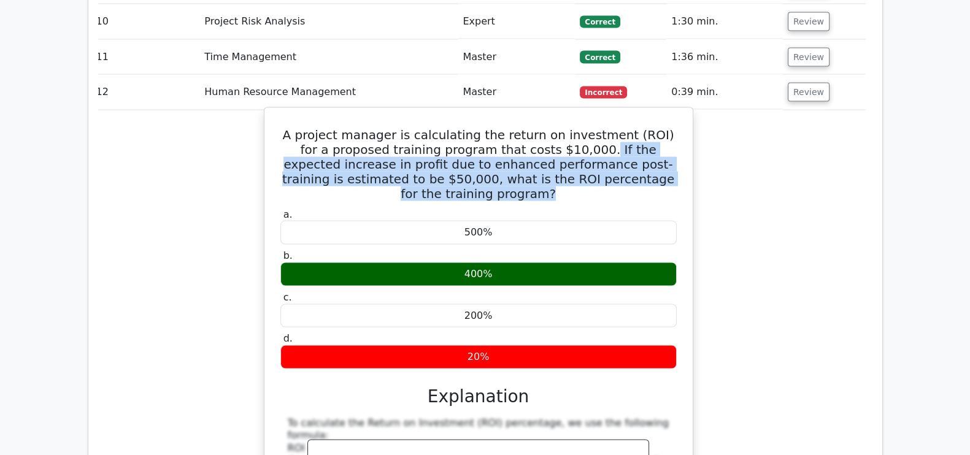
drag, startPoint x: 537, startPoint y: 25, endPoint x: 648, endPoint y: 59, distance: 116.2
click at [648, 128] on h5 "A project manager is calculating the return on investment (ROI) for a proposed …" at bounding box center [478, 165] width 399 height 74
click at [659, 128] on h5 "A project manager is calculating the return on investment (ROI) for a proposed …" at bounding box center [478, 165] width 399 height 74
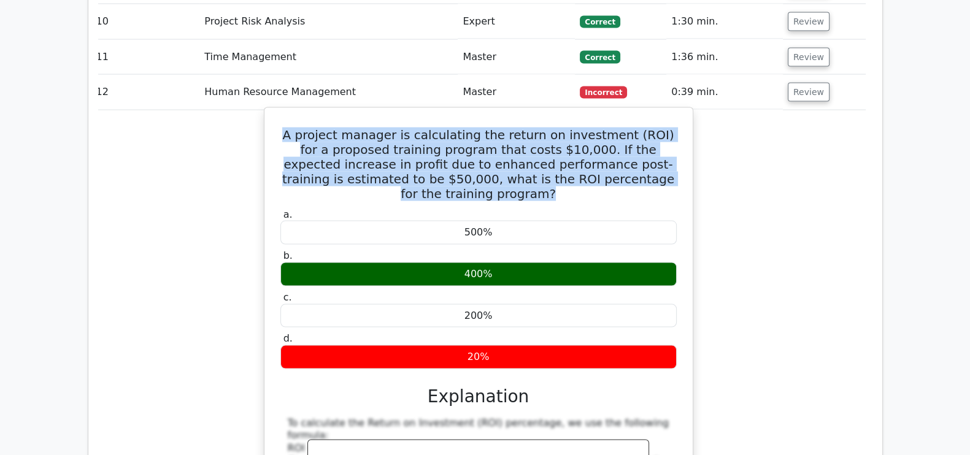
drag, startPoint x: 659, startPoint y: 64, endPoint x: 276, endPoint y: 13, distance: 386.1
click at [276, 113] on div "A project manager is calculating the return on investment (ROI) for a proposed …" at bounding box center [478, 396] width 418 height 566
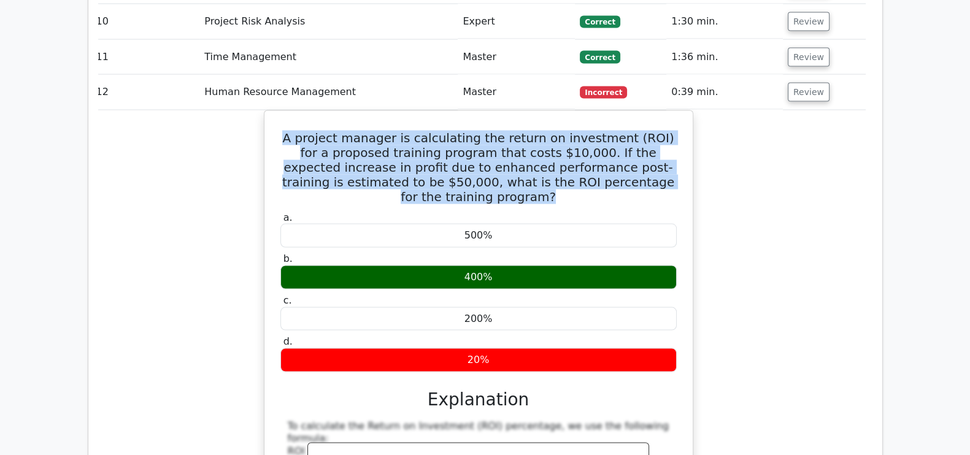
click at [255, 110] on div "A project manager is calculating the return on investment (ROI) for a proposed …" at bounding box center [478, 406] width 774 height 592
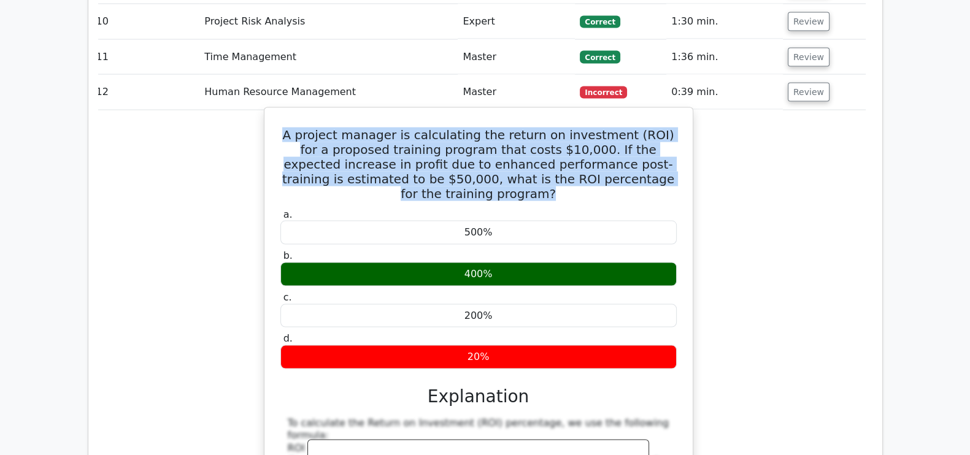
drag, startPoint x: 285, startPoint y: 13, endPoint x: 666, endPoint y: 59, distance: 383.7
click at [666, 128] on h5 "A project manager is calculating the return on investment (ROI) for a proposed …" at bounding box center [478, 165] width 399 height 74
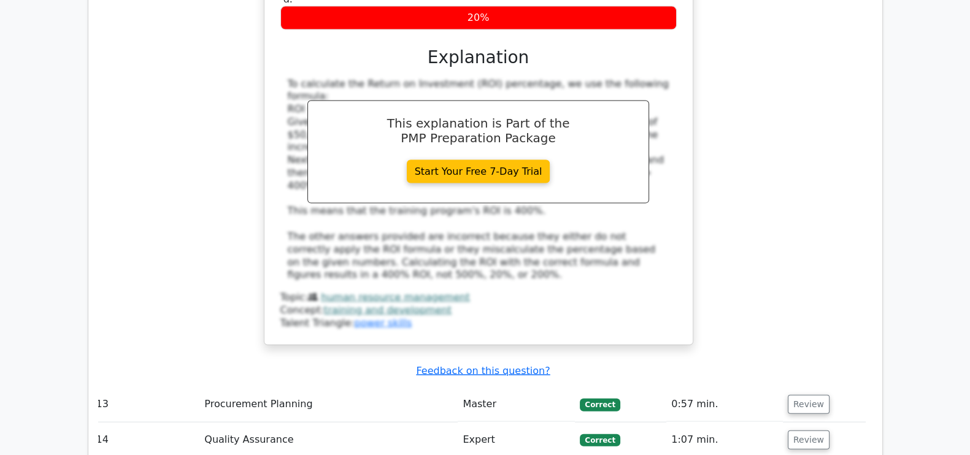
scroll to position [3544, 0]
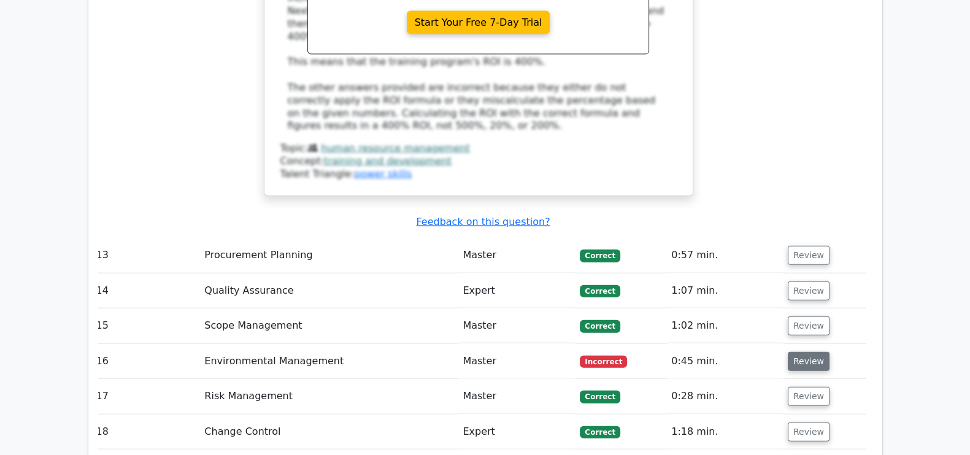
click at [803, 352] on button "Review" at bounding box center [808, 361] width 42 height 19
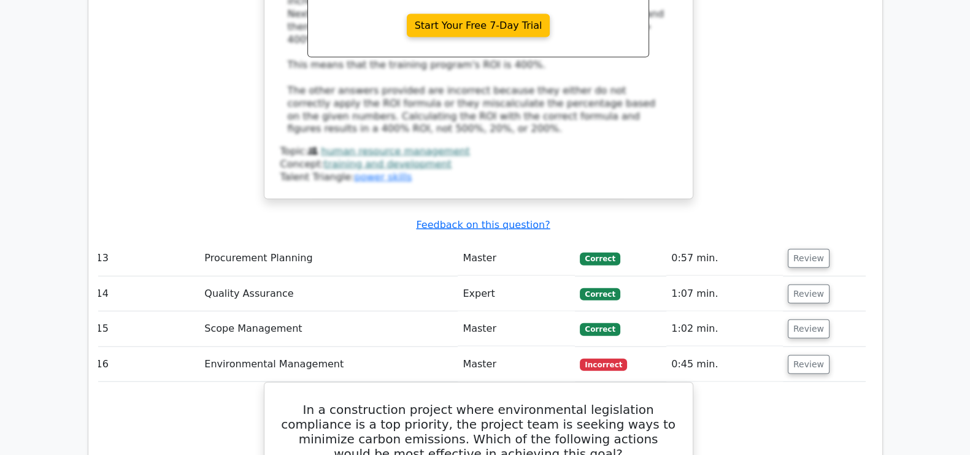
scroll to position [3606, 0]
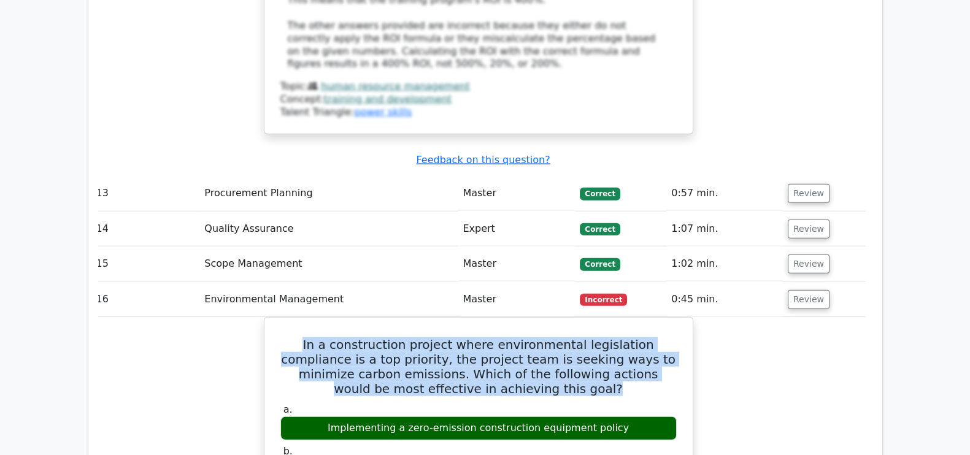
drag, startPoint x: 583, startPoint y: 222, endPoint x: 261, endPoint y: 173, distance: 325.7
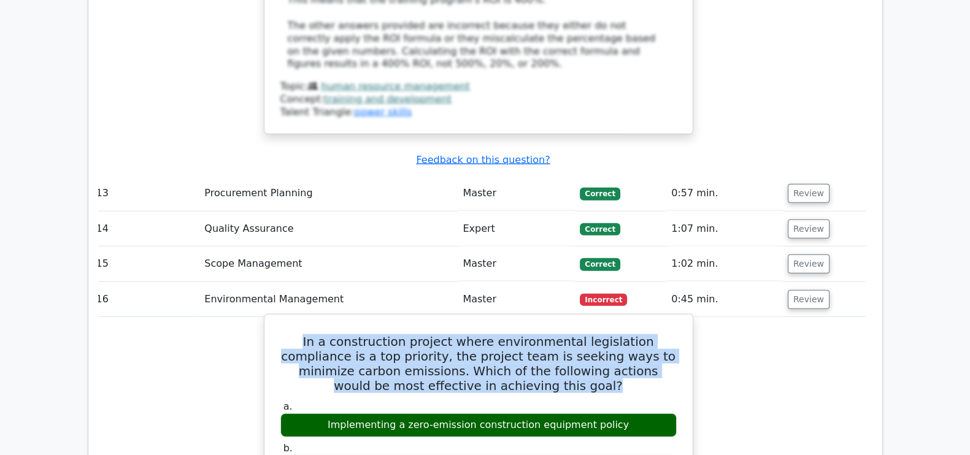
copy h5 "In a construction project where environmental legislation compliance is a top p…"
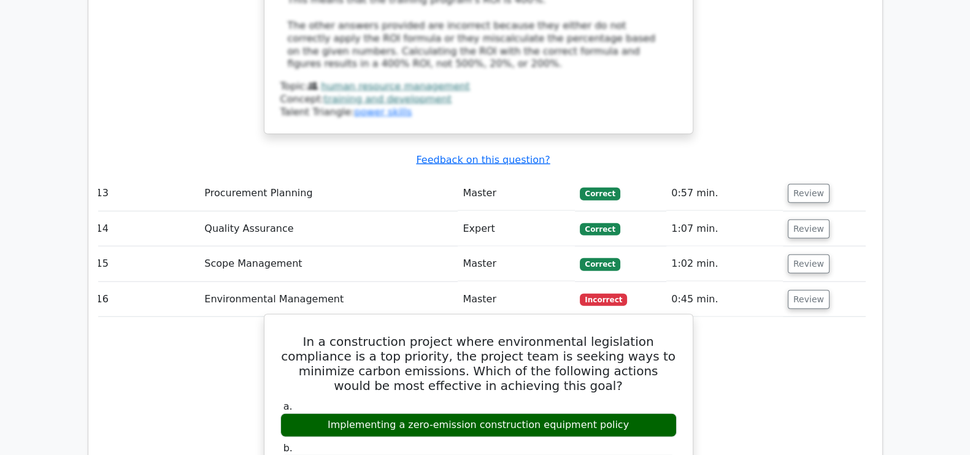
drag, startPoint x: 630, startPoint y: 262, endPoint x: 321, endPoint y: 250, distance: 309.9
click at [321, 400] on label "a. Implementing a zero-emission construction equipment policy" at bounding box center [478, 418] width 396 height 37
click at [632, 413] on div "Implementing a zero-emission construction equipment policy" at bounding box center [478, 425] width 396 height 24
click at [622, 413] on div "Implementing a zero-emission construction equipment policy" at bounding box center [478, 425] width 396 height 24
drag, startPoint x: 619, startPoint y: 266, endPoint x: 360, endPoint y: 274, distance: 258.9
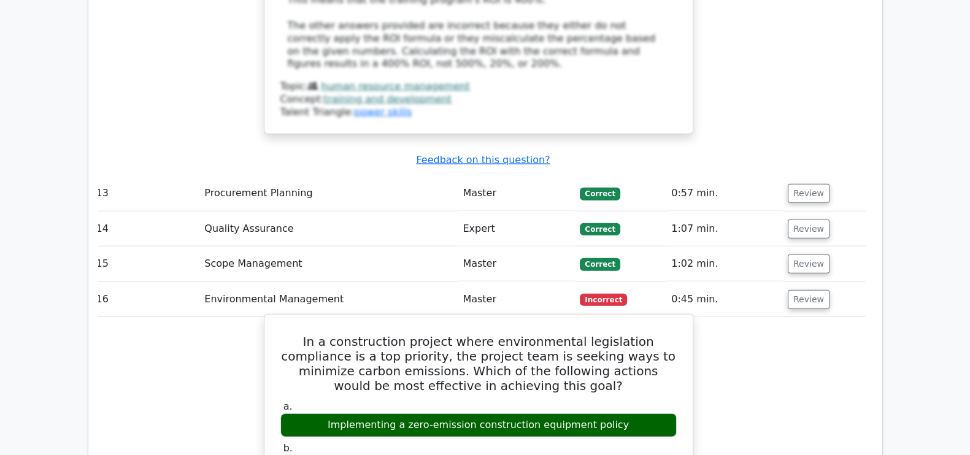
click at [360, 413] on div "Implementing a zero-emission construction equipment policy" at bounding box center [478, 425] width 396 height 24
click at [329, 413] on div "Implementing a zero-emission construction equipment policy" at bounding box center [478, 425] width 396 height 24
drag, startPoint x: 329, startPoint y: 261, endPoint x: 619, endPoint y: 266, distance: 290.7
click at [623, 413] on div "Implementing a zero-emission construction equipment policy" at bounding box center [478, 425] width 396 height 24
copy div "Implementing a zero-emission construction equipment policy"
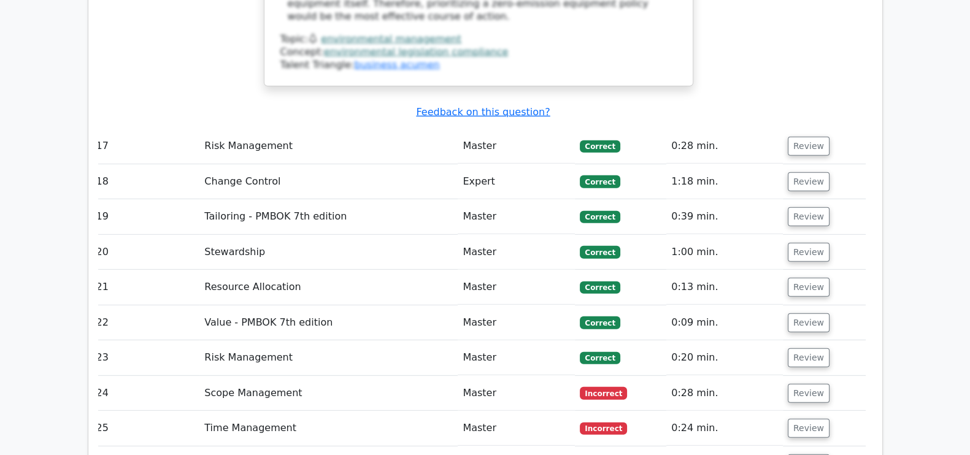
scroll to position [4422, 0]
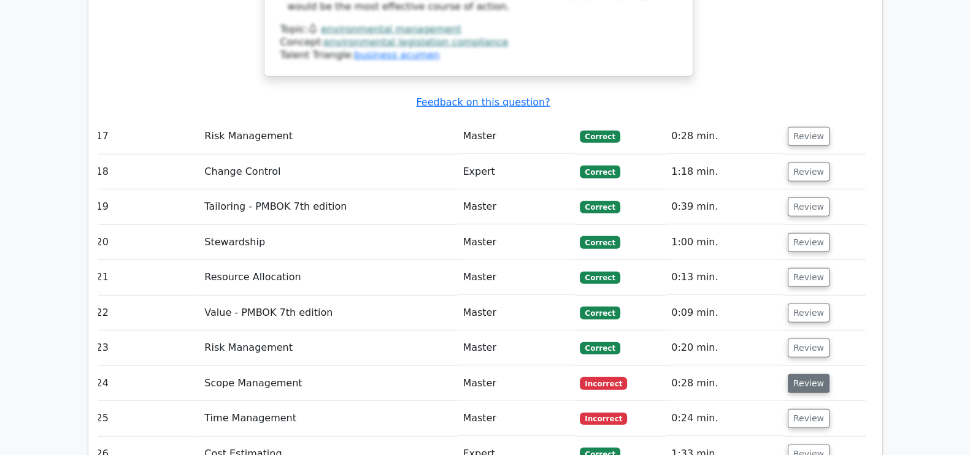
click at [805, 374] on button "Review" at bounding box center [808, 383] width 42 height 19
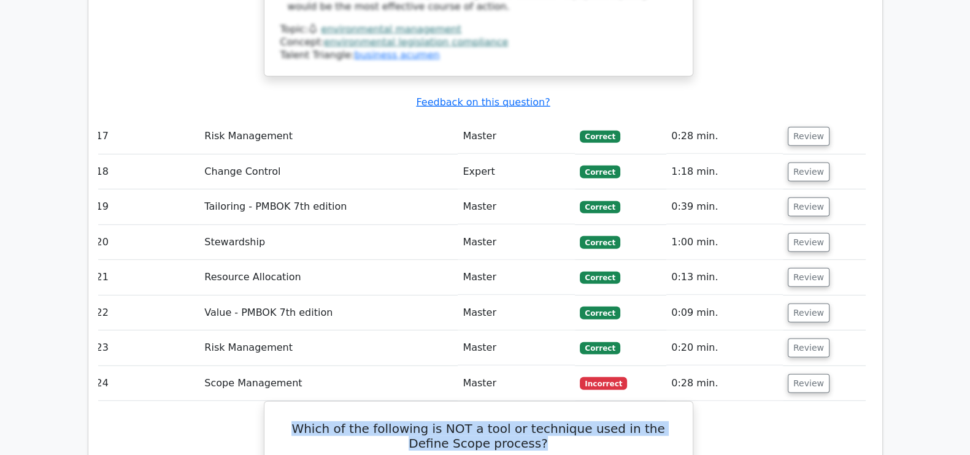
drag, startPoint x: 537, startPoint y: 265, endPoint x: 259, endPoint y: 255, distance: 278.0
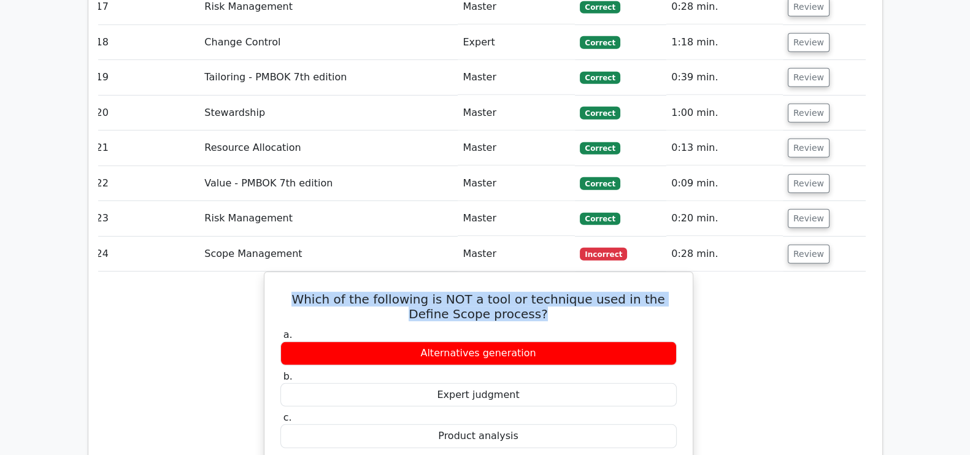
scroll to position [4533, 0]
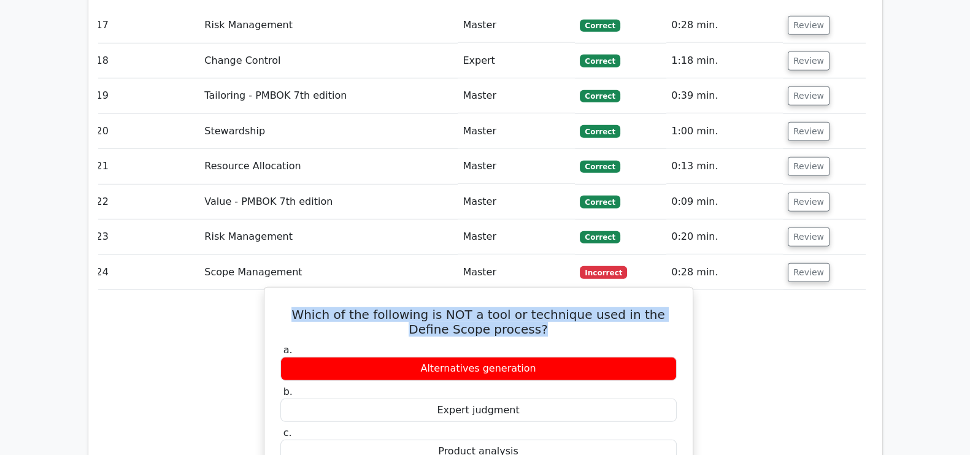
copy h5 "Which of the following is NOT a tool or technique used in the Define Scope proc…"
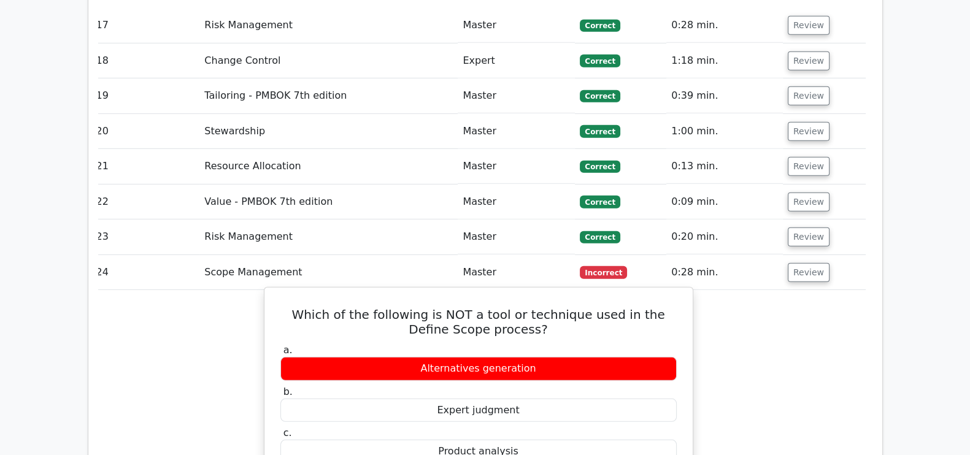
click at [595, 399] on div "Expert judgment" at bounding box center [478, 411] width 396 height 24
drag, startPoint x: 558, startPoint y: 315, endPoint x: 388, endPoint y: 313, distance: 169.9
copy div "Organizational process assets"
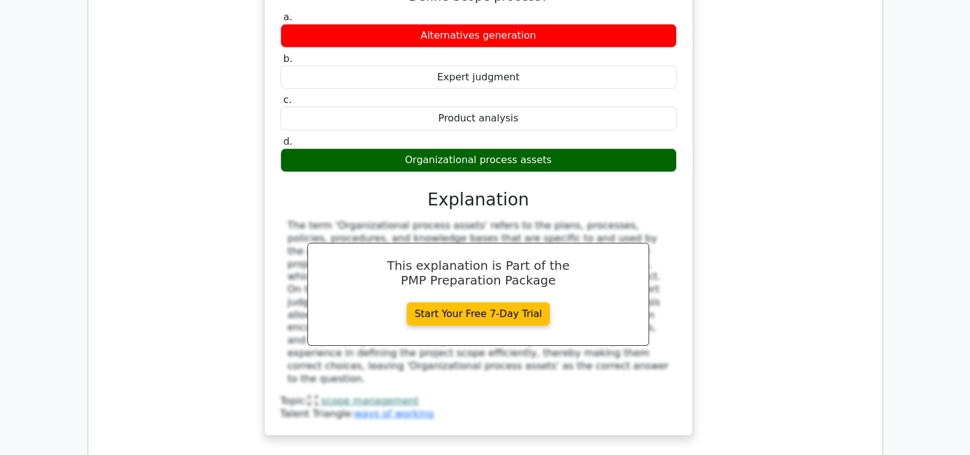
scroll to position [4958, 0]
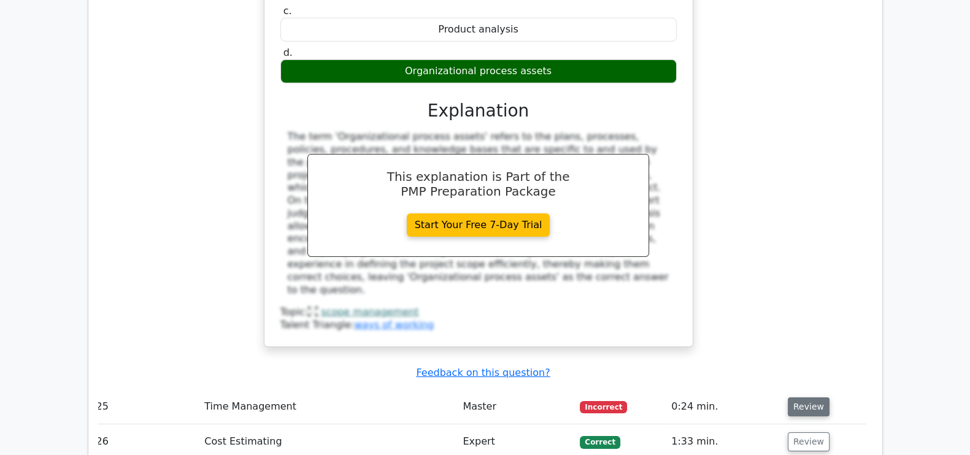
click at [799, 397] on button "Review" at bounding box center [808, 406] width 42 height 19
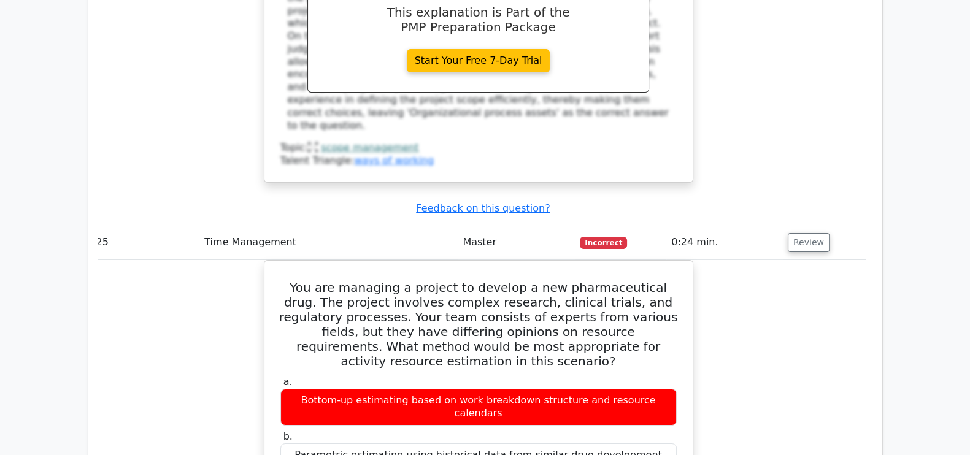
scroll to position [5141, 0]
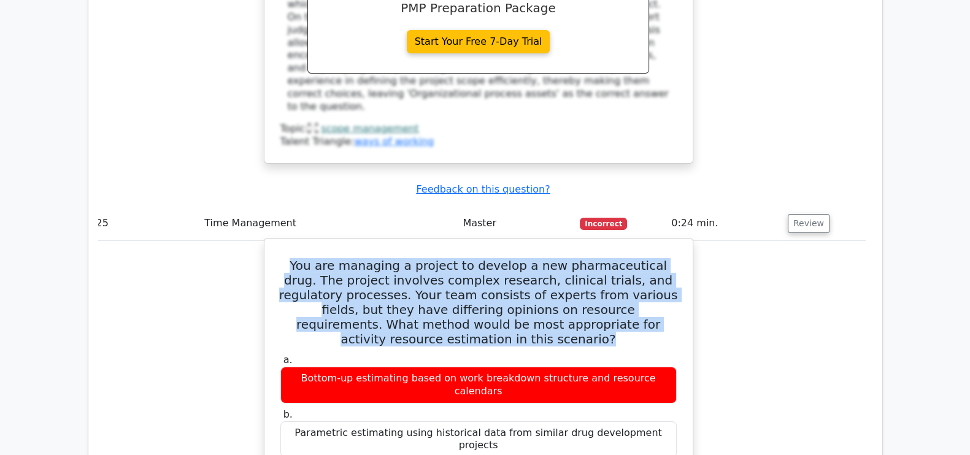
drag, startPoint x: 280, startPoint y: 63, endPoint x: 669, endPoint y: 120, distance: 393.1
click at [669, 258] on h5 "You are managing a project to develop a new pharmaceutical drug. The project in…" at bounding box center [478, 302] width 399 height 88
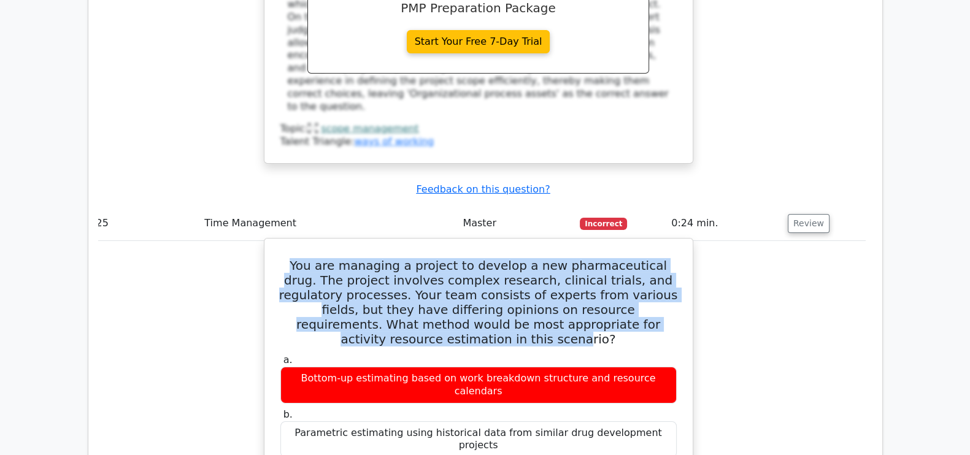
drag, startPoint x: 280, startPoint y: 61, endPoint x: 649, endPoint y: 120, distance: 373.9
click at [649, 258] on h5 "You are managing a project to develop a new pharmaceutical drug. The project in…" at bounding box center [478, 302] width 399 height 88
click at [579, 258] on h5 "You are managing a project to develop a new pharmaceutical drug. The project in…" at bounding box center [478, 302] width 399 height 88
drag, startPoint x: 673, startPoint y: 123, endPoint x: 281, endPoint y: 69, distance: 396.2
click at [281, 258] on h5 "You are managing a project to develop a new pharmaceutical drug. The project in…" at bounding box center [478, 302] width 399 height 88
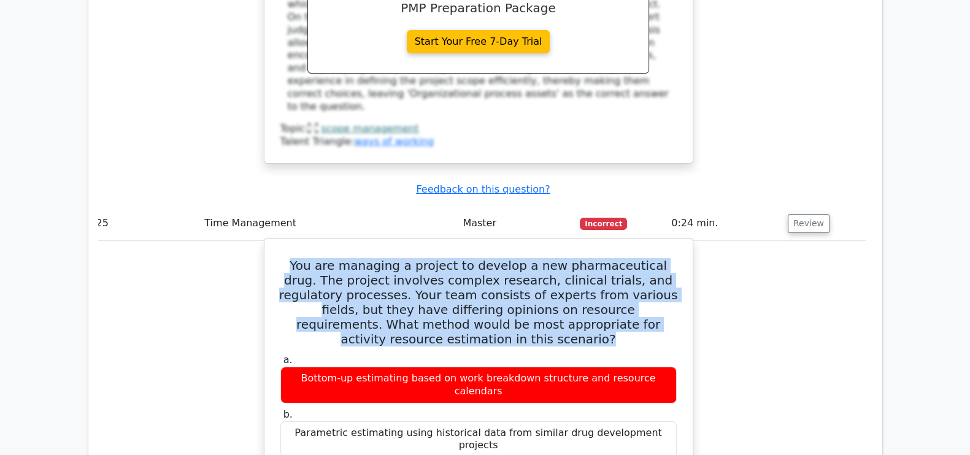
click at [524, 258] on h5 "You are managing a project to develop a new pharmaceutical drug. The project in…" at bounding box center [478, 302] width 399 height 88
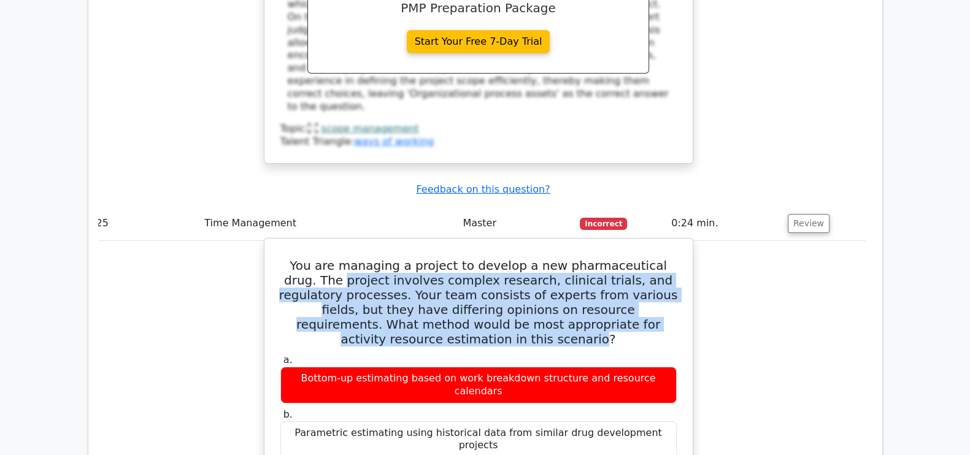
drag, startPoint x: 270, startPoint y: 71, endPoint x: 662, endPoint y: 116, distance: 395.0
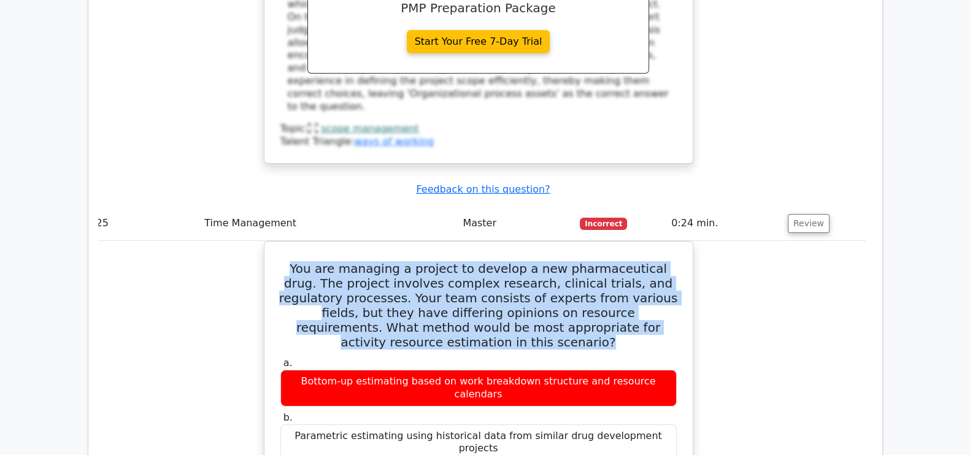
drag, startPoint x: 670, startPoint y: 120, endPoint x: 252, endPoint y: 64, distance: 421.3
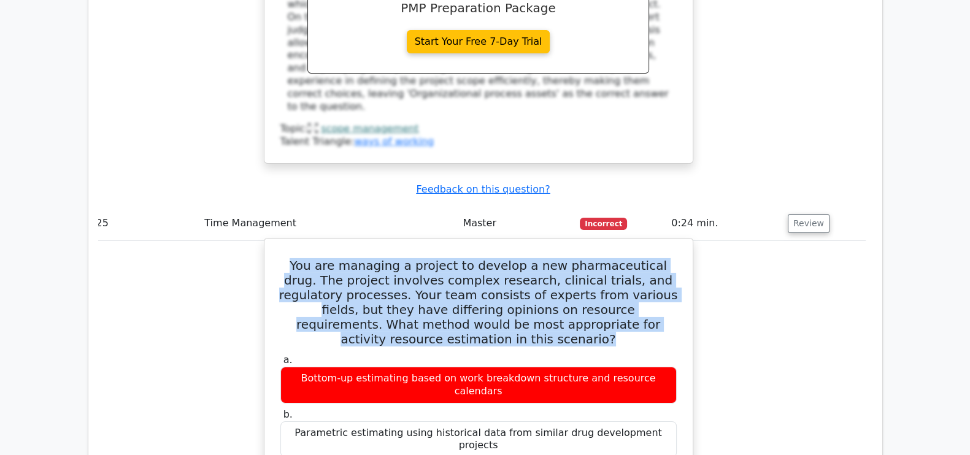
drag, startPoint x: 276, startPoint y: 58, endPoint x: 671, endPoint y: 121, distance: 399.9
click at [671, 258] on h5 "You are managing a project to develop a new pharmaceutical drug. The project in…" at bounding box center [478, 302] width 399 height 88
drag, startPoint x: 671, startPoint y: 121, endPoint x: 270, endPoint y: 73, distance: 403.3
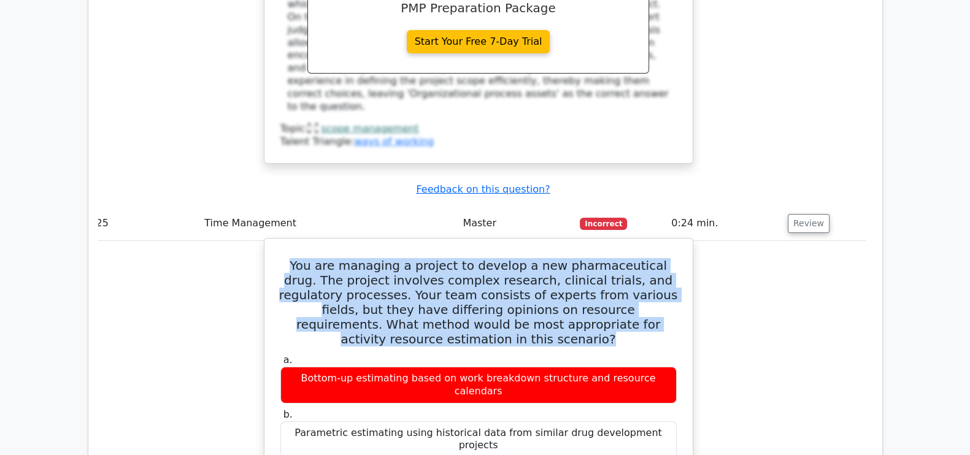
click at [281, 258] on h5 "You are managing a project to develop a new pharmaceutical drug. The project in…" at bounding box center [478, 302] width 399 height 88
click at [282, 258] on h5 "You are managing a project to develop a new pharmaceutical drug. The project in…" at bounding box center [478, 302] width 399 height 88
click at [280, 258] on h5 "You are managing a project to develop a new pharmaceutical drug. The project in…" at bounding box center [478, 302] width 399 height 88
drag, startPoint x: 273, startPoint y: 58, endPoint x: 675, endPoint y: 121, distance: 406.5
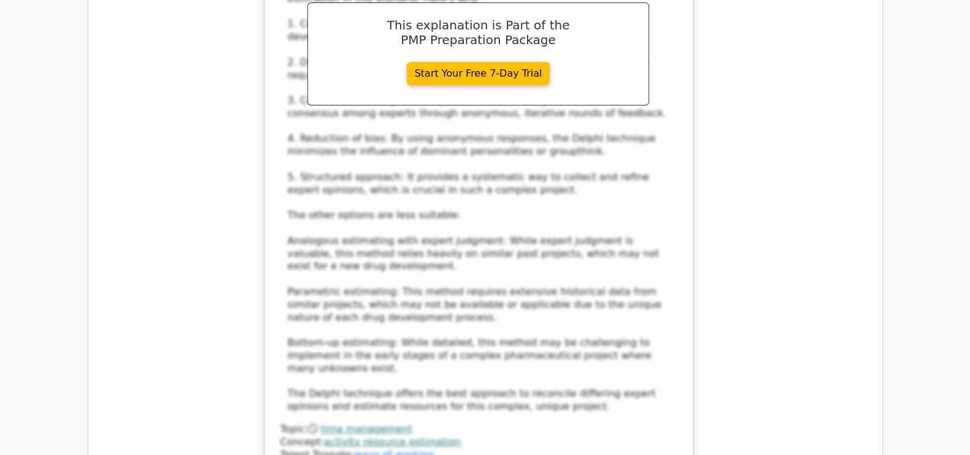
scroll to position [5853, 0]
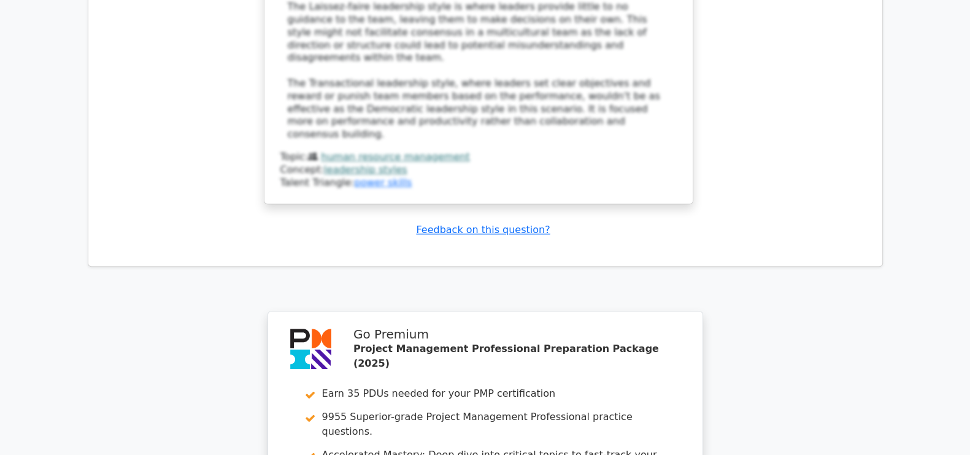
scroll to position [6924, 0]
